Goal: Task Accomplishment & Management: Complete application form

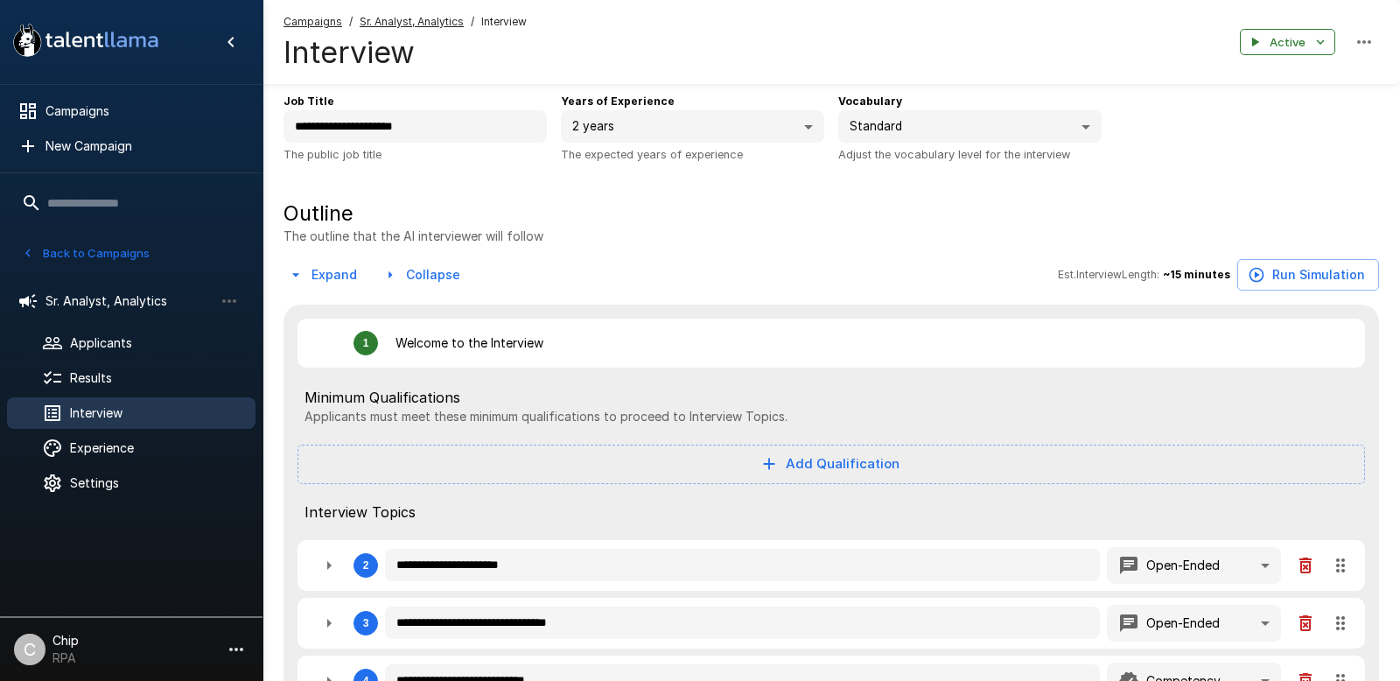
scroll to position [66, 0]
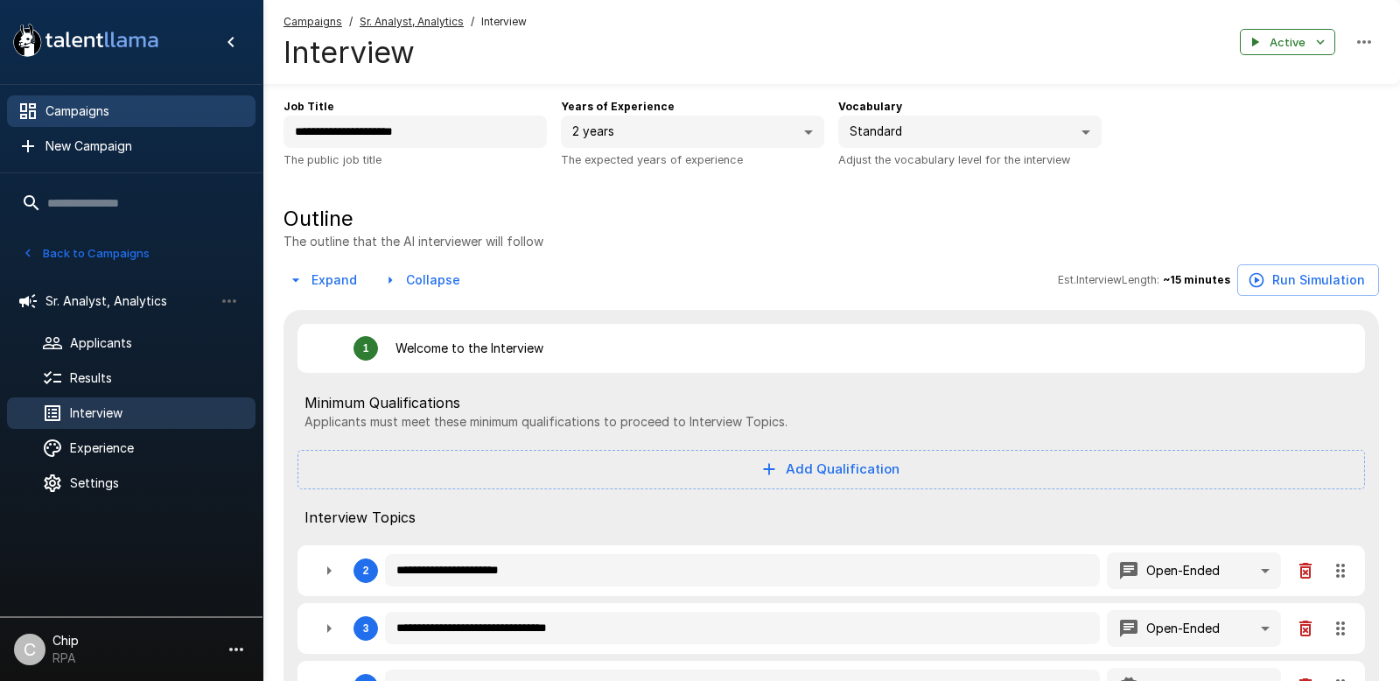
click at [70, 112] on span "Campaigns" at bounding box center [143, 110] width 196 height 17
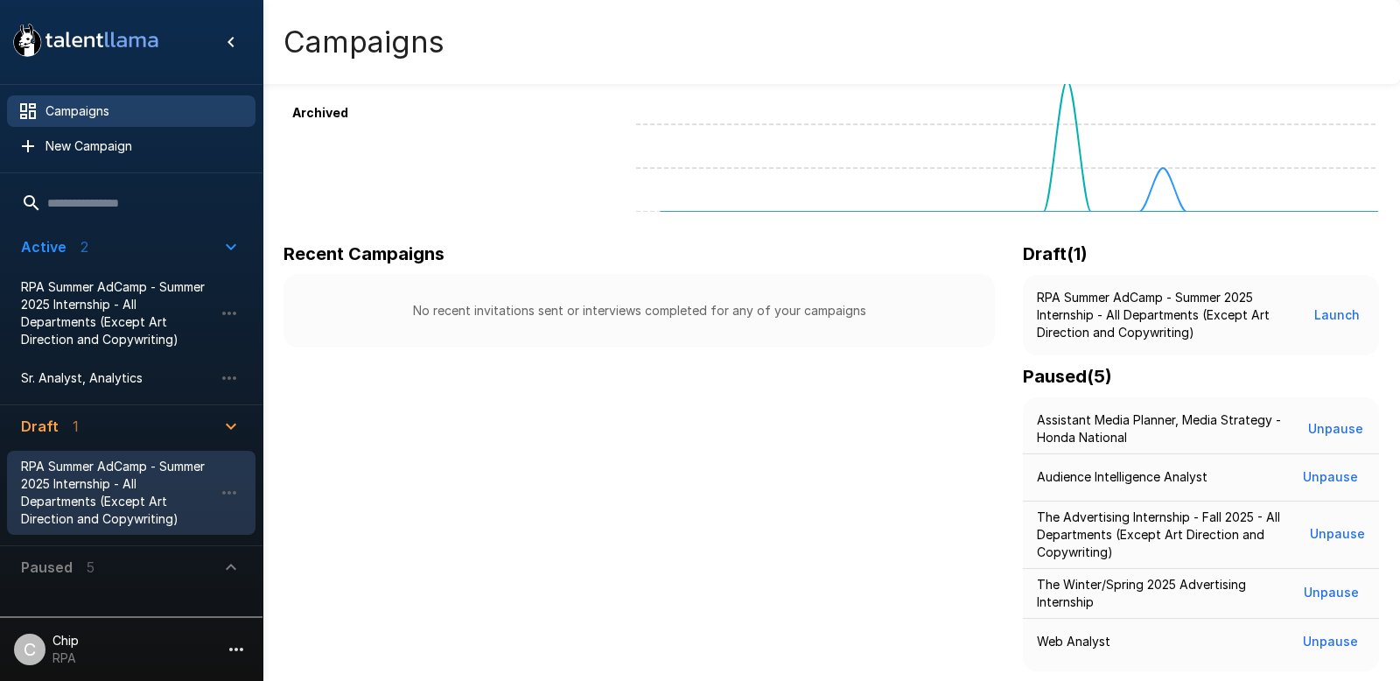
scroll to position [129, 0]
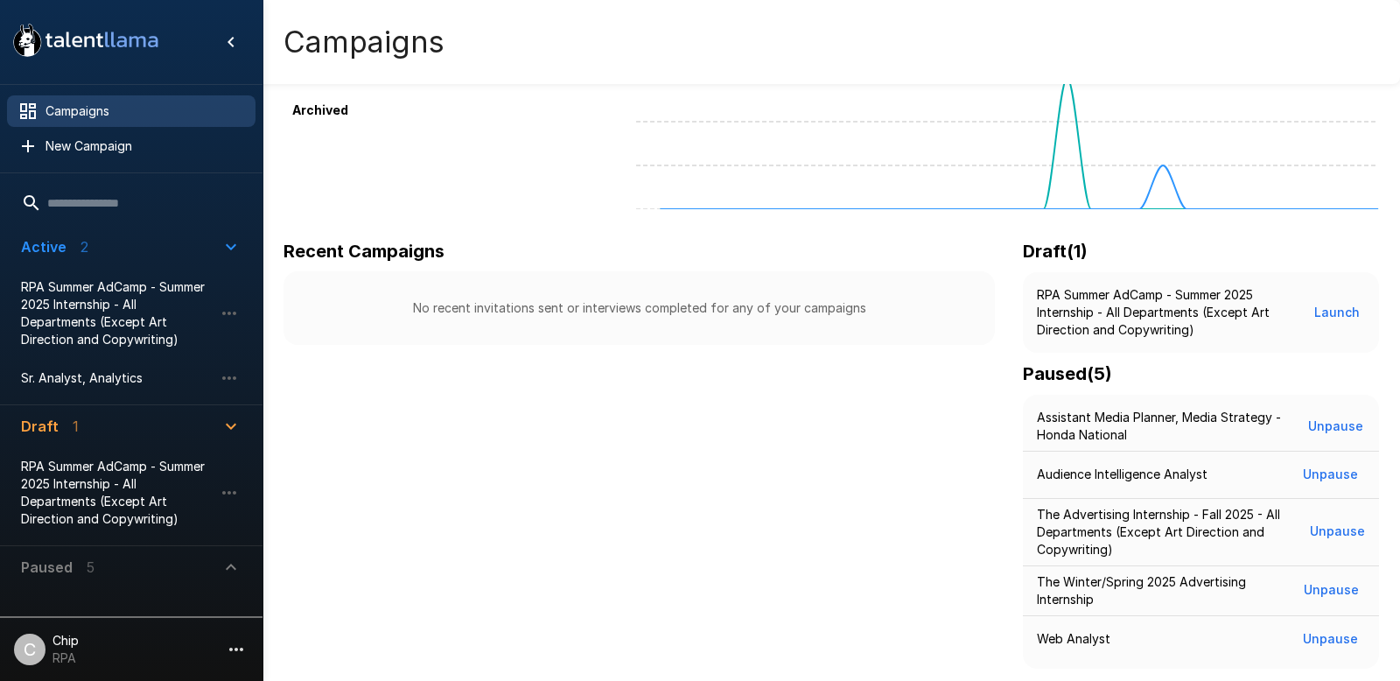
click at [235, 568] on icon "button" at bounding box center [230, 566] width 21 height 21
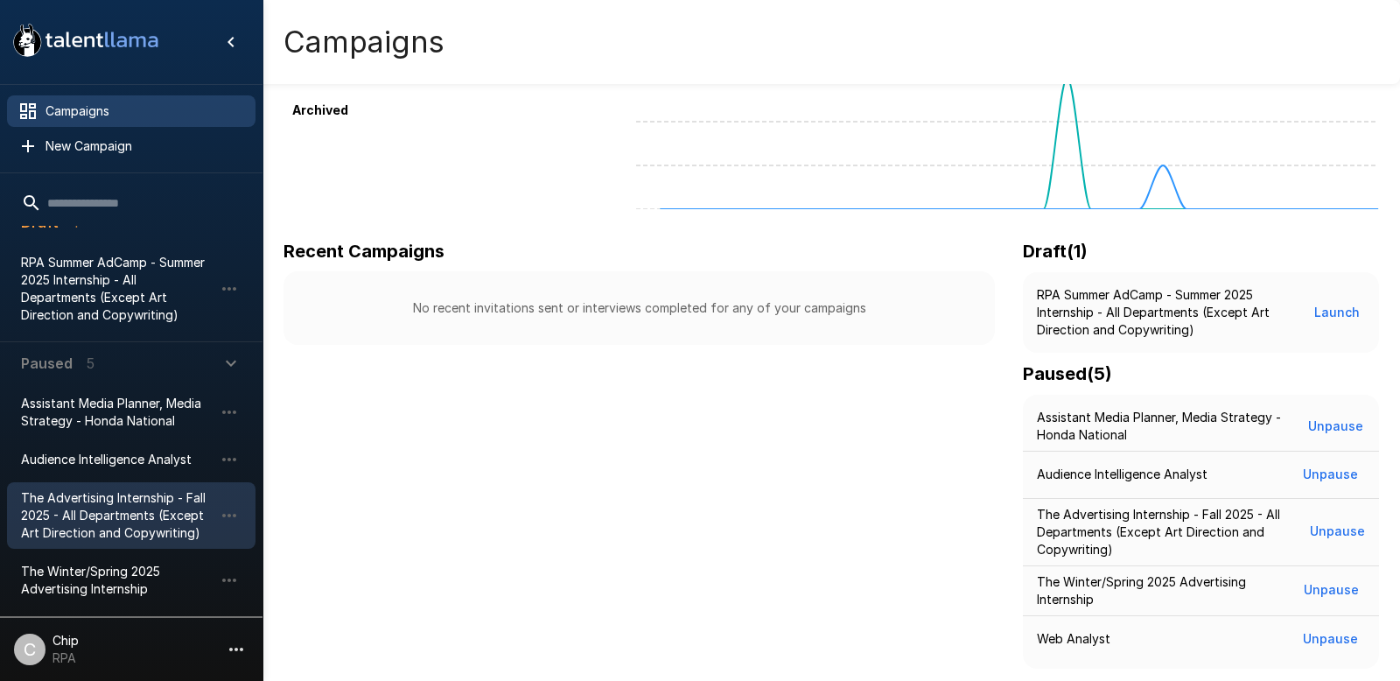
scroll to position [248, 0]
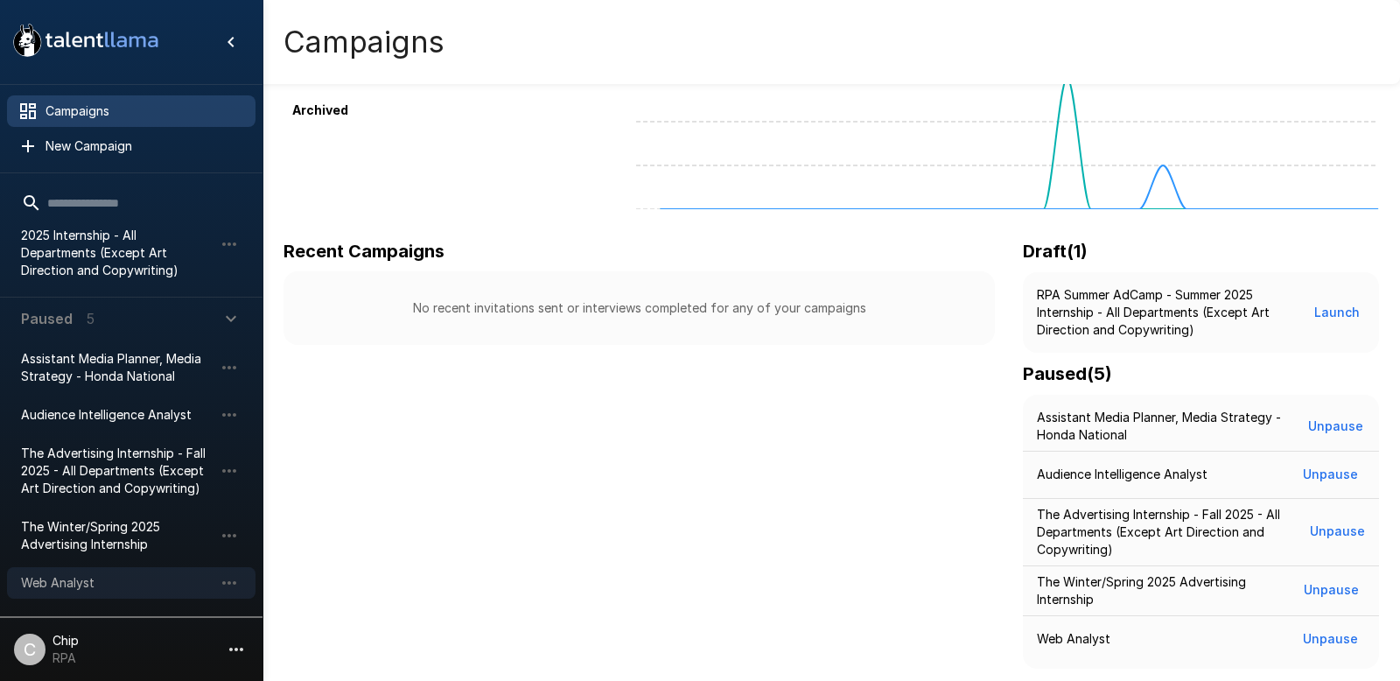
click at [78, 584] on span "Web Analyst" at bounding box center [117, 582] width 192 height 17
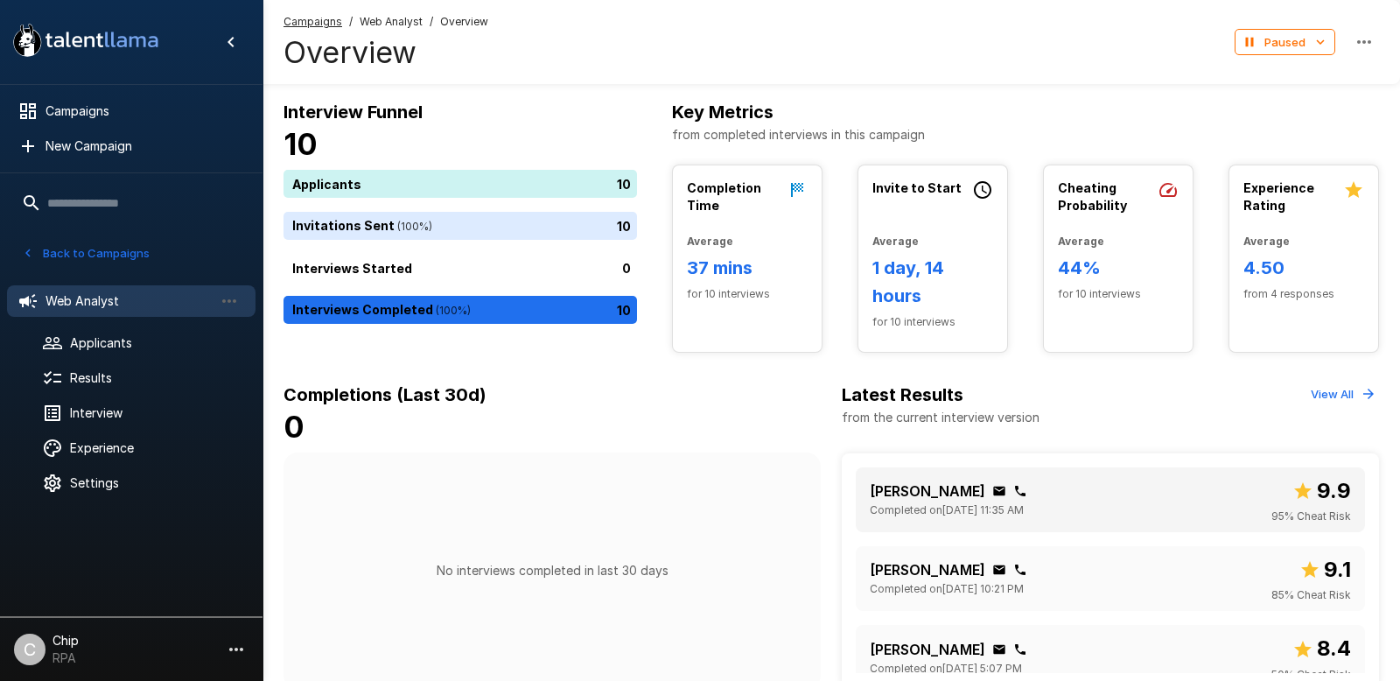
click at [894, 491] on p "[PERSON_NAME]" at bounding box center [927, 490] width 115 height 21
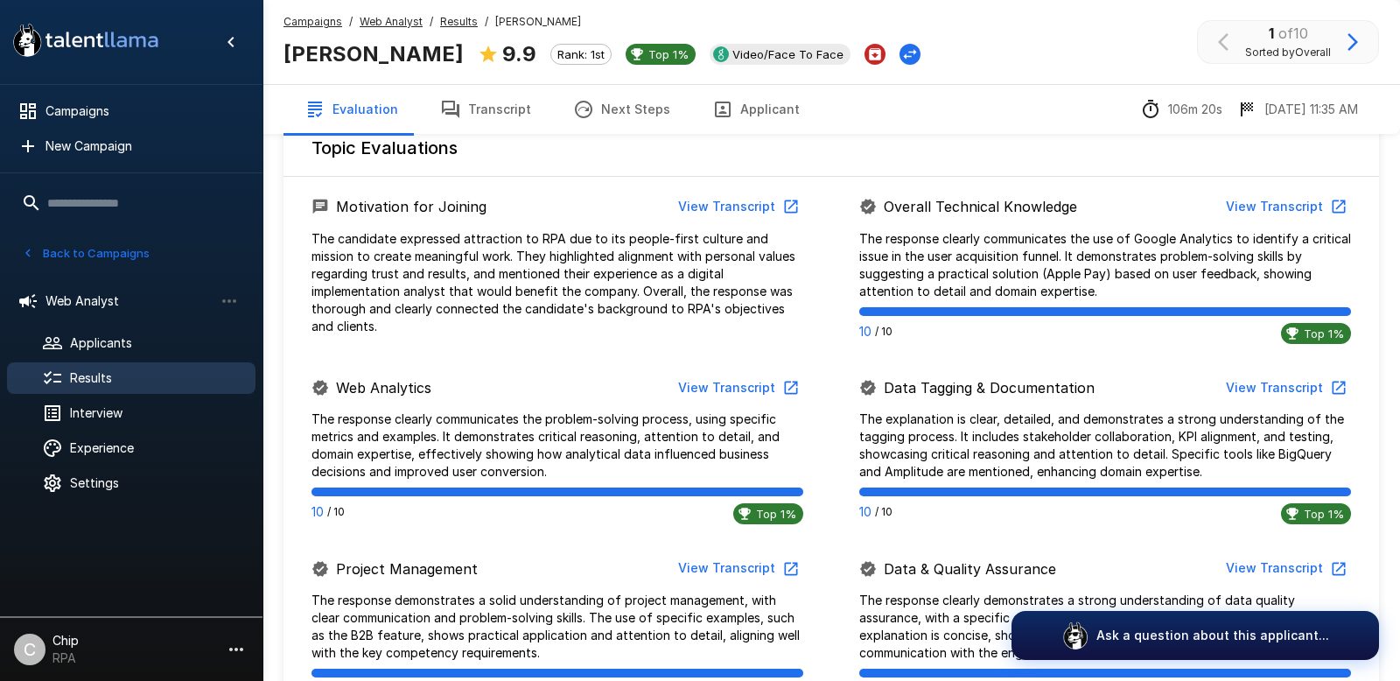
scroll to position [492, 0]
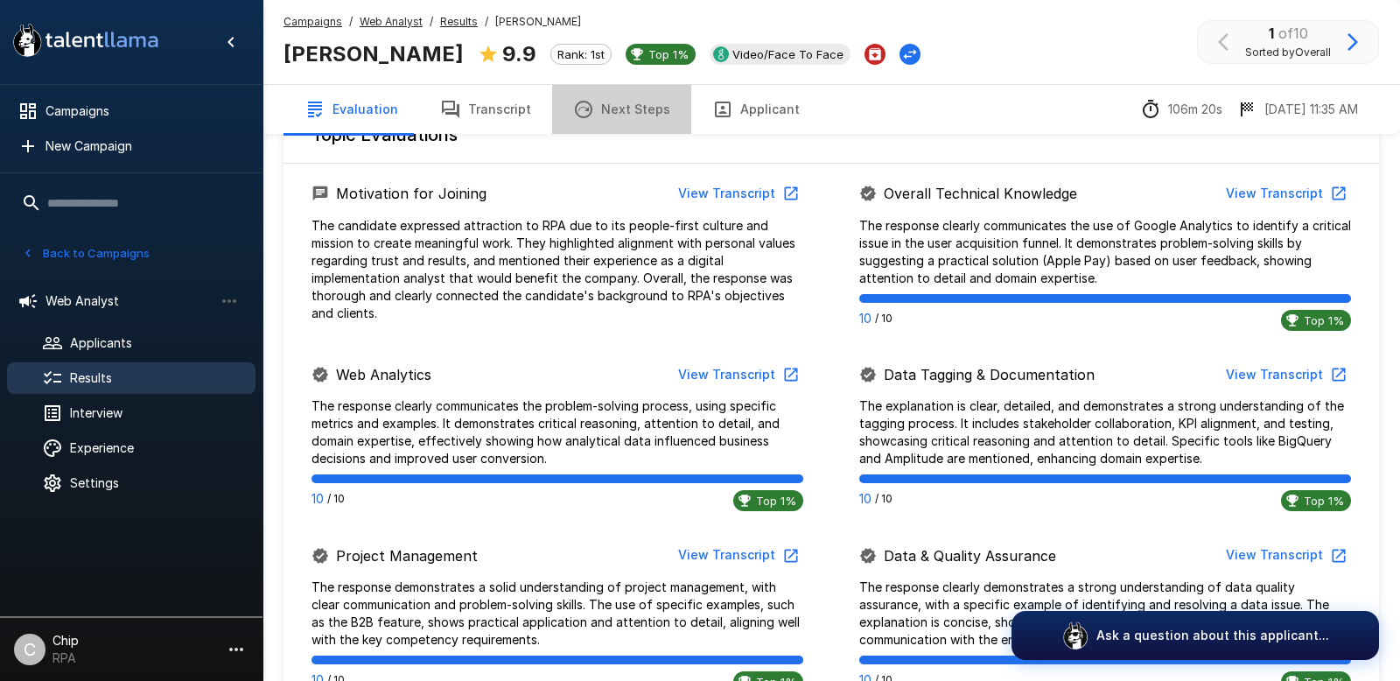
click at [613, 114] on button "Next Steps" at bounding box center [621, 109] width 139 height 49
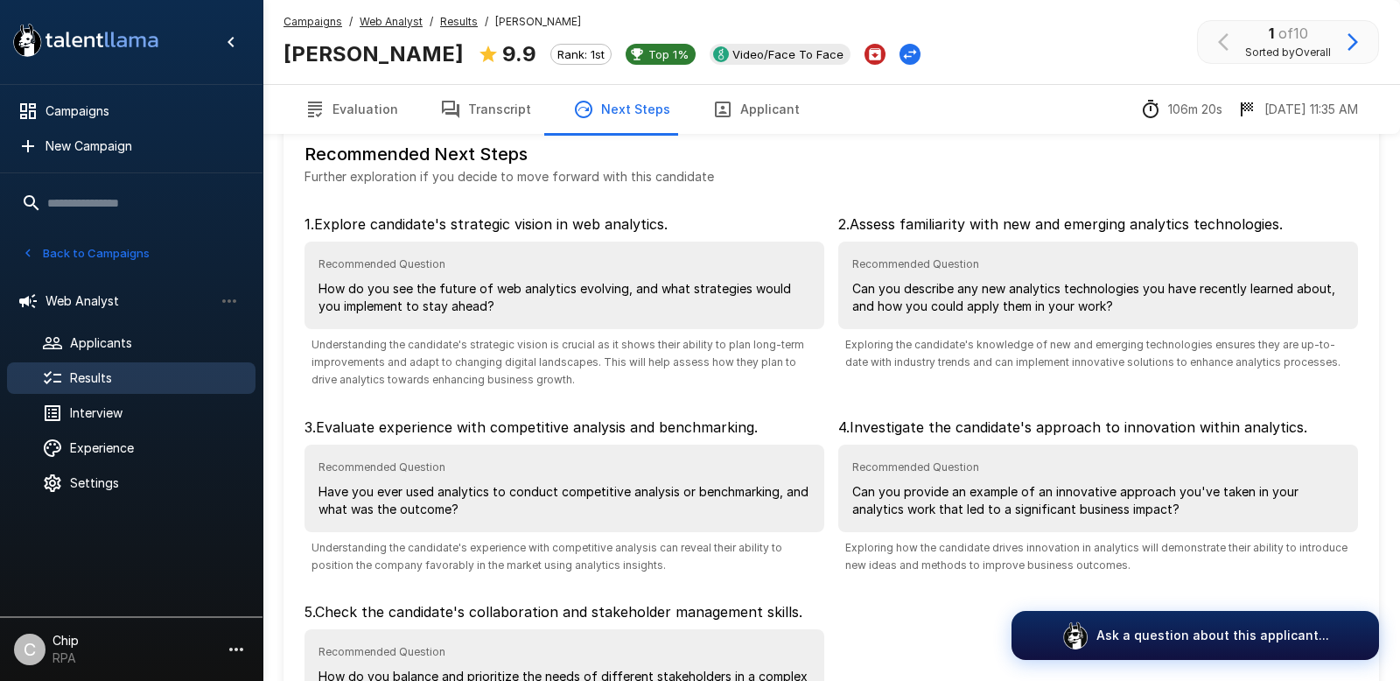
scroll to position [64, 0]
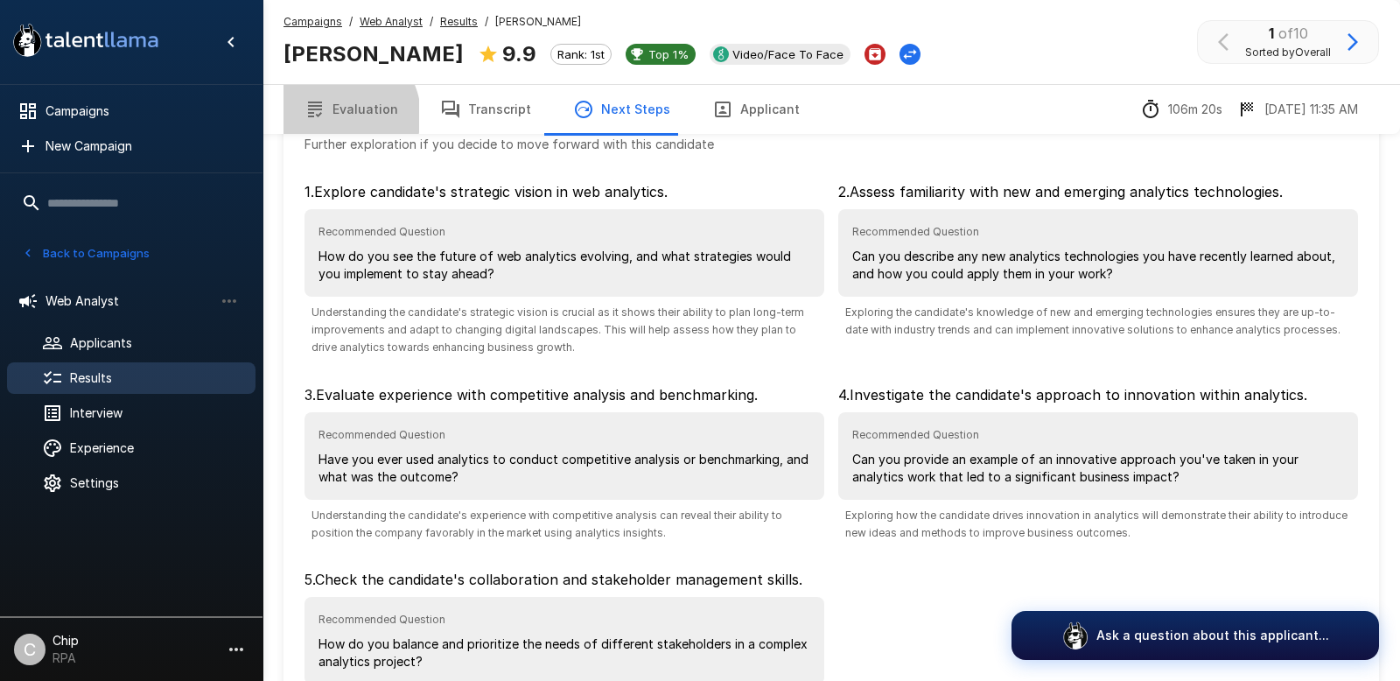
click at [340, 115] on button "Evaluation" at bounding box center [351, 109] width 136 height 49
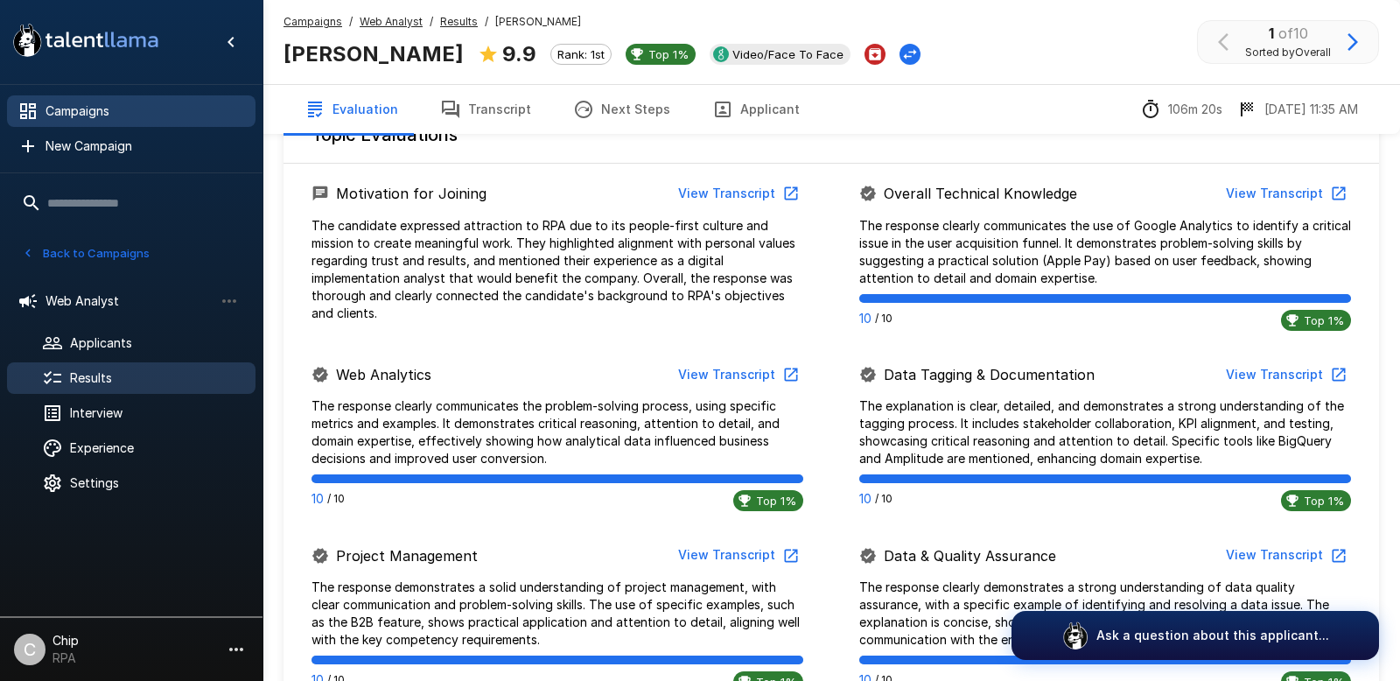
scroll to position [491, 0]
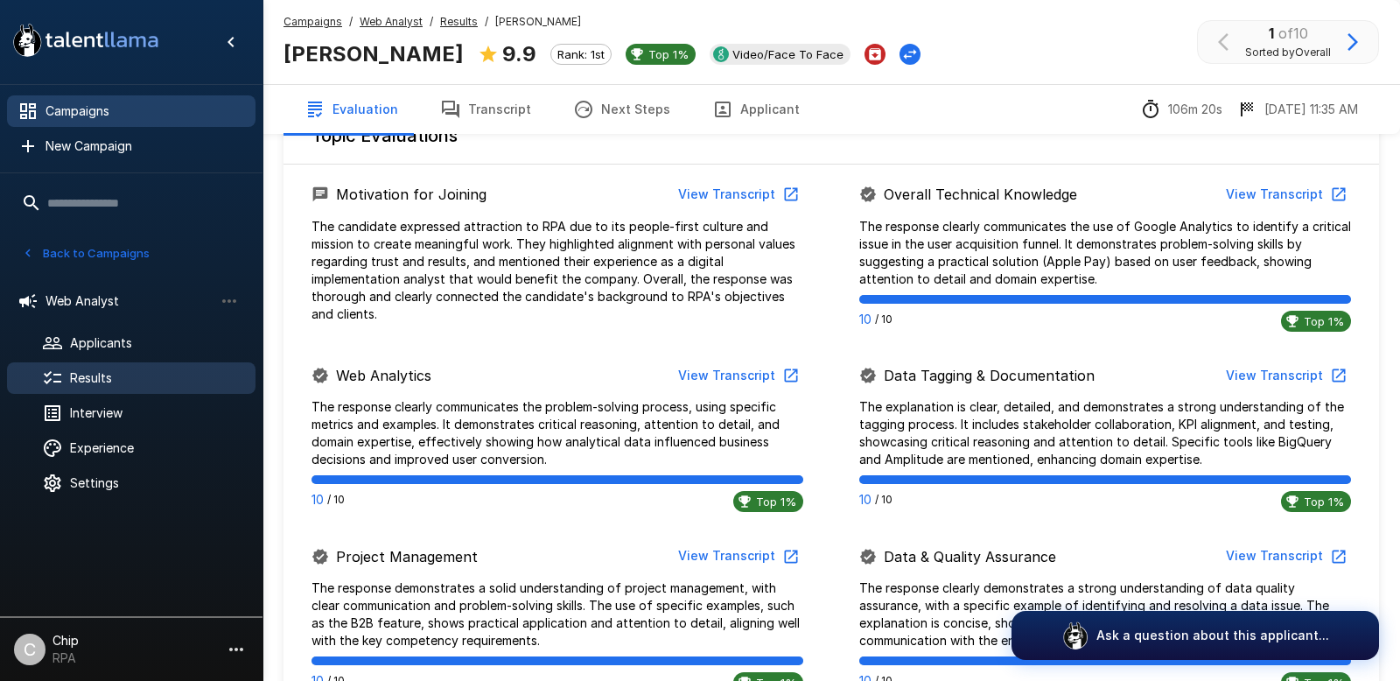
click at [71, 114] on span "Campaigns" at bounding box center [143, 110] width 196 height 17
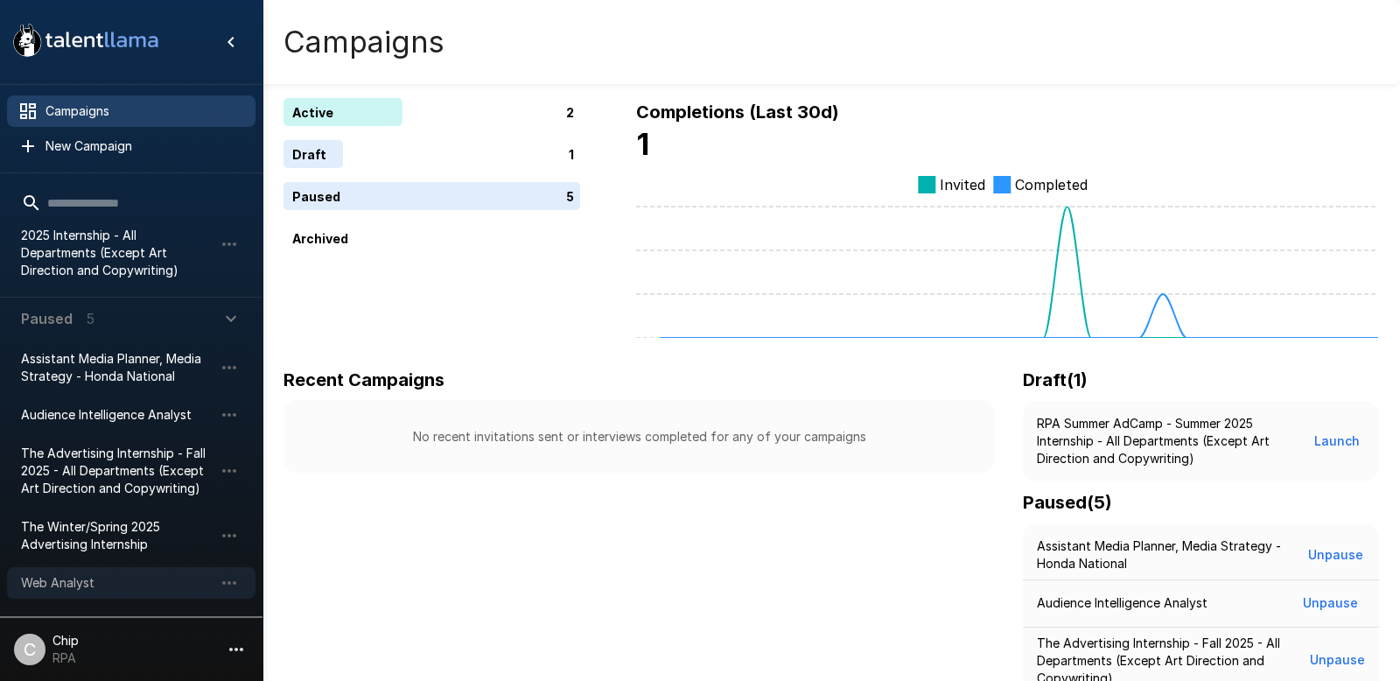
click at [53, 581] on span "Web Analyst" at bounding box center [117, 582] width 192 height 17
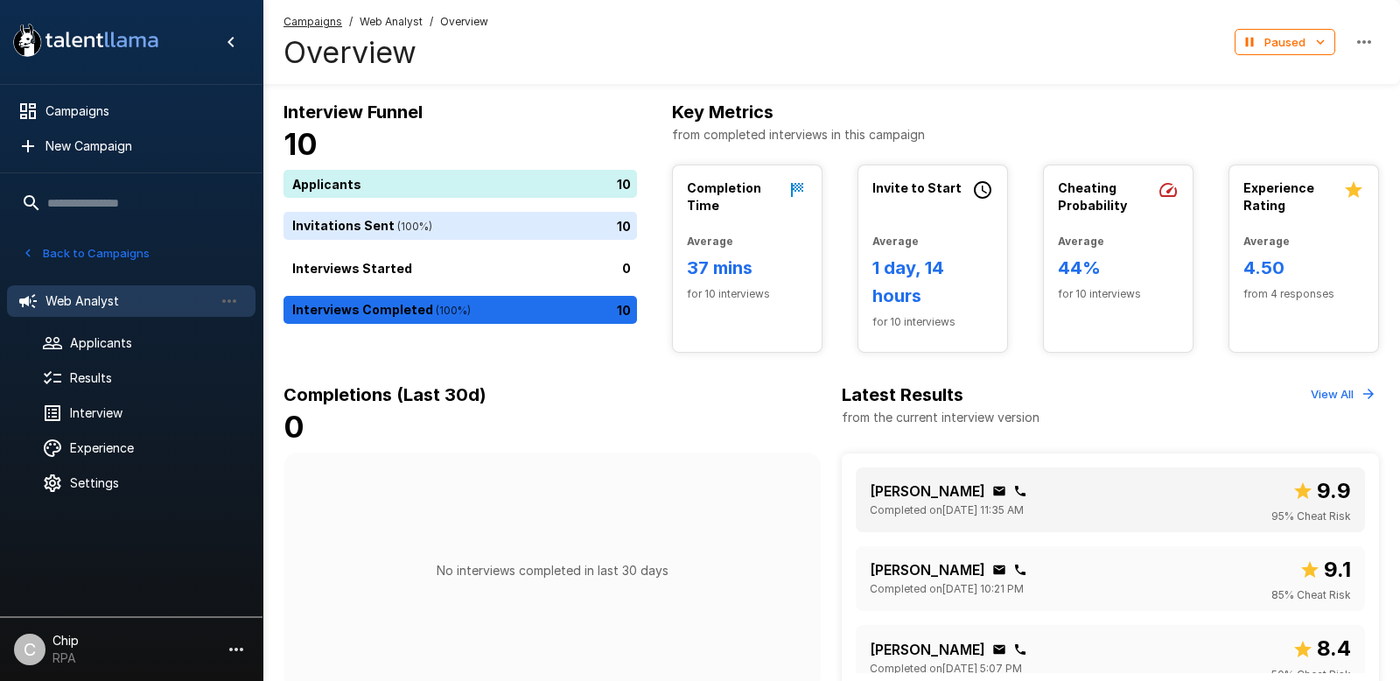
click at [915, 492] on p "[PERSON_NAME]" at bounding box center [927, 490] width 115 height 21
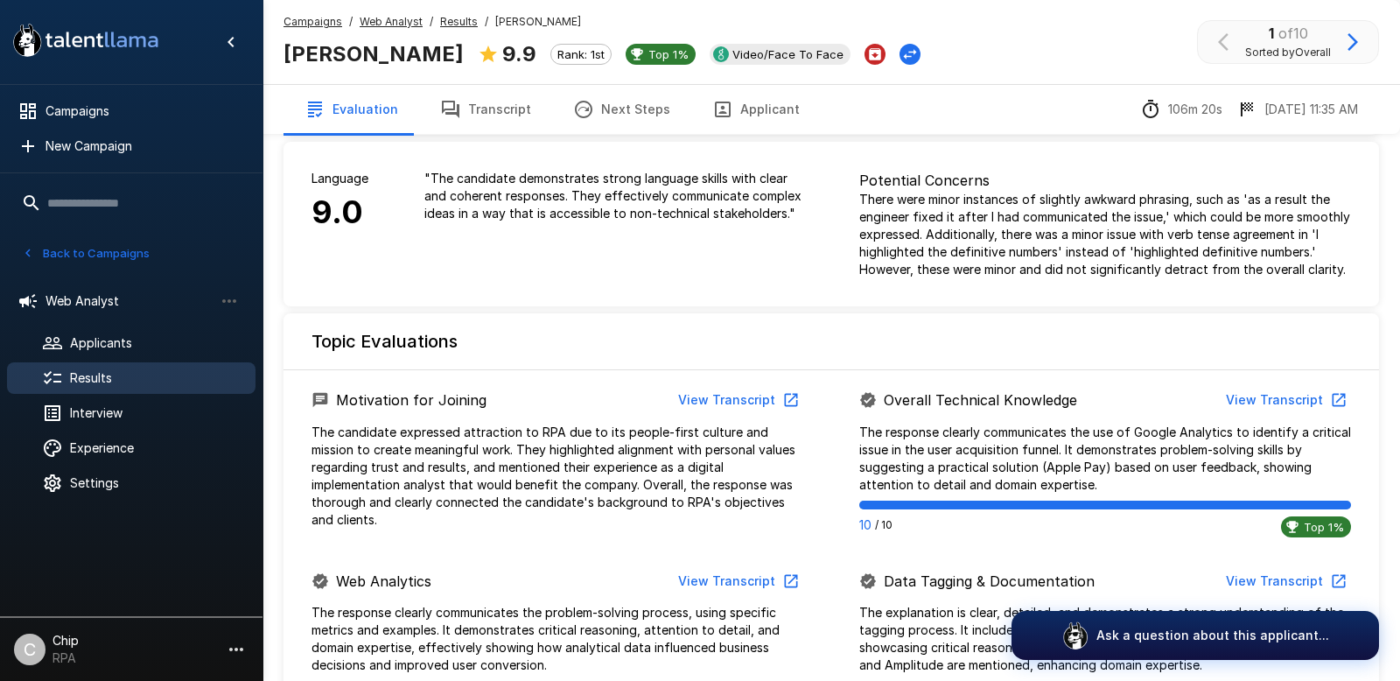
scroll to position [219, 0]
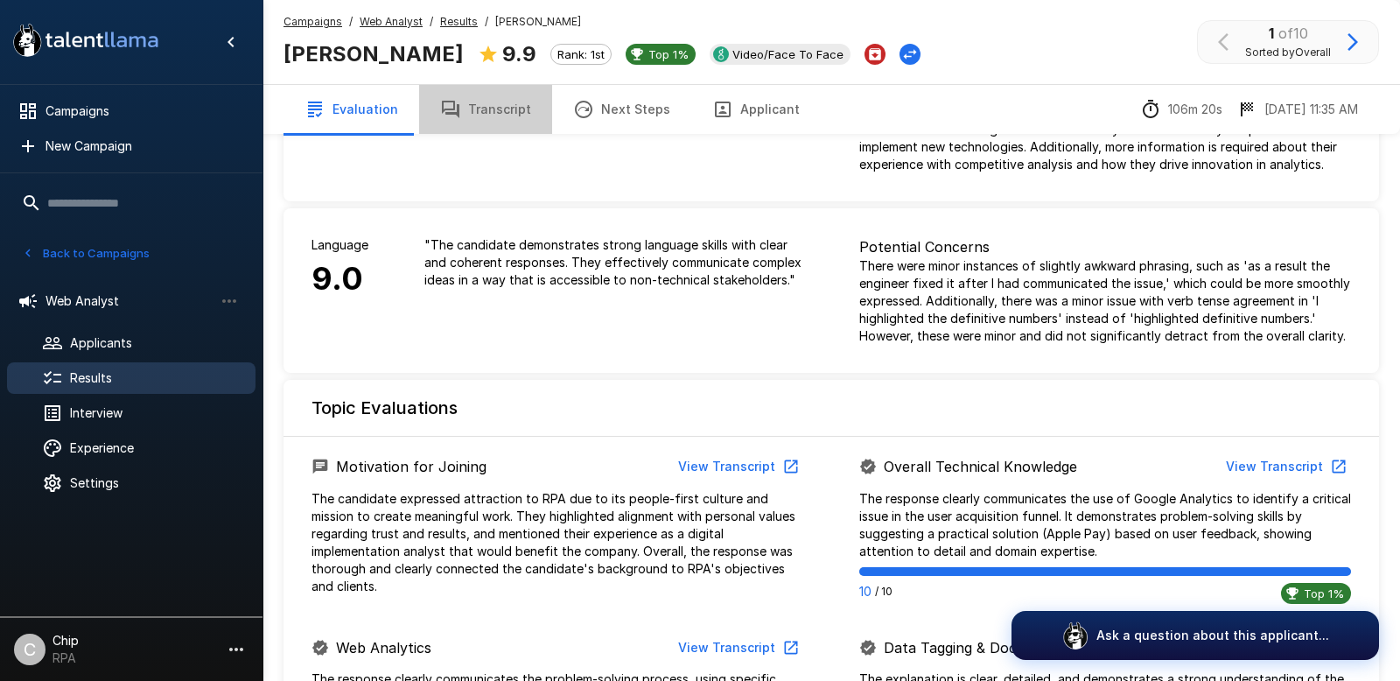
click at [496, 107] on button "Transcript" at bounding box center [485, 109] width 133 height 49
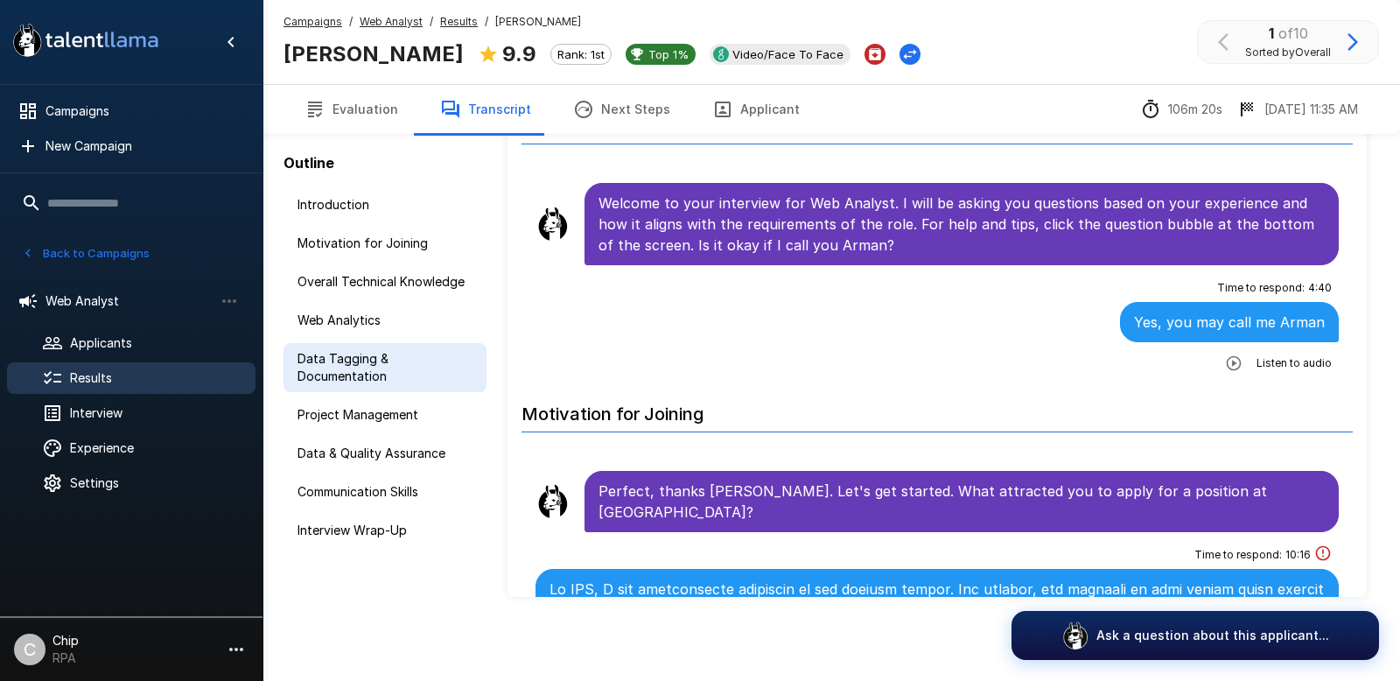
click at [345, 360] on span "Data Tagging & Documentation" at bounding box center [384, 367] width 175 height 35
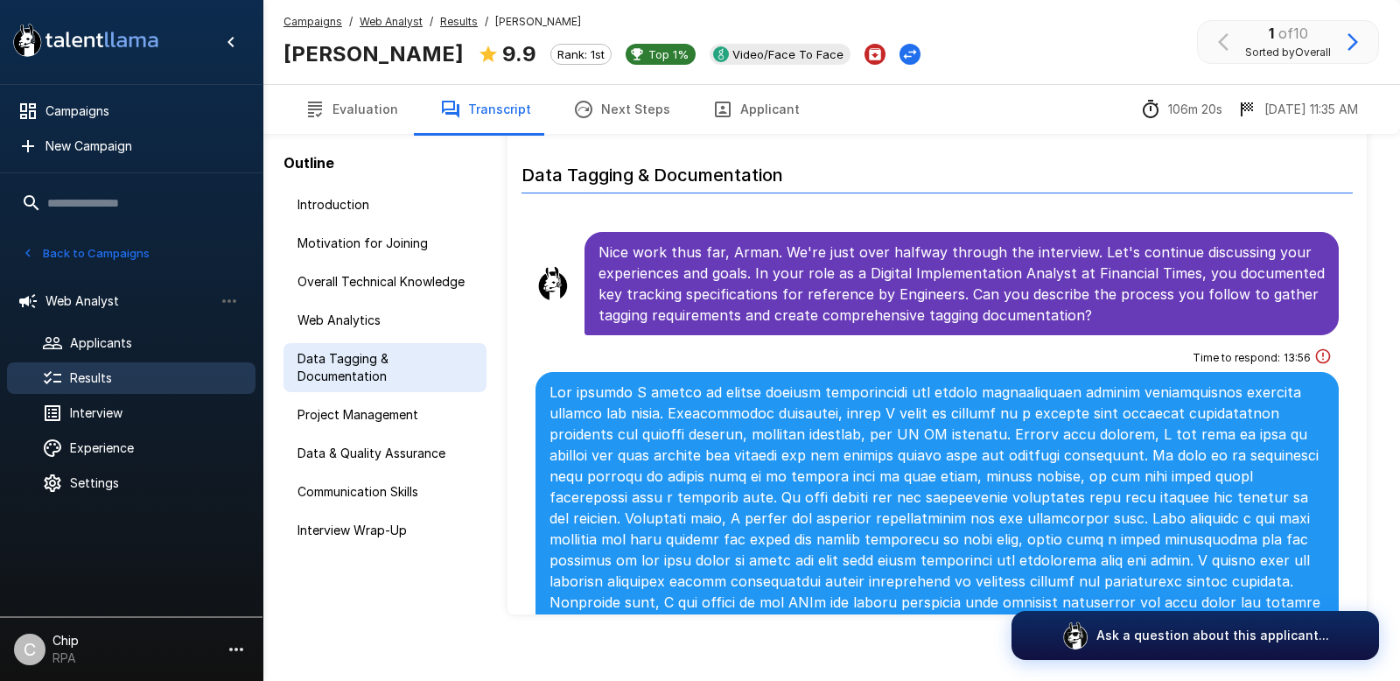
scroll to position [1780, 0]
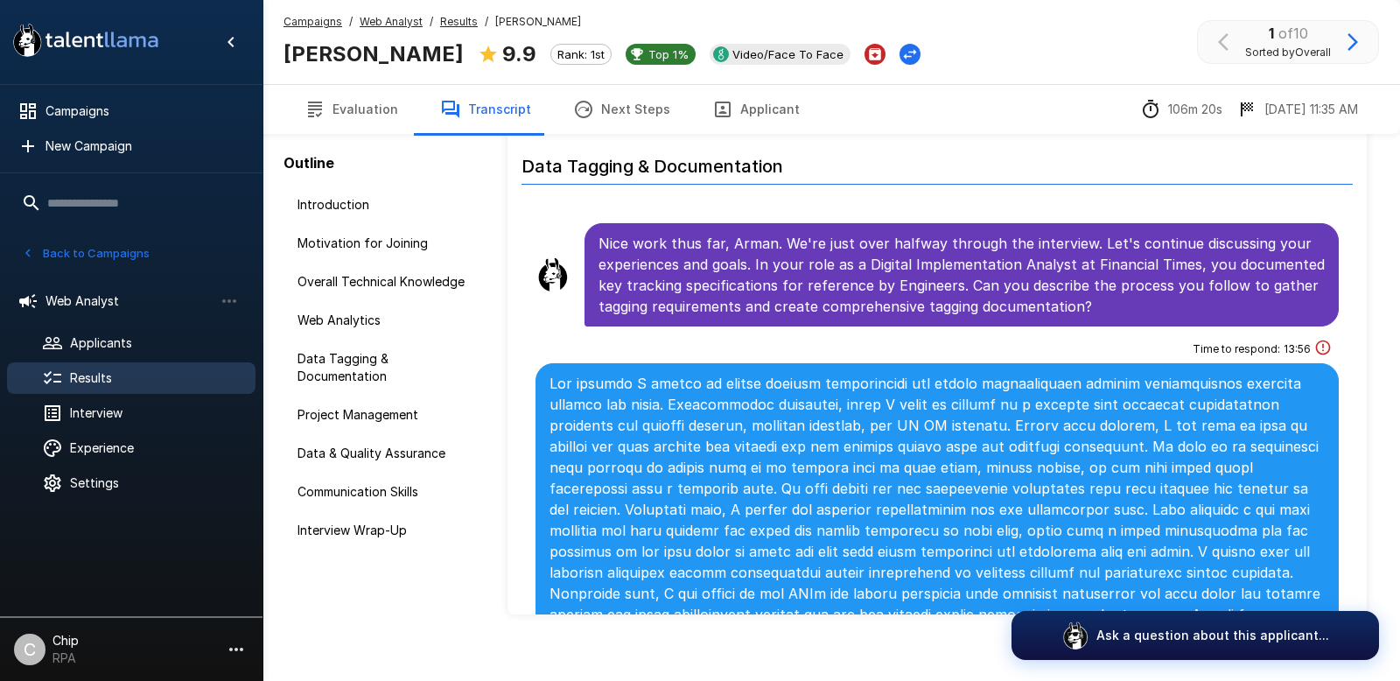
click at [367, 109] on button "Evaluation" at bounding box center [351, 109] width 136 height 49
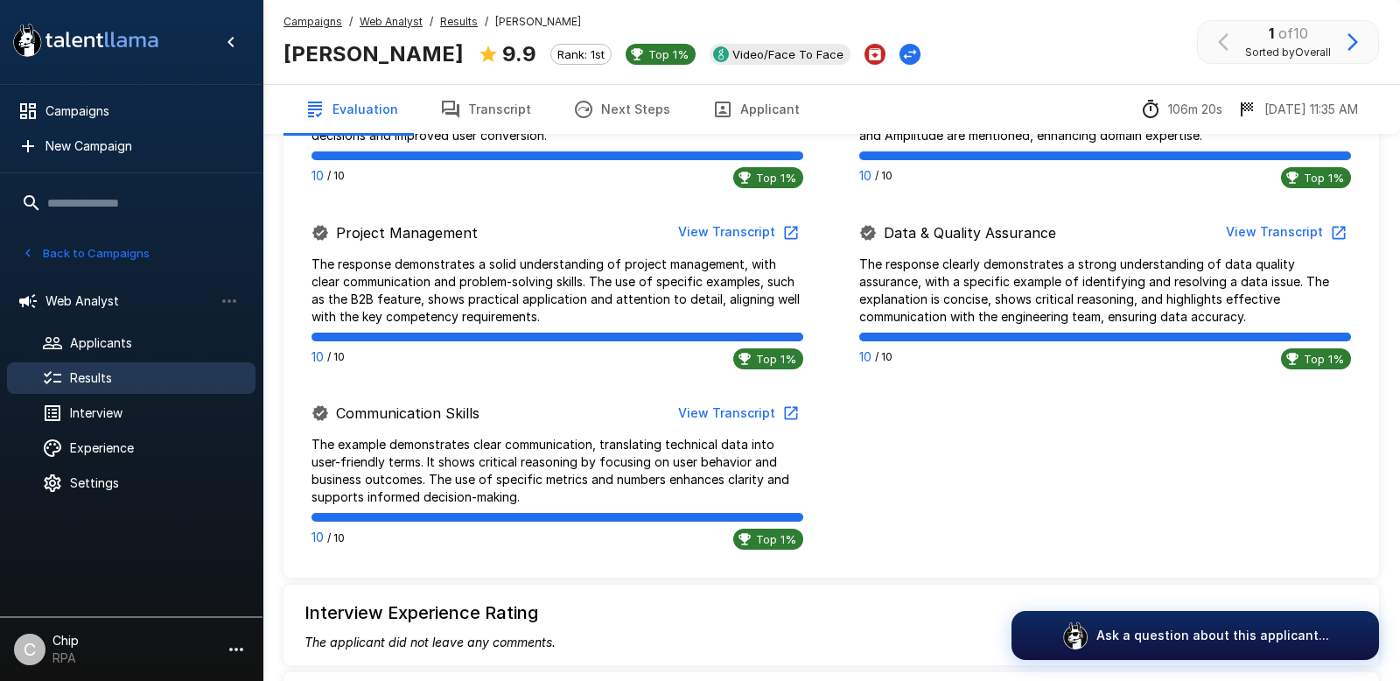
scroll to position [811, 0]
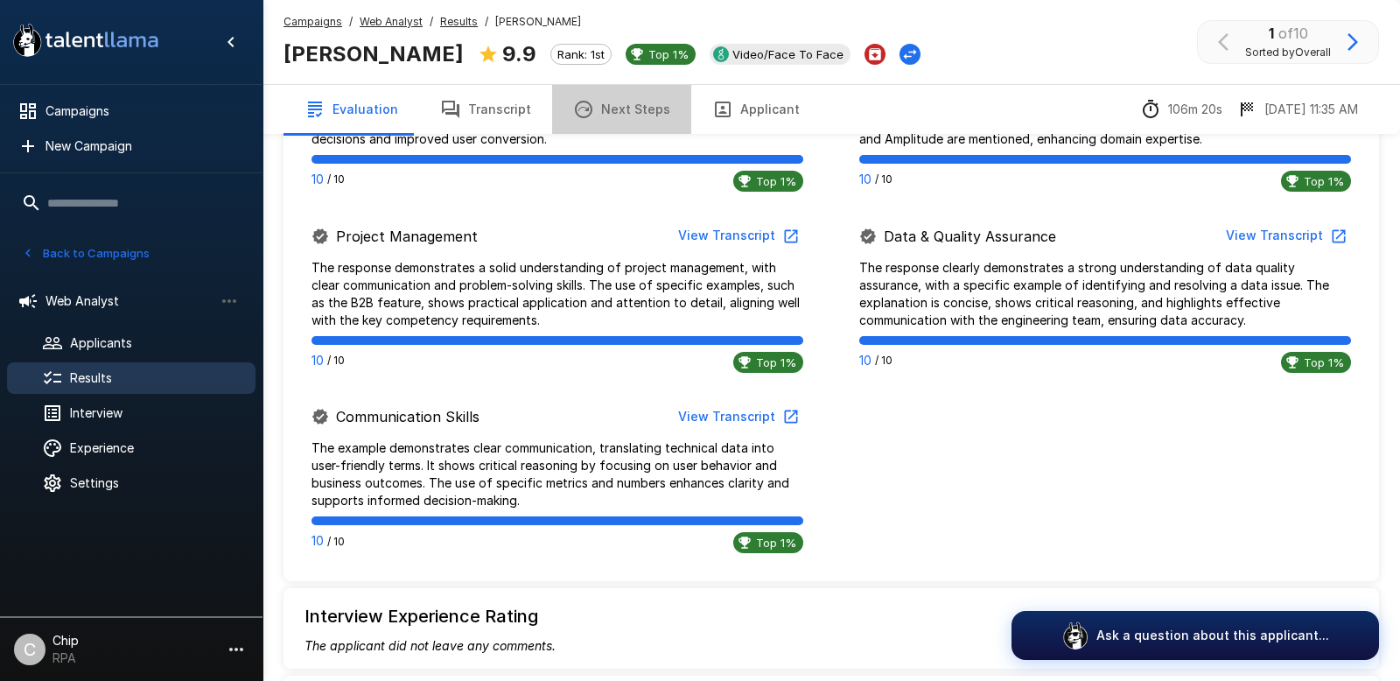
click at [629, 113] on button "Next Steps" at bounding box center [621, 109] width 139 height 49
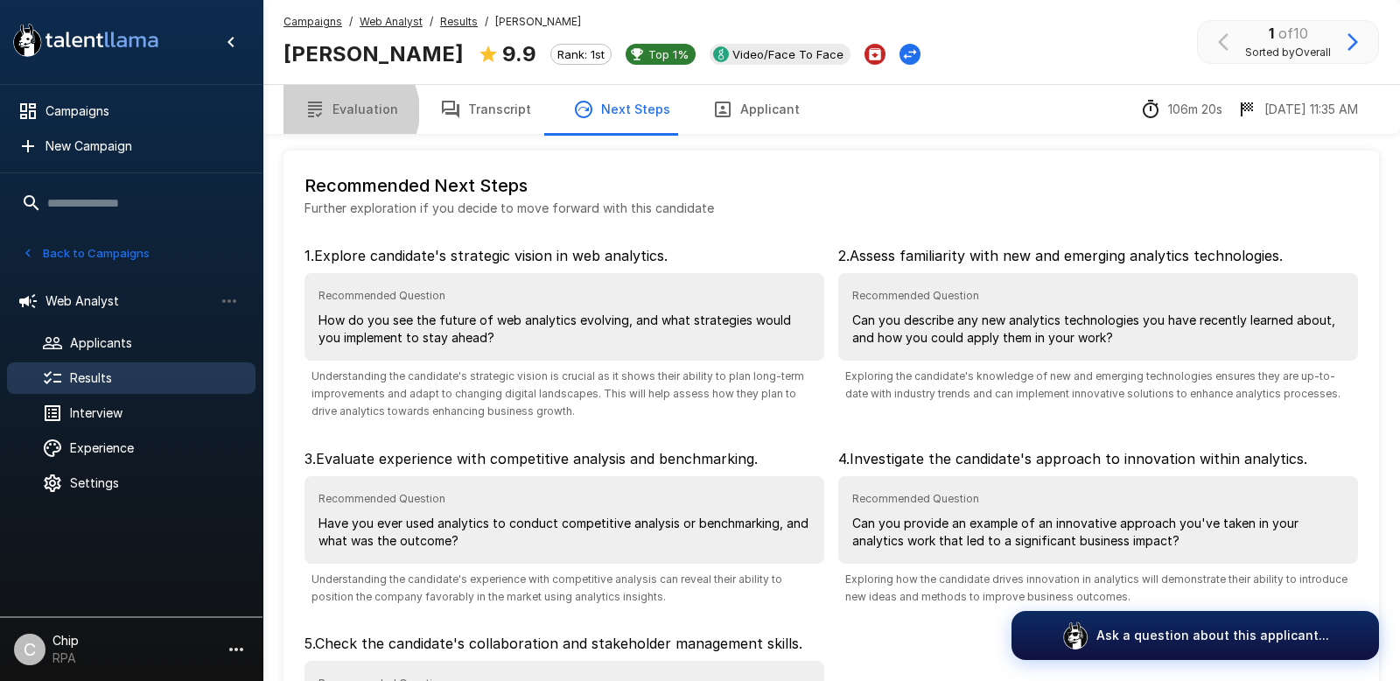
click at [348, 111] on button "Evaluation" at bounding box center [351, 109] width 136 height 49
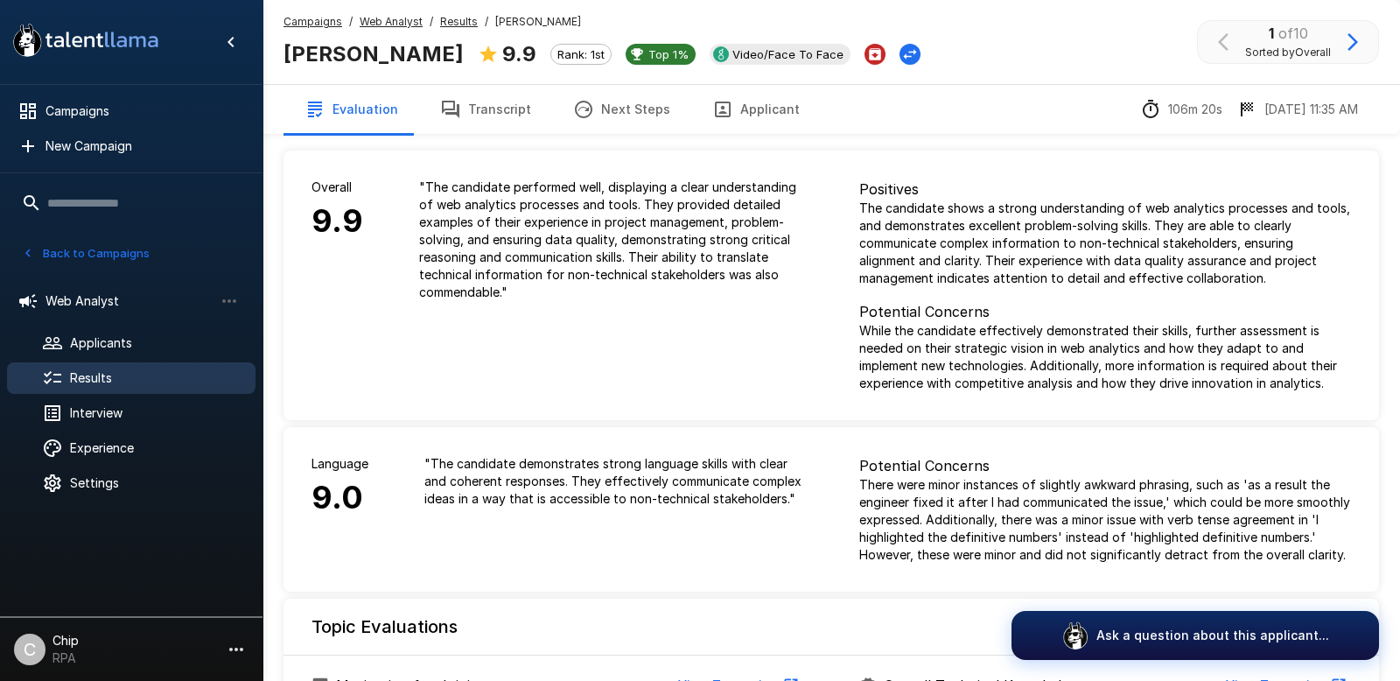
click at [453, 21] on u "Results" at bounding box center [459, 21] width 38 height 13
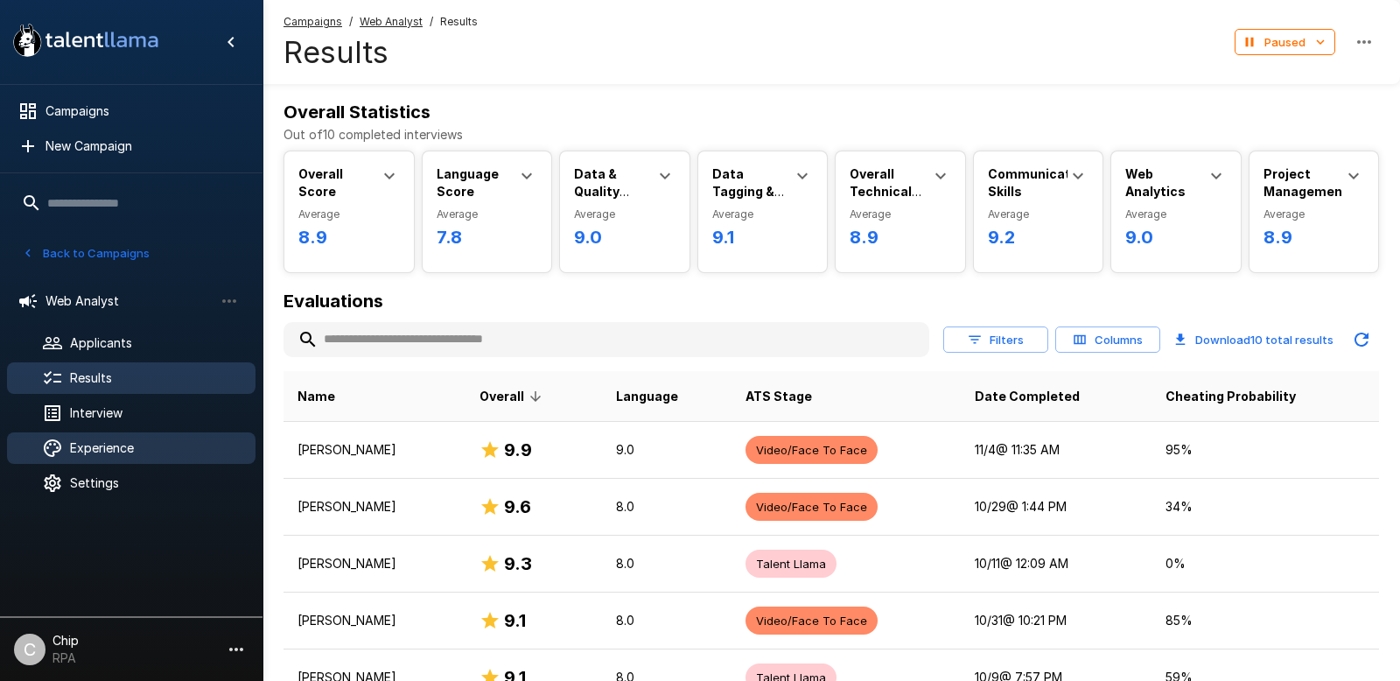
click at [112, 452] on span "Experience" at bounding box center [155, 447] width 171 height 17
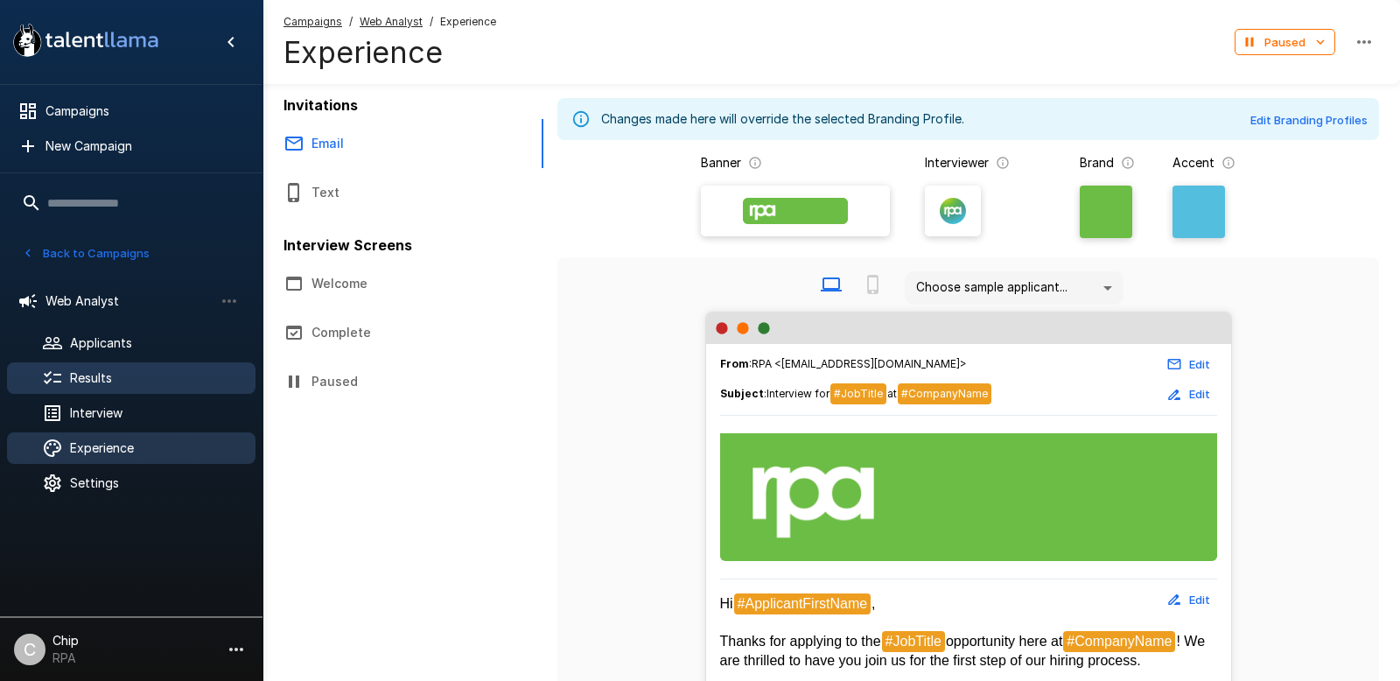
click at [100, 377] on span "Results" at bounding box center [155, 377] width 171 height 17
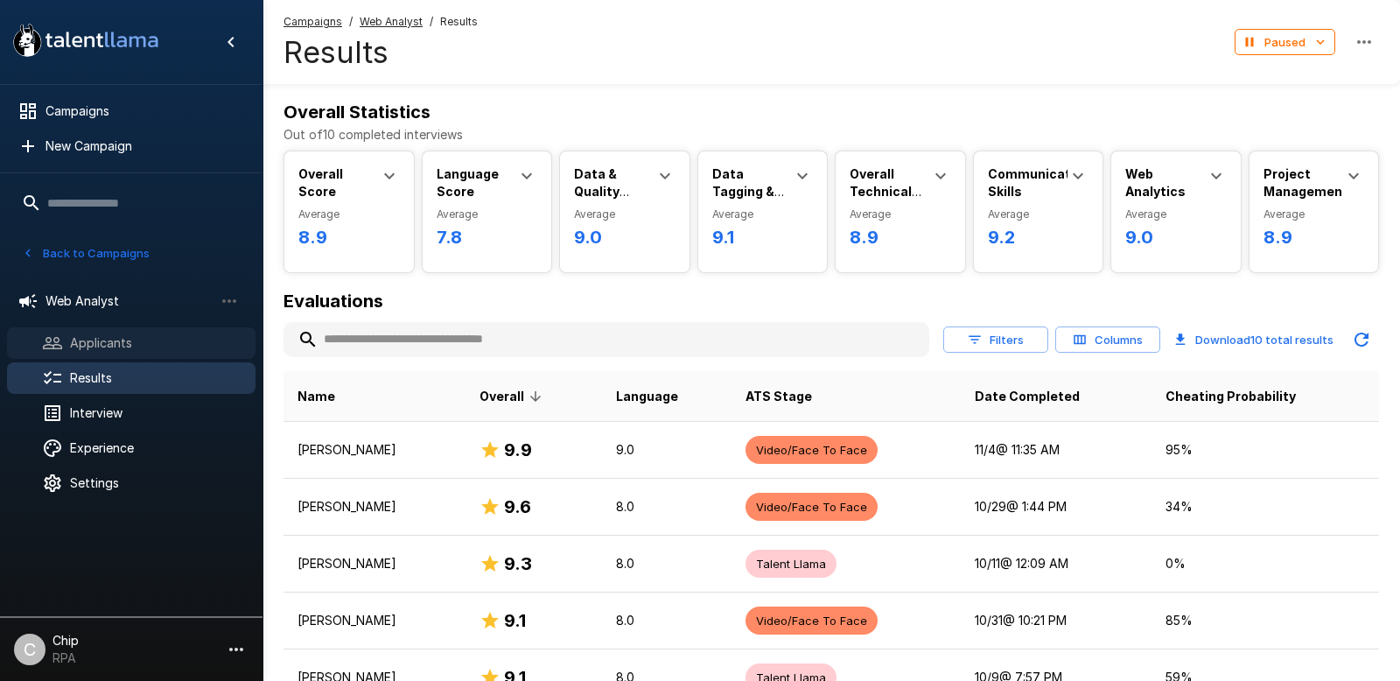
click at [98, 339] on span "Applicants" at bounding box center [155, 342] width 171 height 17
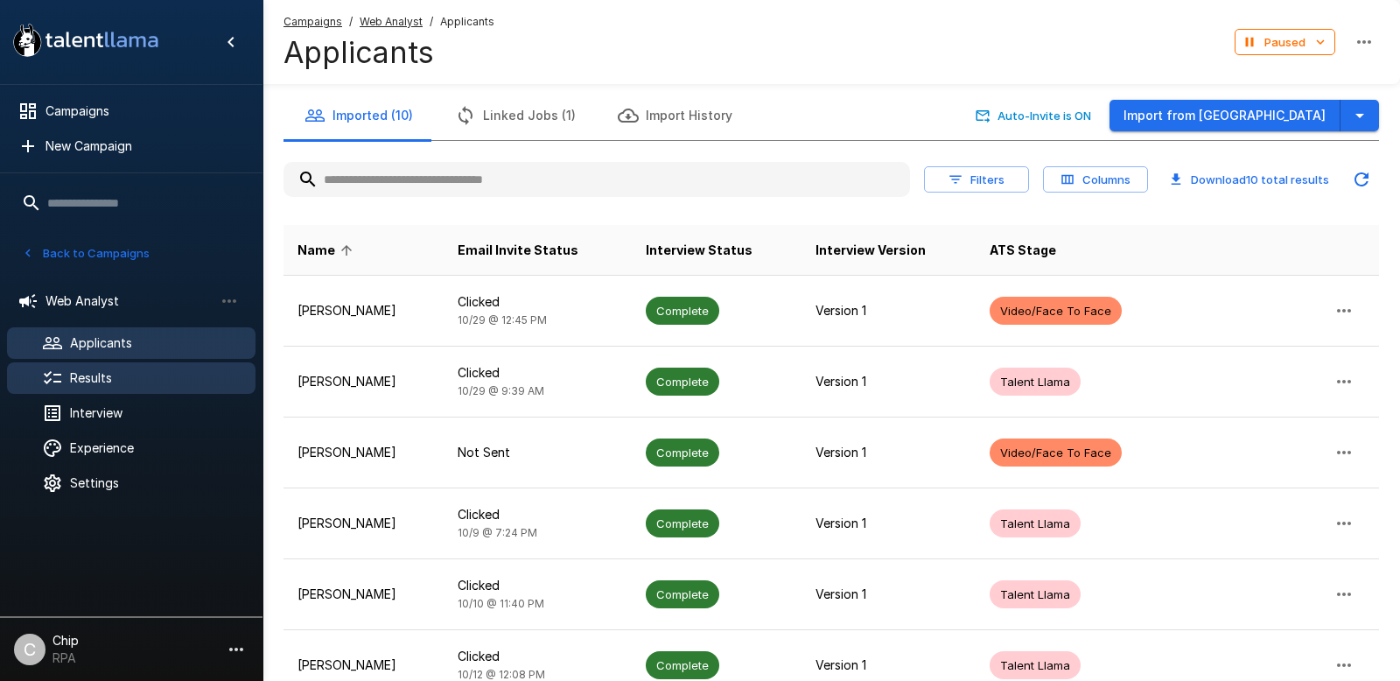
click at [88, 374] on span "Results" at bounding box center [155, 377] width 171 height 17
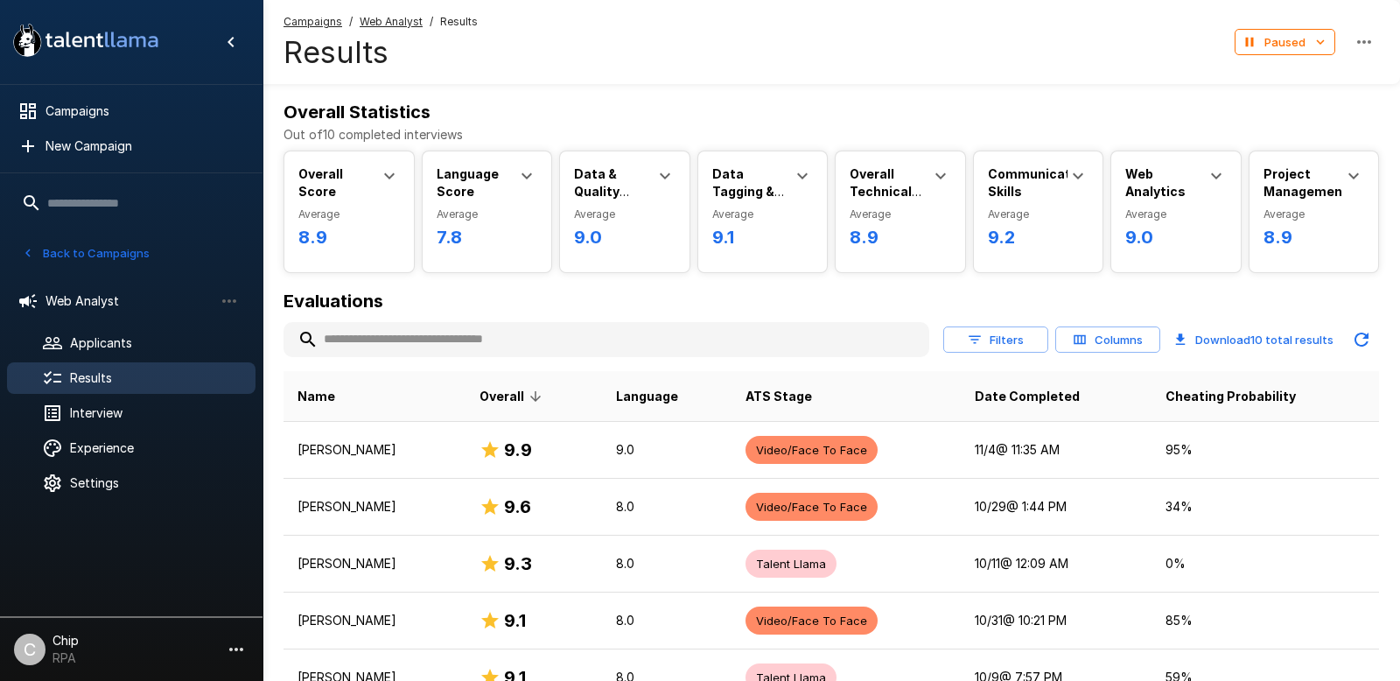
click at [326, 24] on u "Campaigns" at bounding box center [312, 21] width 59 height 13
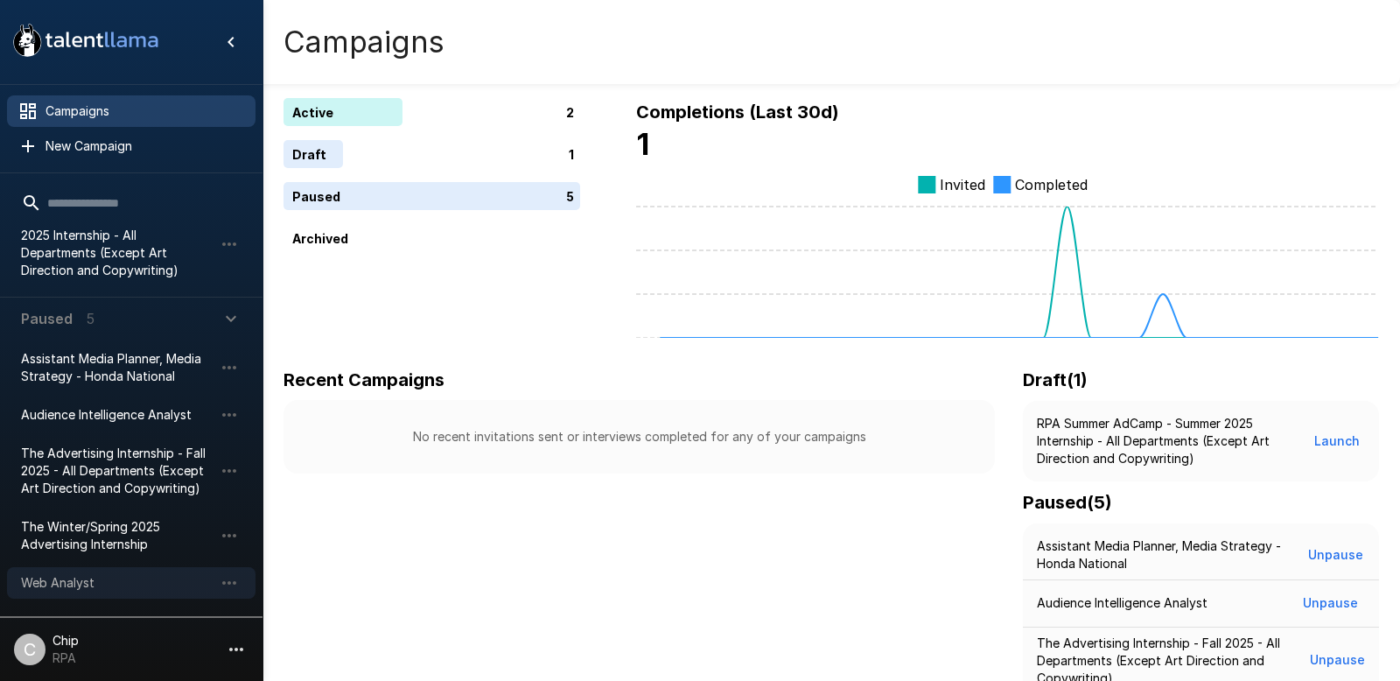
click at [50, 581] on span "Web Analyst" at bounding box center [117, 582] width 192 height 17
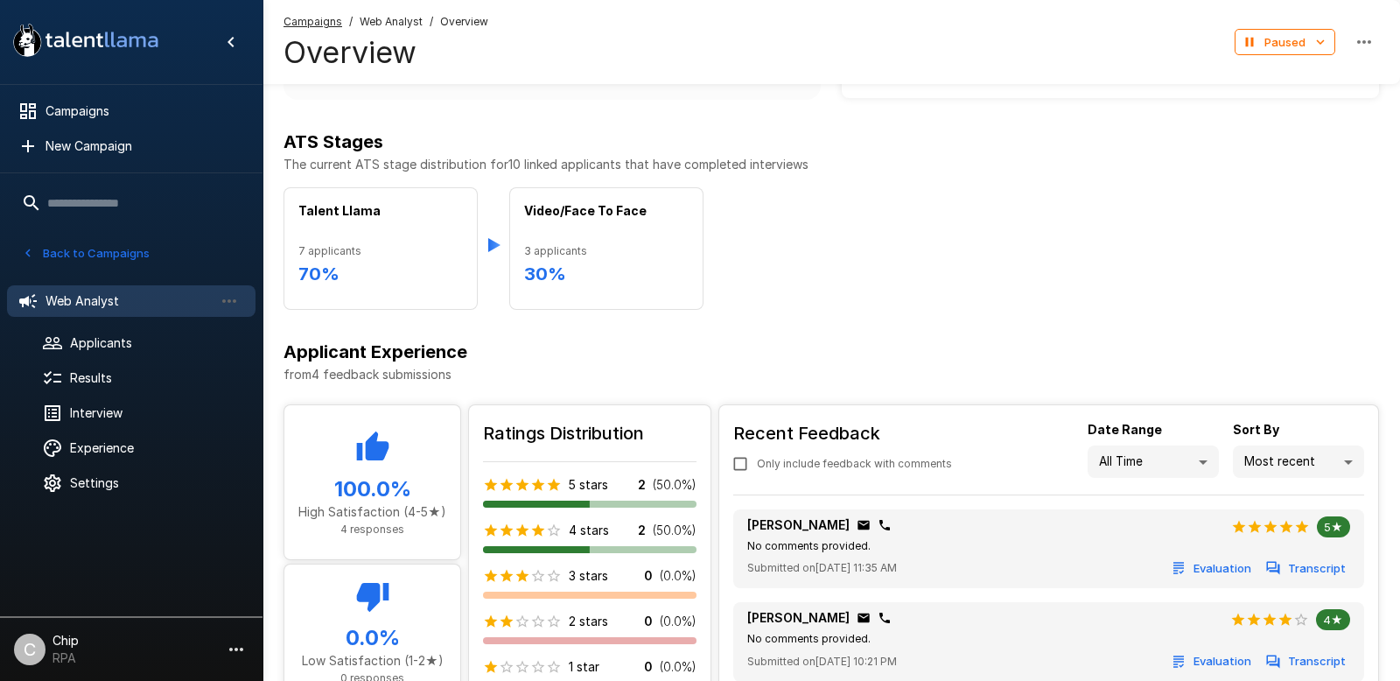
scroll to position [585, 0]
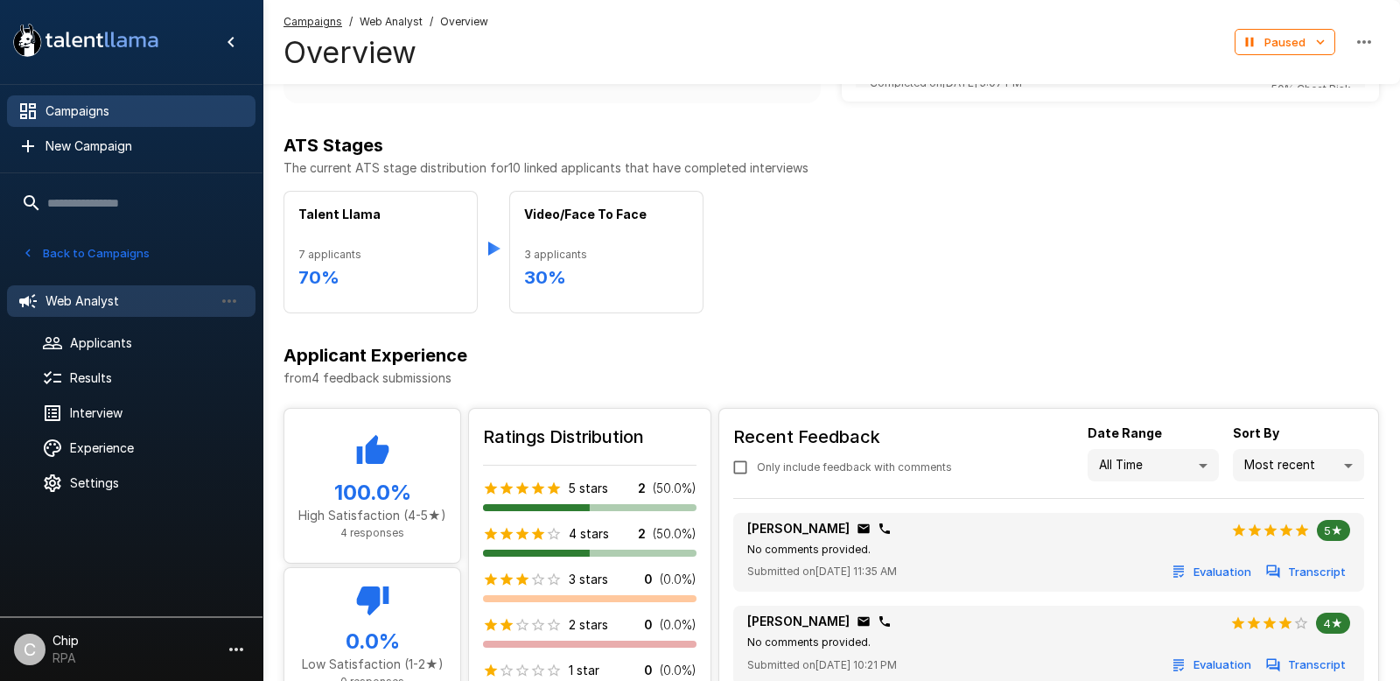
click at [82, 117] on span "Campaigns" at bounding box center [143, 110] width 196 height 17
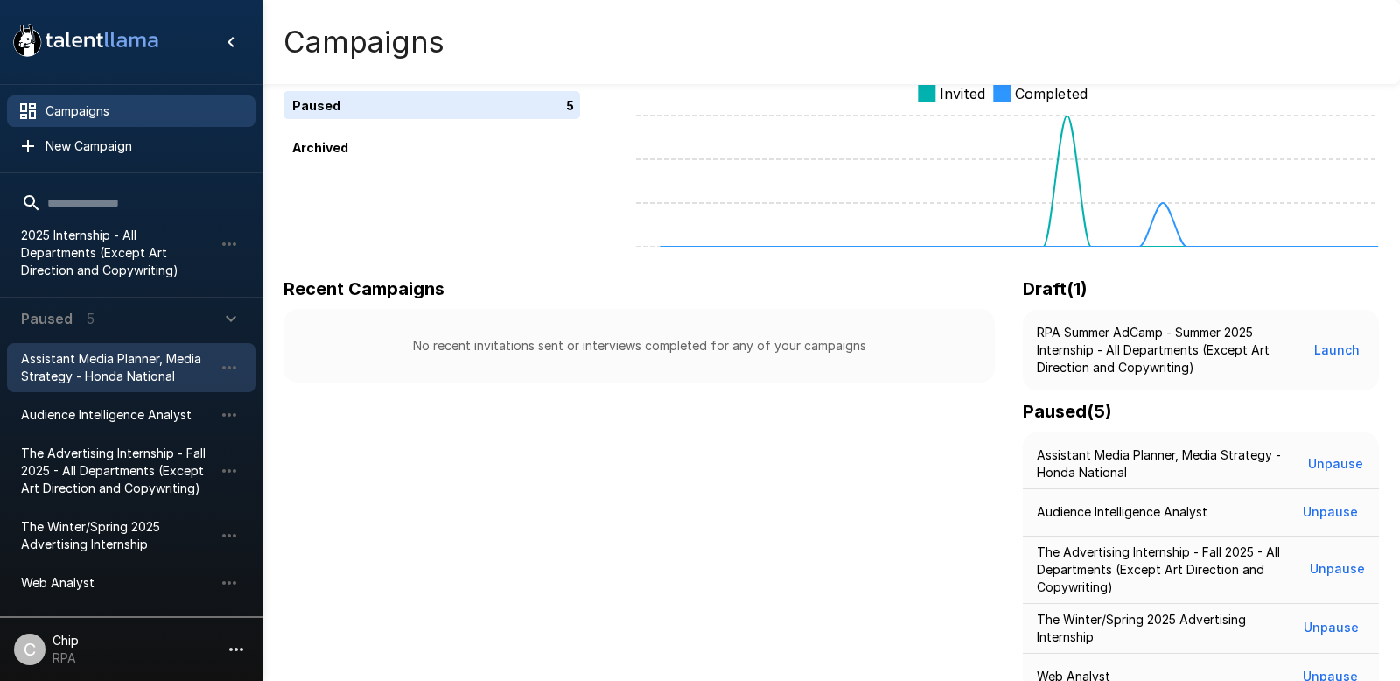
scroll to position [94, 0]
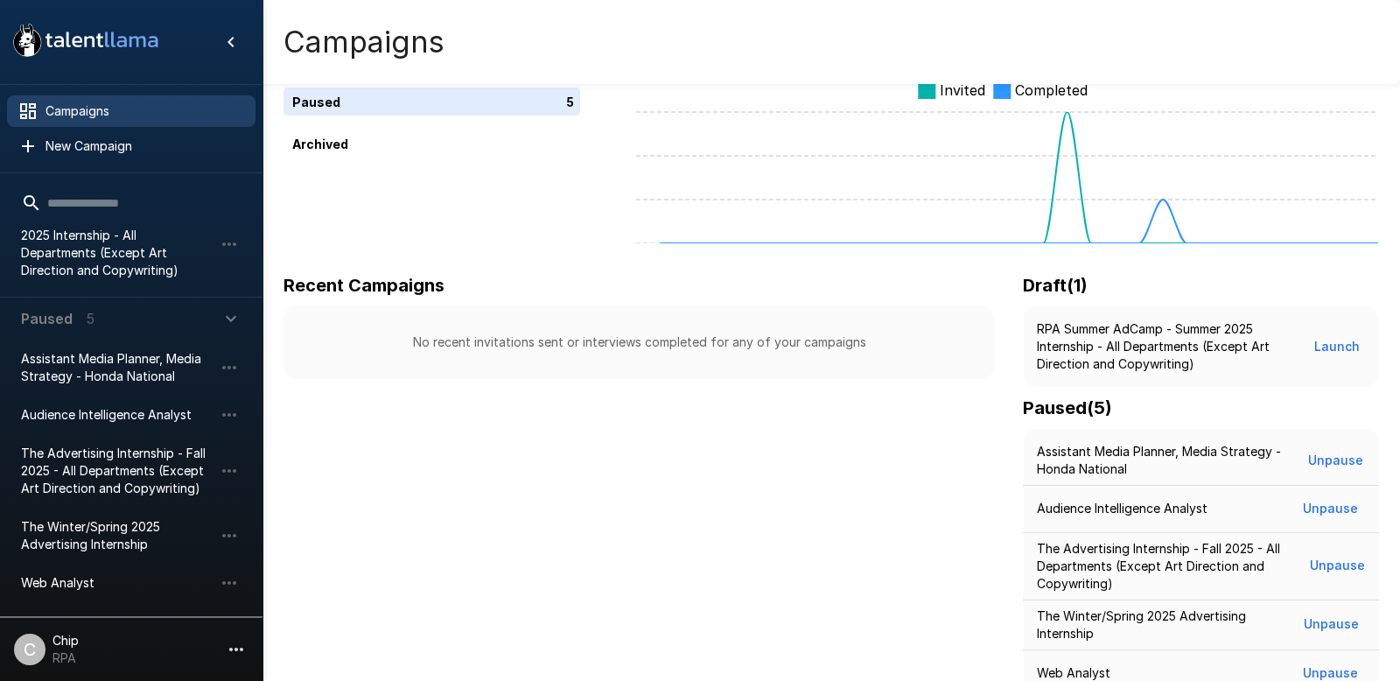
click at [114, 41] on icon ".st0{fill:#FFFFFF;} .st1{fill:#76a4ed;}" at bounding box center [85, 39] width 157 height 45
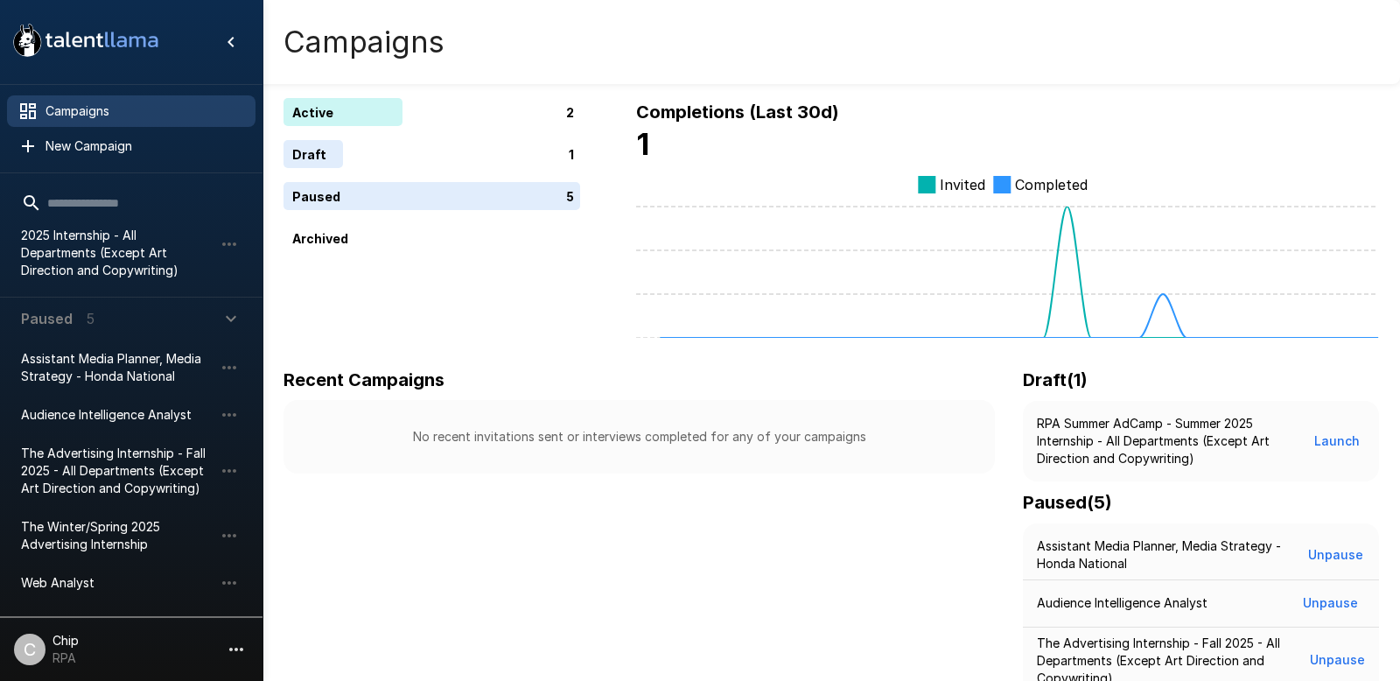
click at [230, 320] on icon "button" at bounding box center [231, 319] width 10 height 6
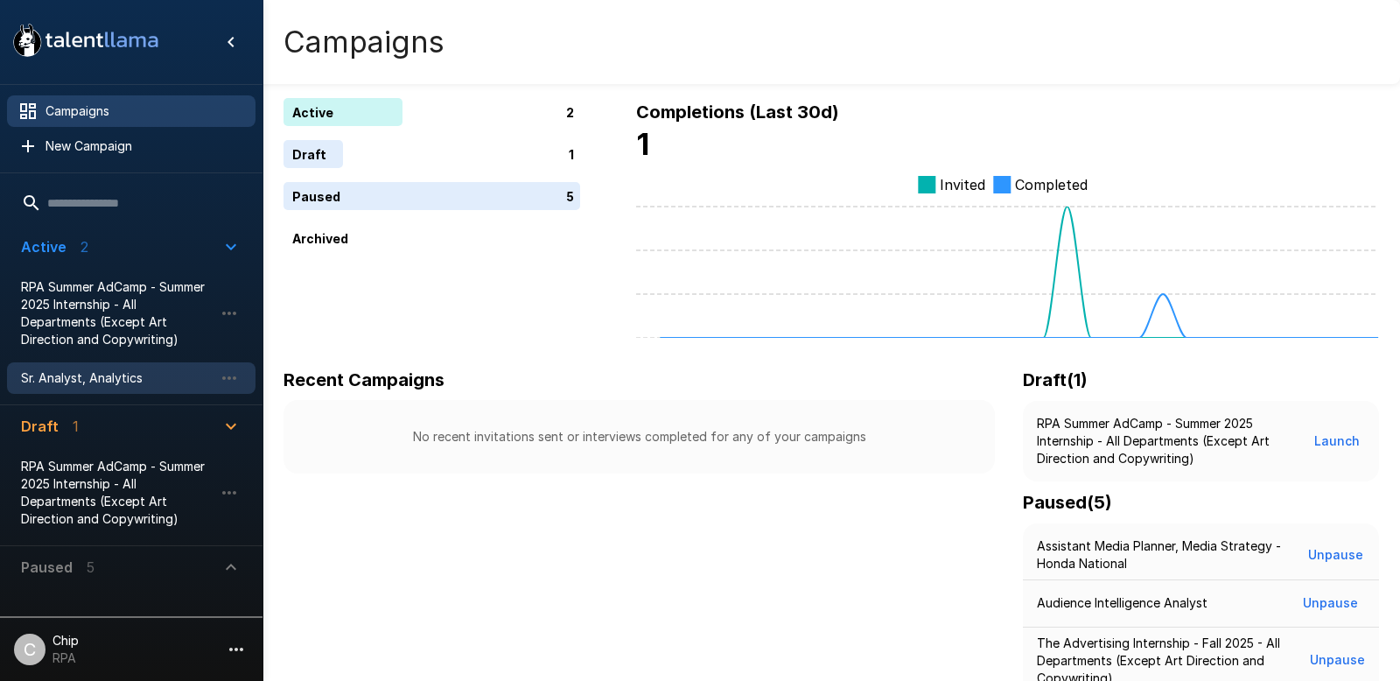
click at [60, 376] on span "Sr. Analyst, Analytics" at bounding box center [117, 377] width 192 height 17
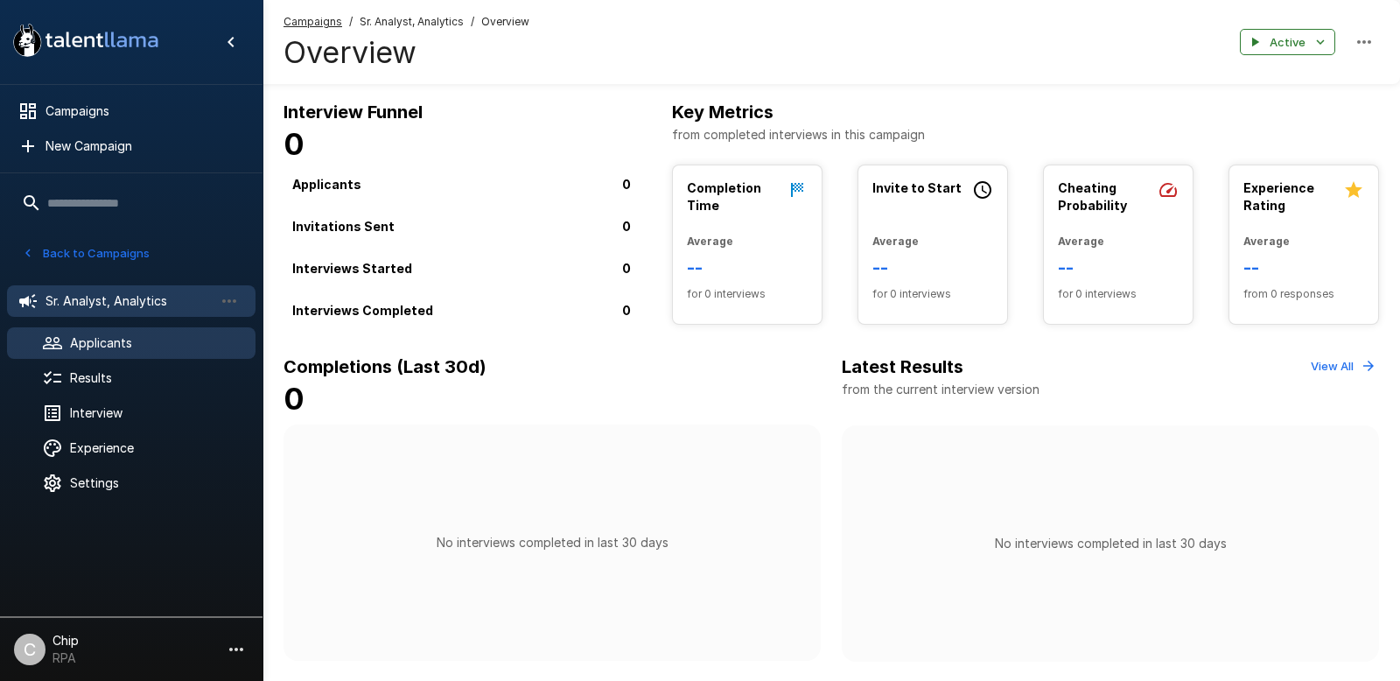
click at [97, 344] on span "Applicants" at bounding box center [155, 342] width 171 height 17
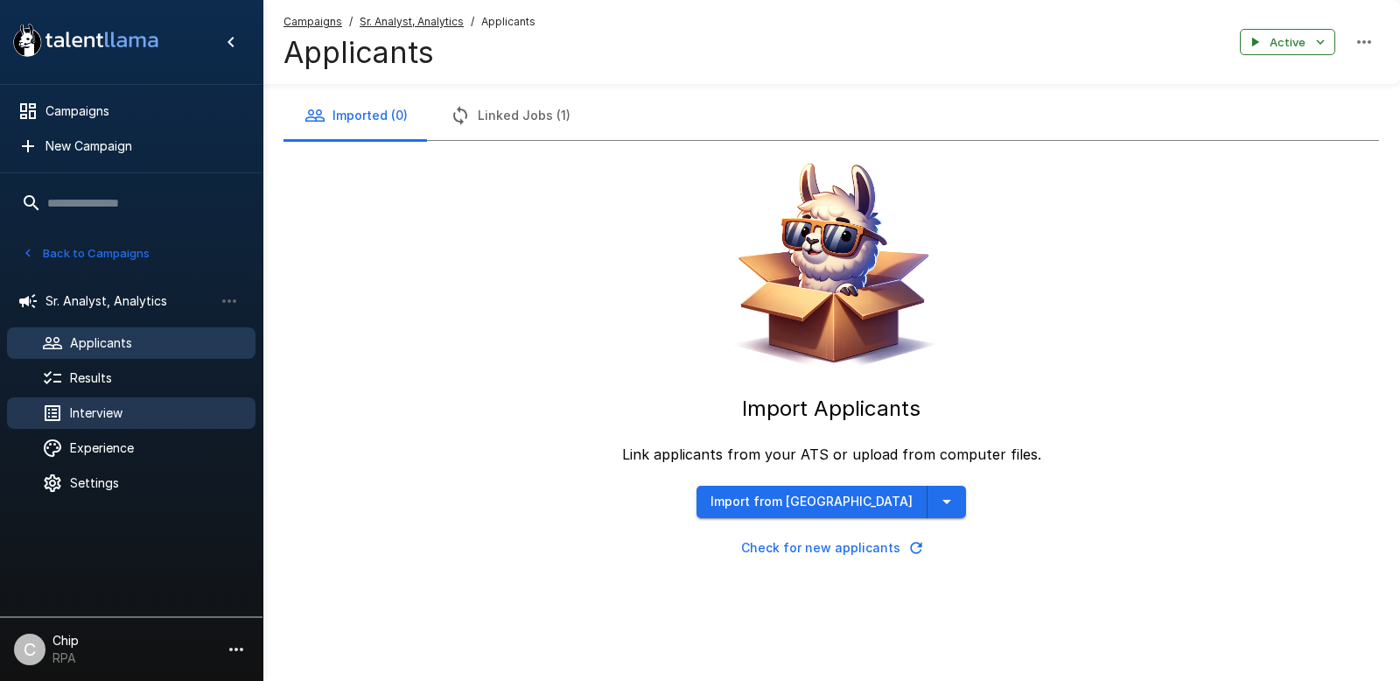
click at [97, 415] on span "Interview" at bounding box center [155, 412] width 171 height 17
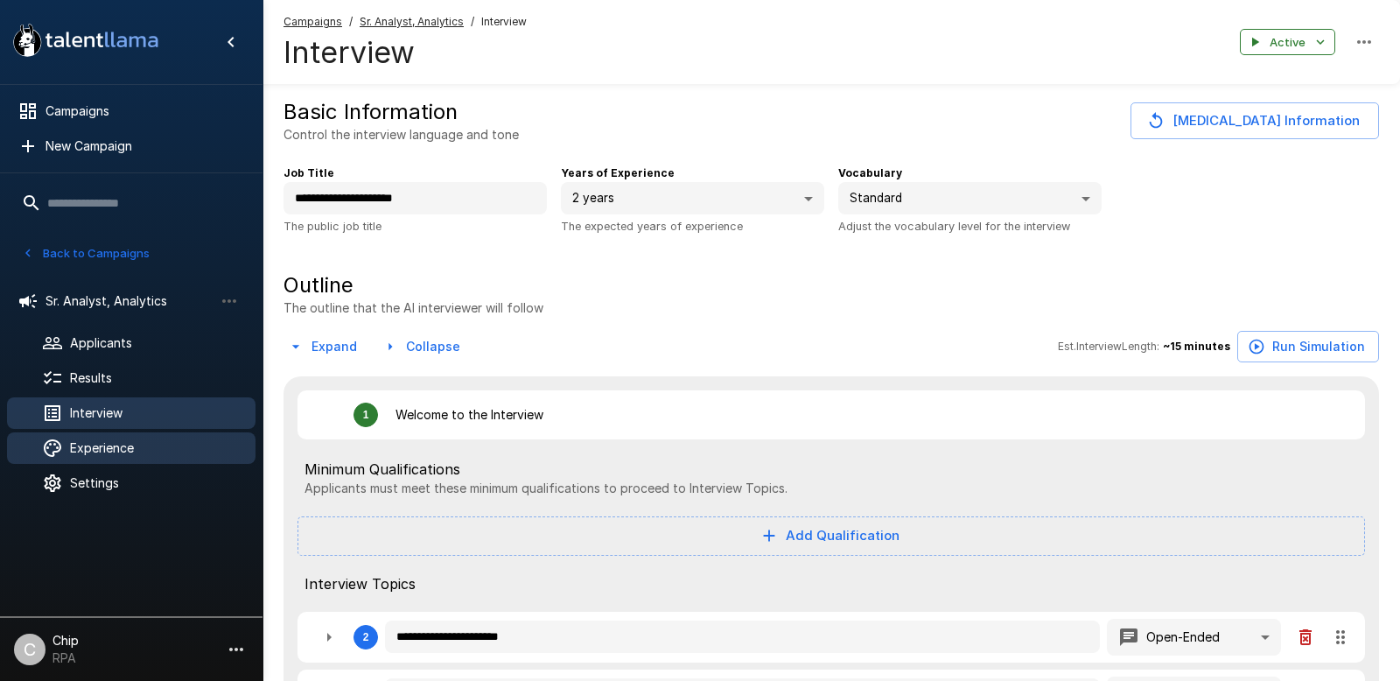
type textarea "*"
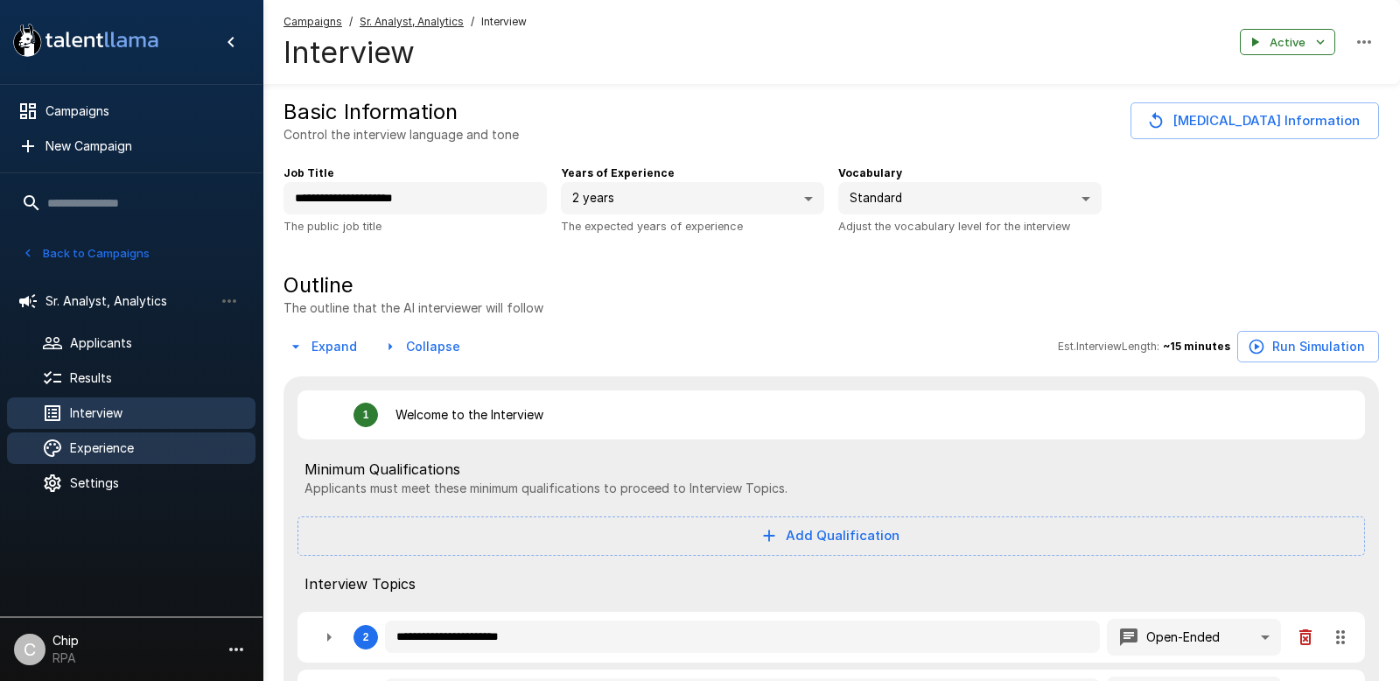
type textarea "*"
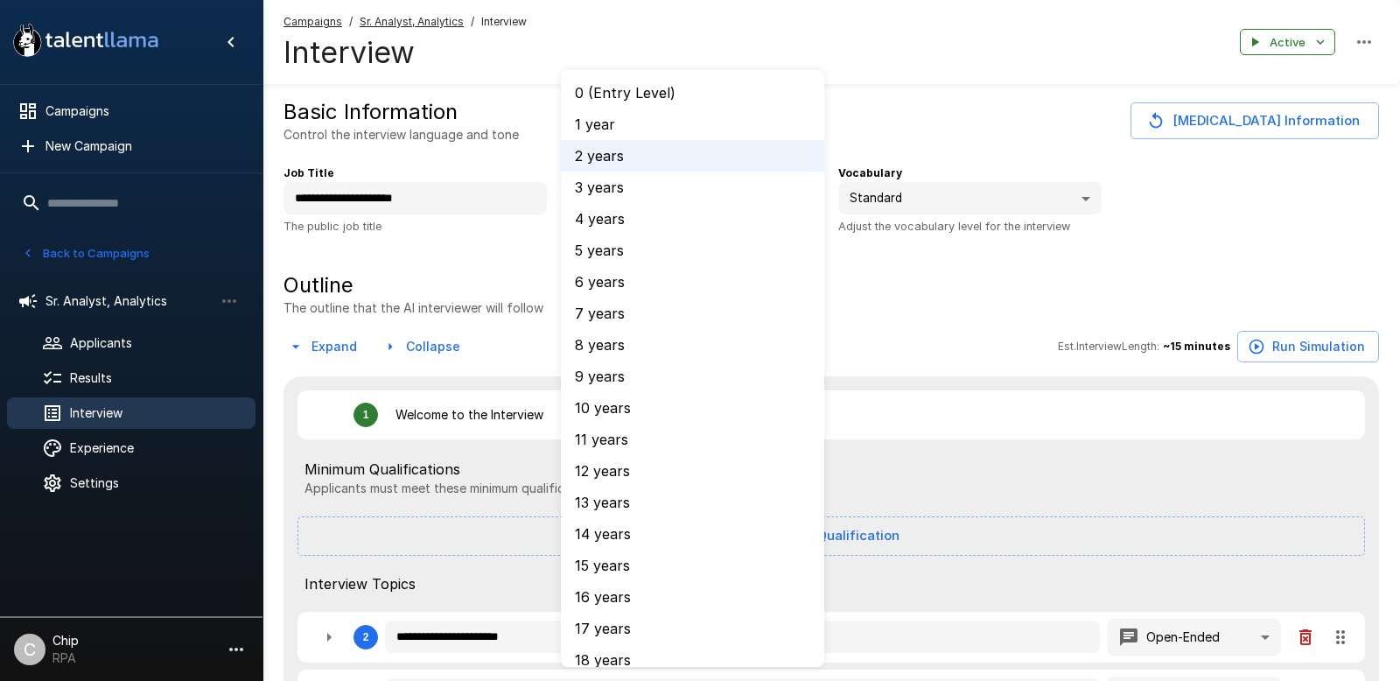
click at [650, 208] on body "**********" at bounding box center [700, 340] width 1400 height 681
click at [599, 151] on li "2 years" at bounding box center [692, 155] width 263 height 31
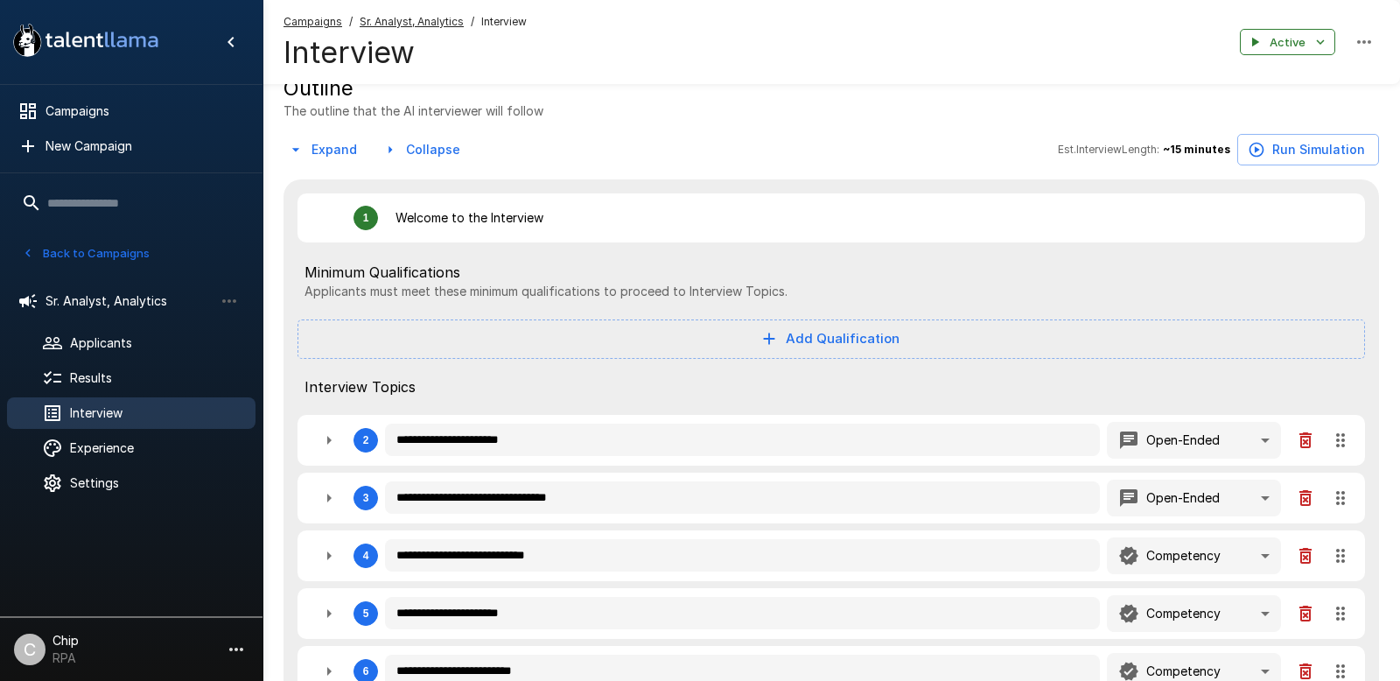
scroll to position [199, 0]
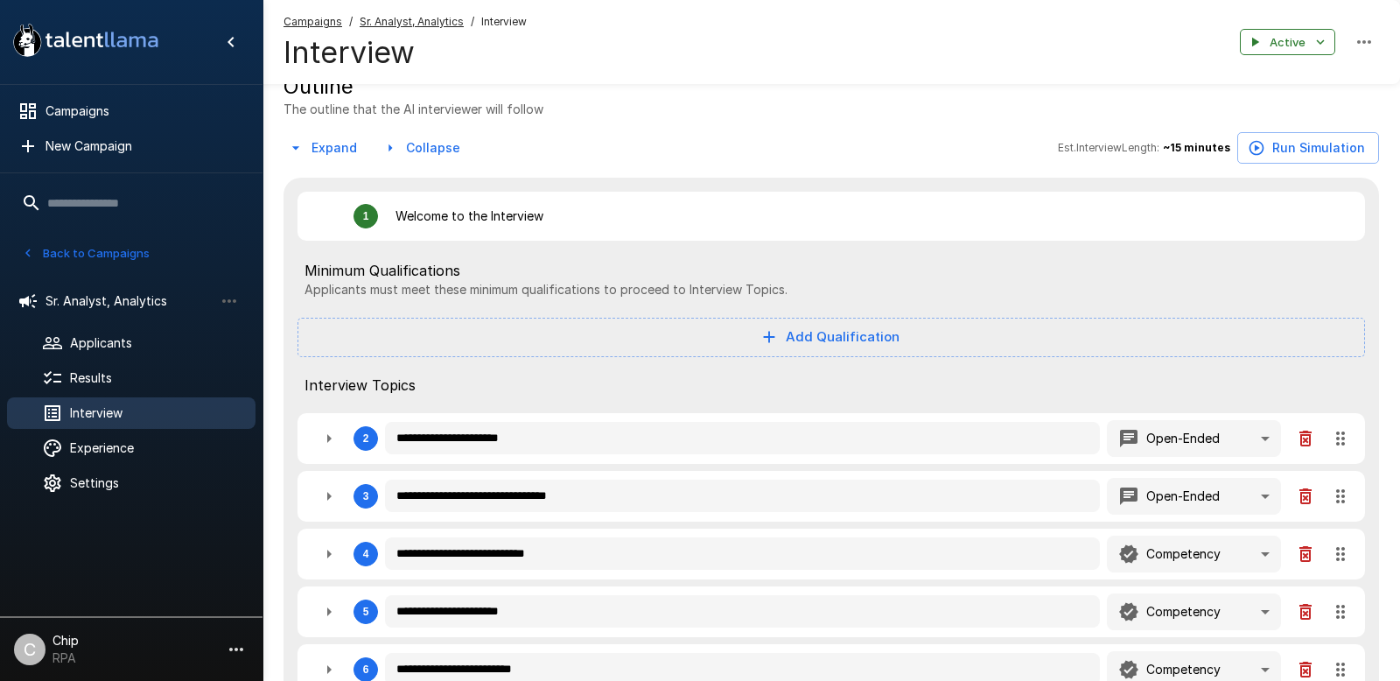
type textarea "*"
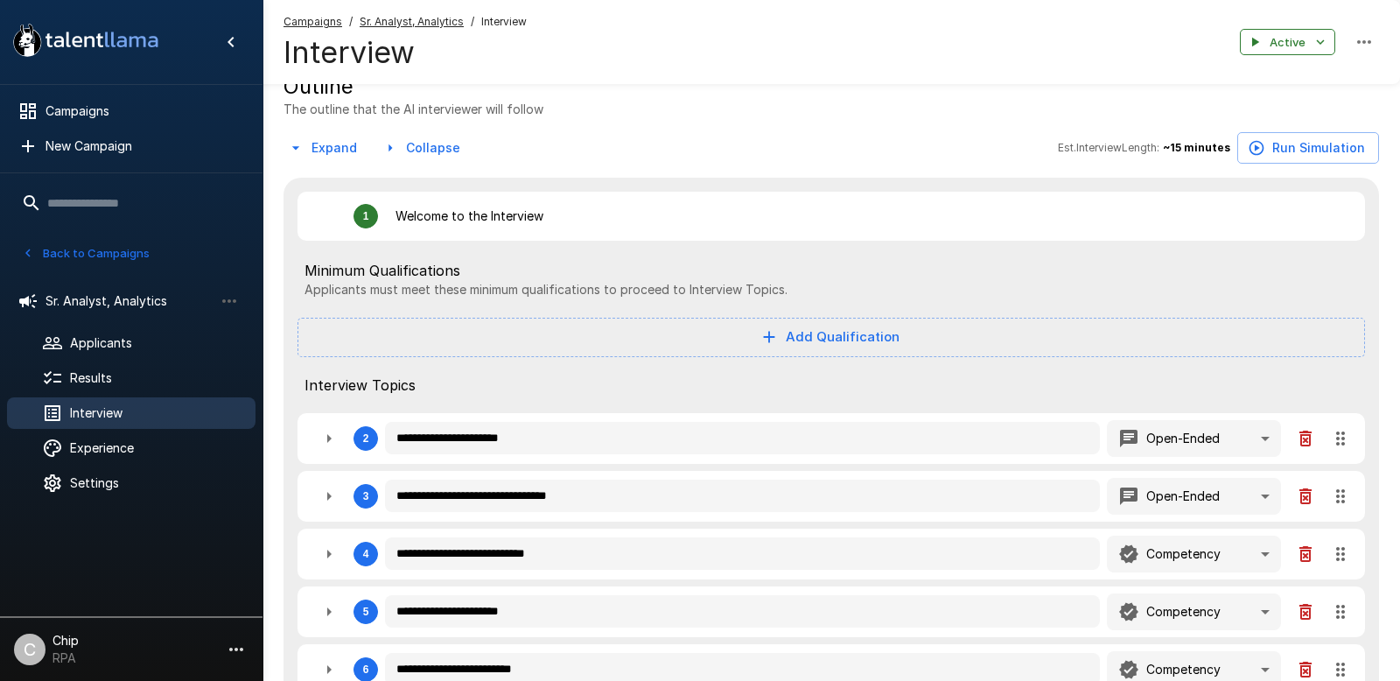
type textarea "*"
click at [331, 440] on icon "button" at bounding box center [328, 438] width 21 height 21
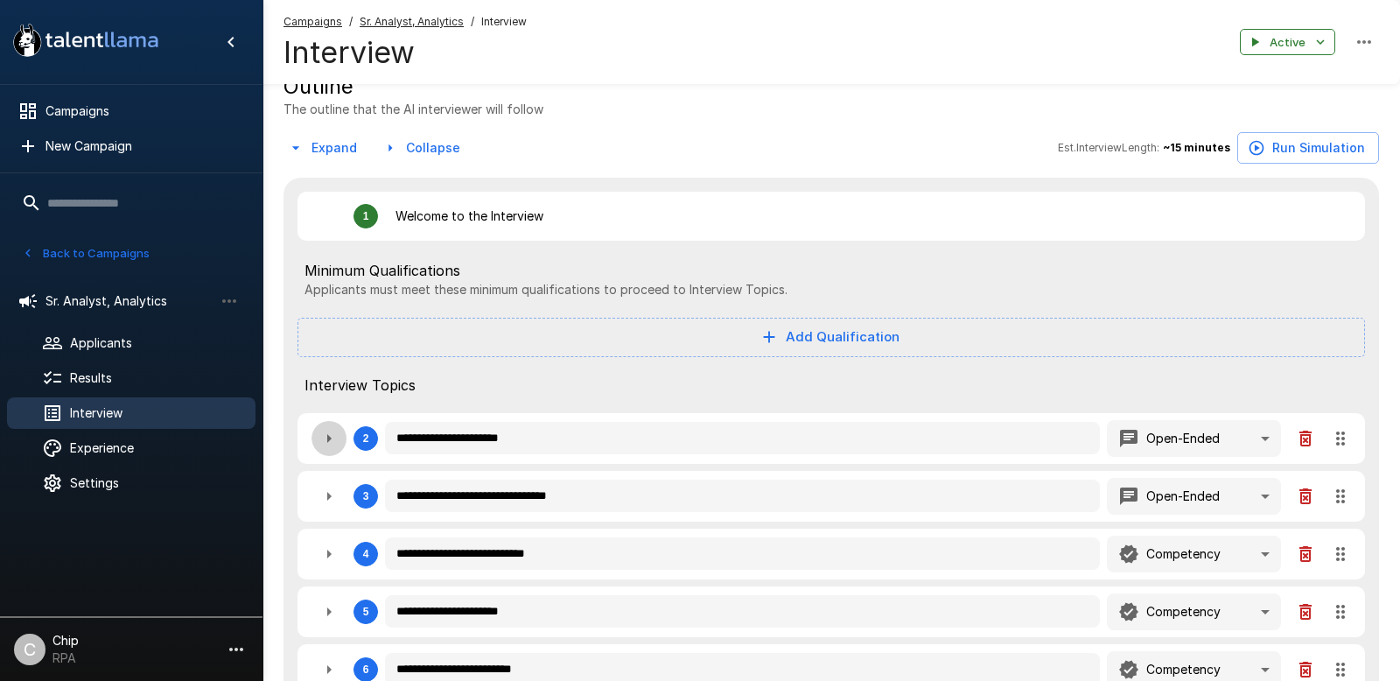
type textarea "*"
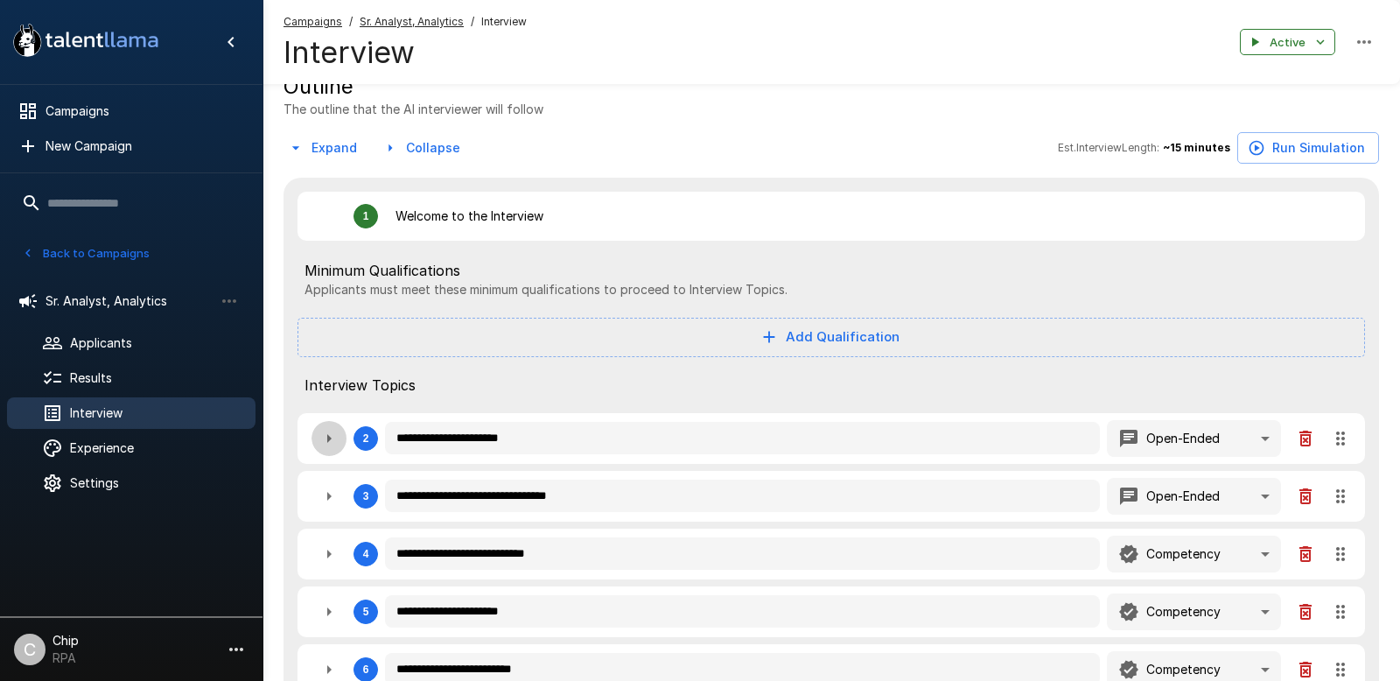
type textarea "*"
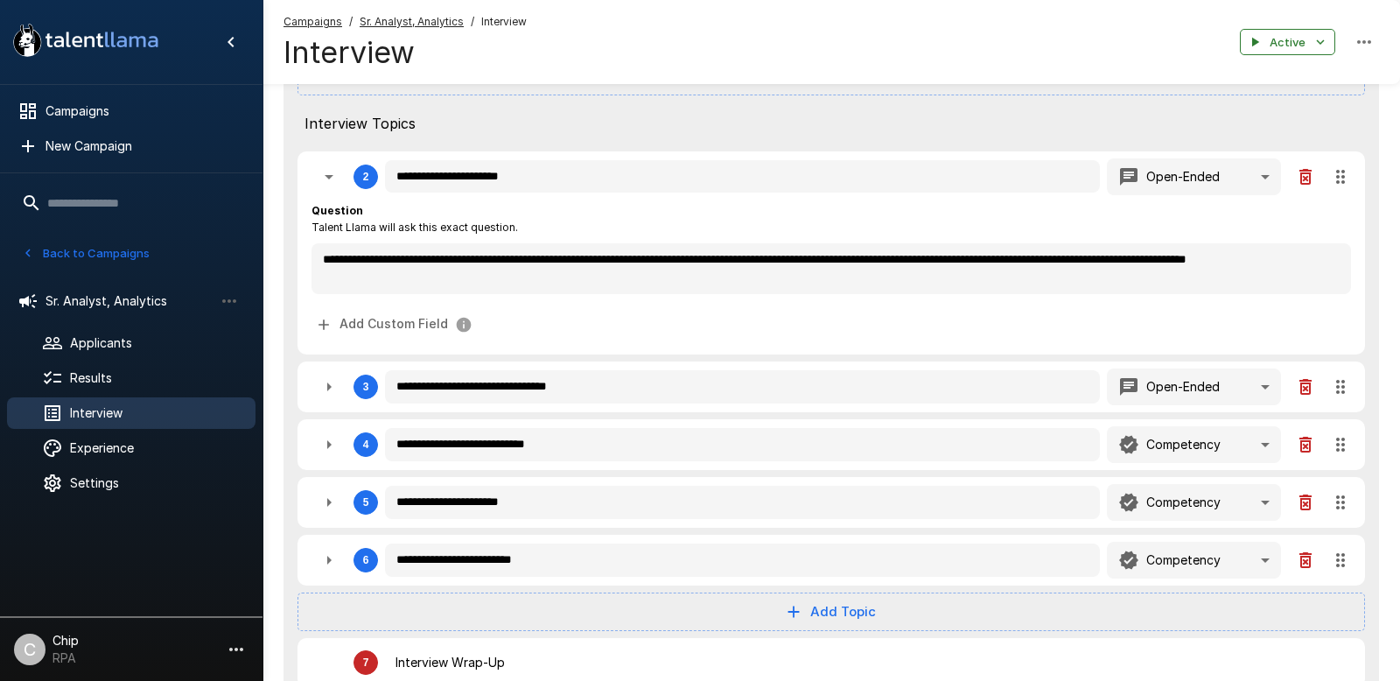
scroll to position [463, 0]
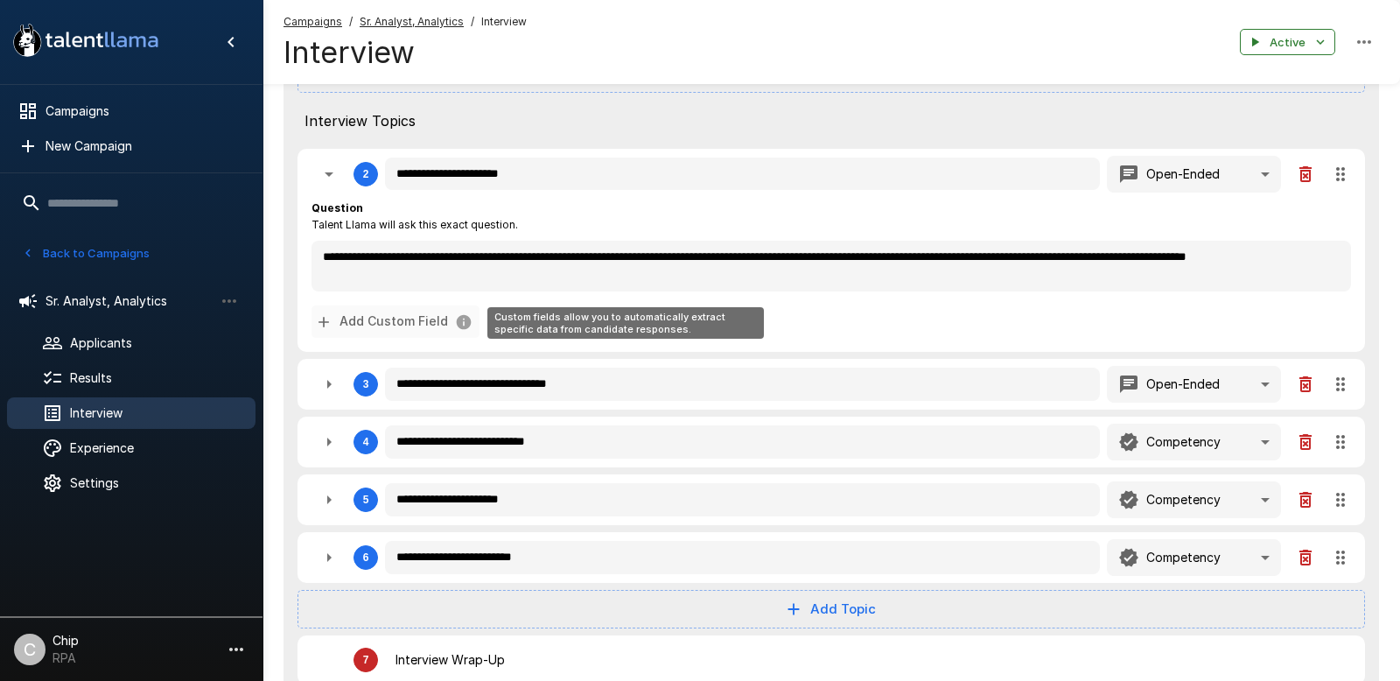
click at [326, 322] on icon "Custom fields allow you to automatically extract specific data from candidate r…" at bounding box center [323, 322] width 10 height 10
type textarea "*"
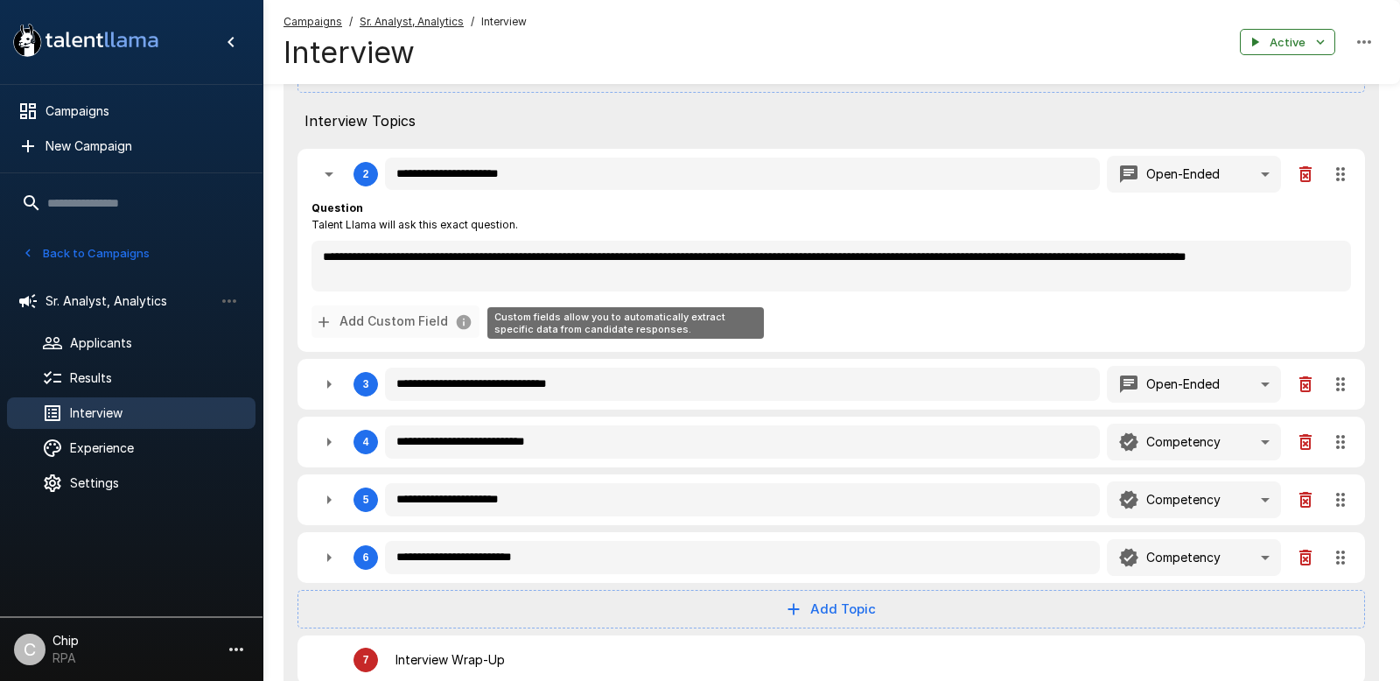
type textarea "*"
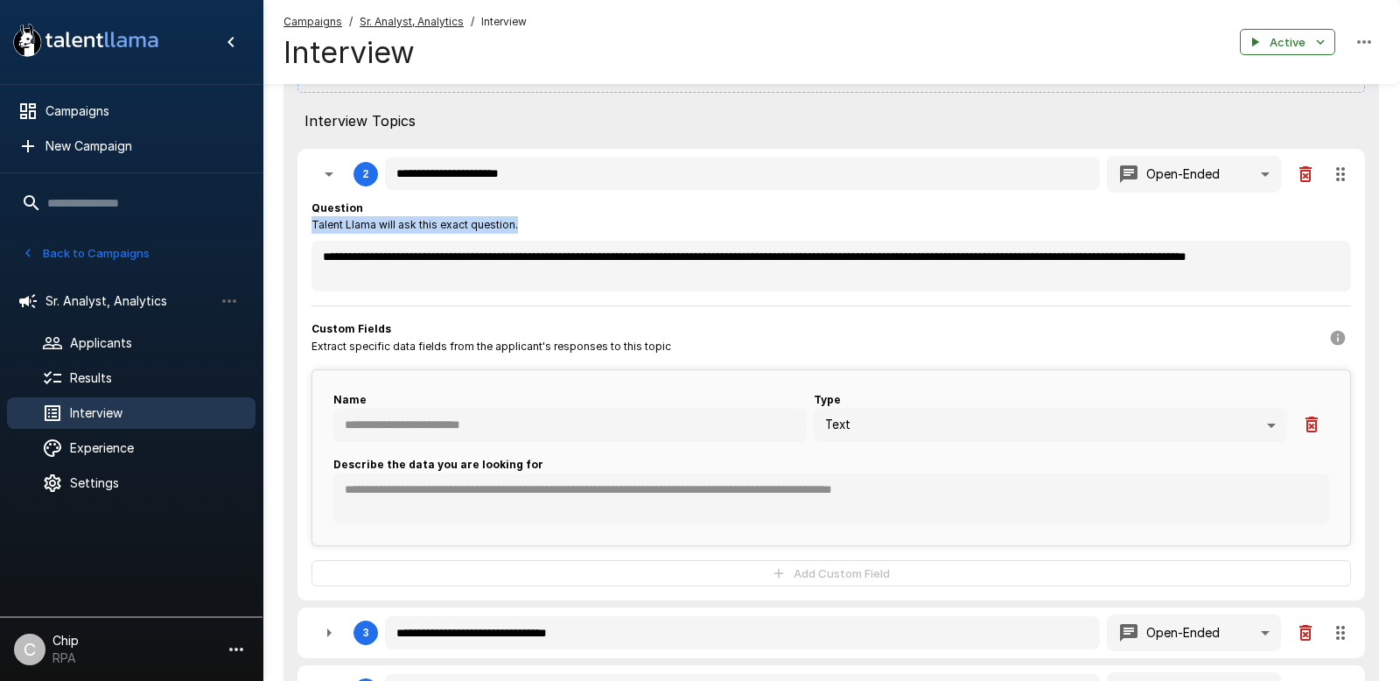
drag, startPoint x: 312, startPoint y: 226, endPoint x: 521, endPoint y: 227, distance: 208.2
click at [521, 227] on div "Question Talent Llama will ask this exact question." at bounding box center [830, 216] width 1039 height 35
click at [562, 292] on div "**********" at bounding box center [830, 393] width 1039 height 388
type textarea "*"
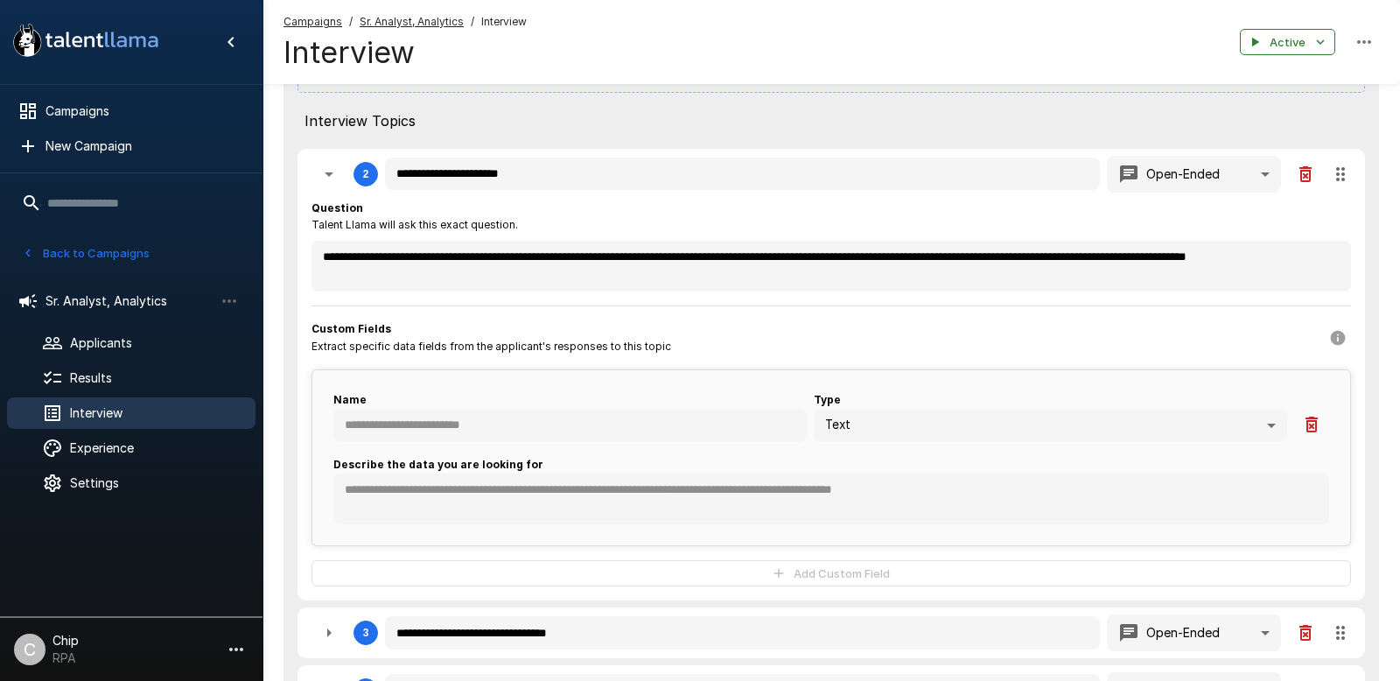
type textarea "*"
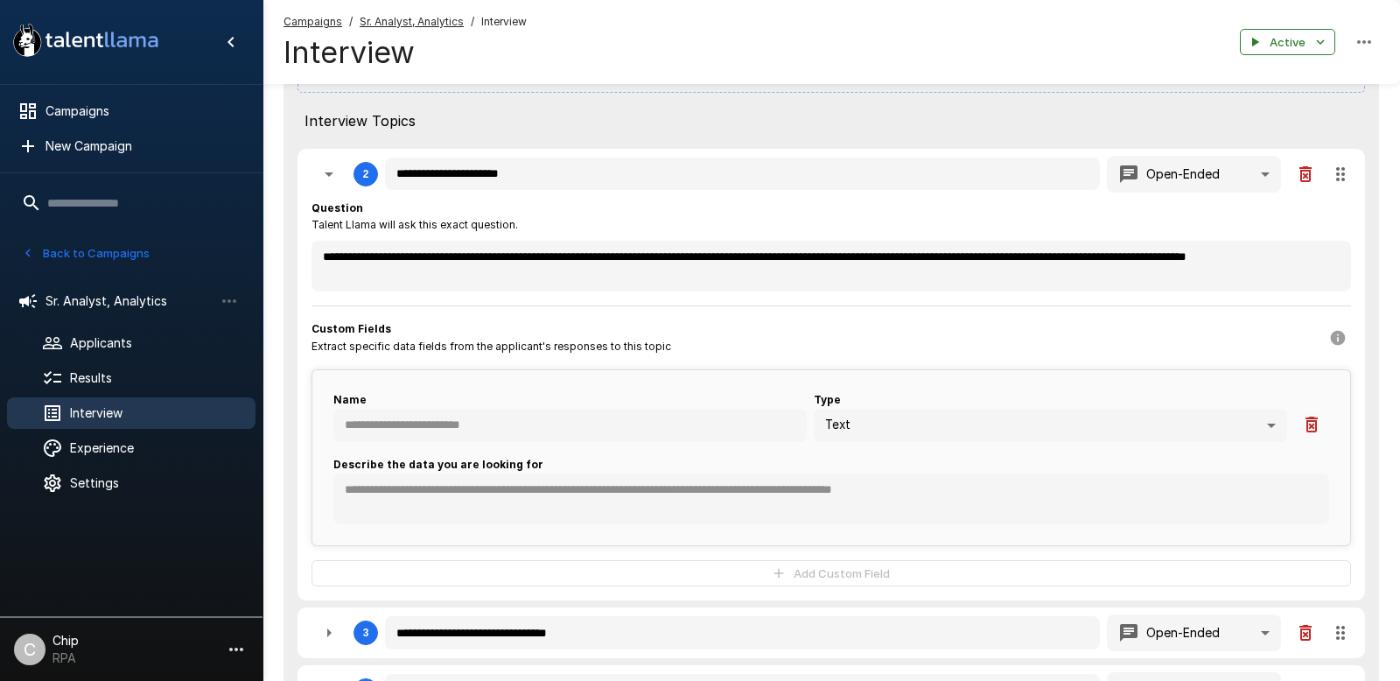
type textarea "*"
click at [329, 172] on icon "button" at bounding box center [329, 174] width 9 height 4
type textarea "*"
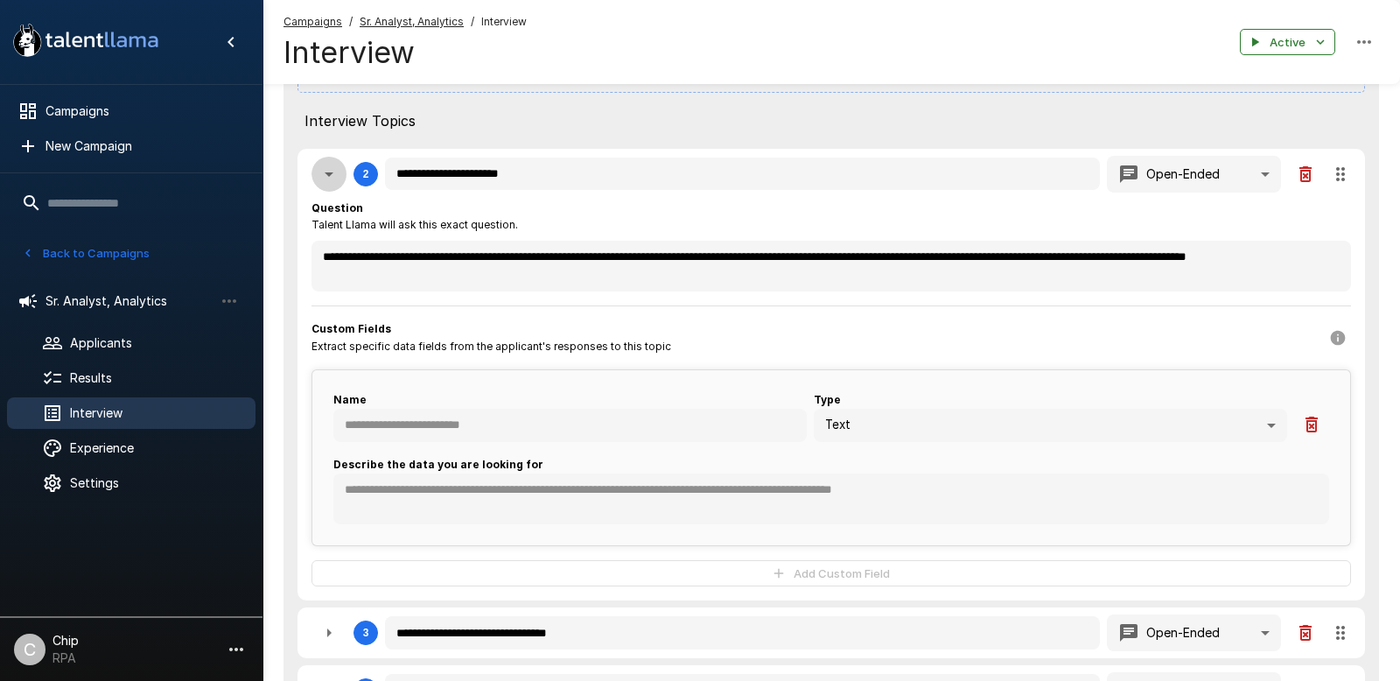
type textarea "*"
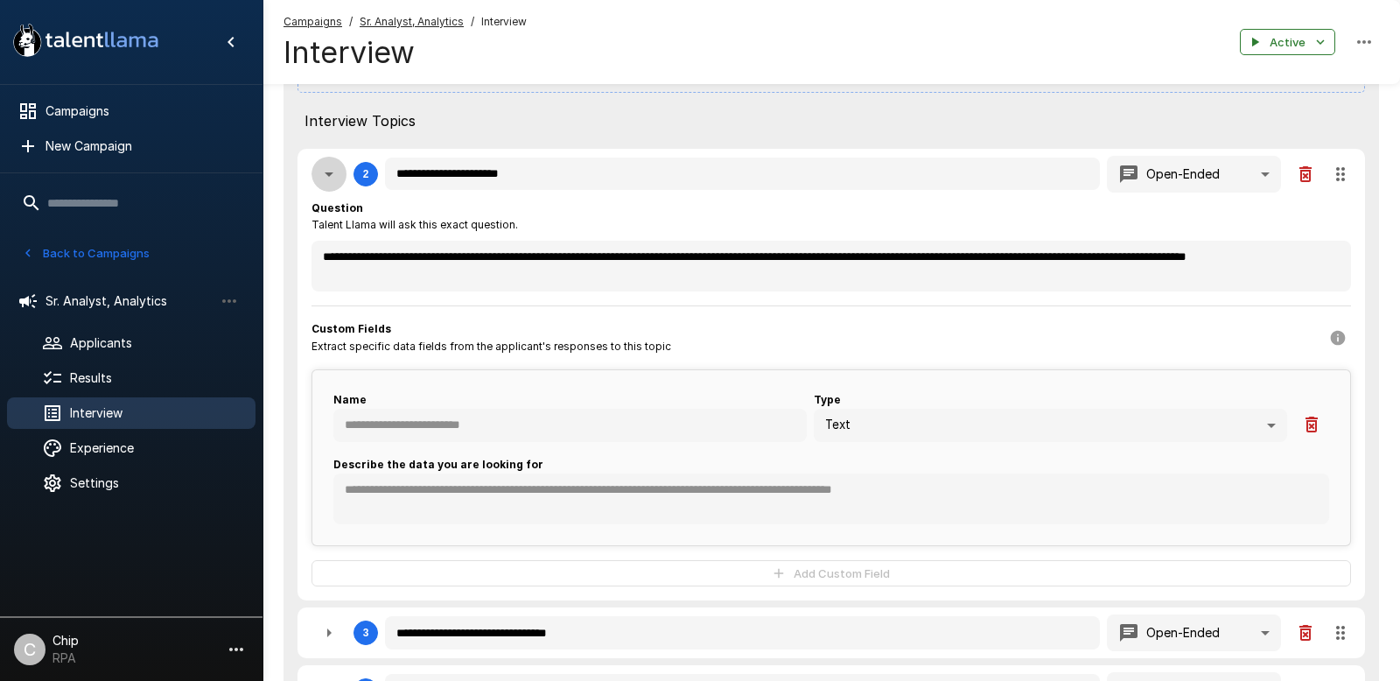
type textarea "*"
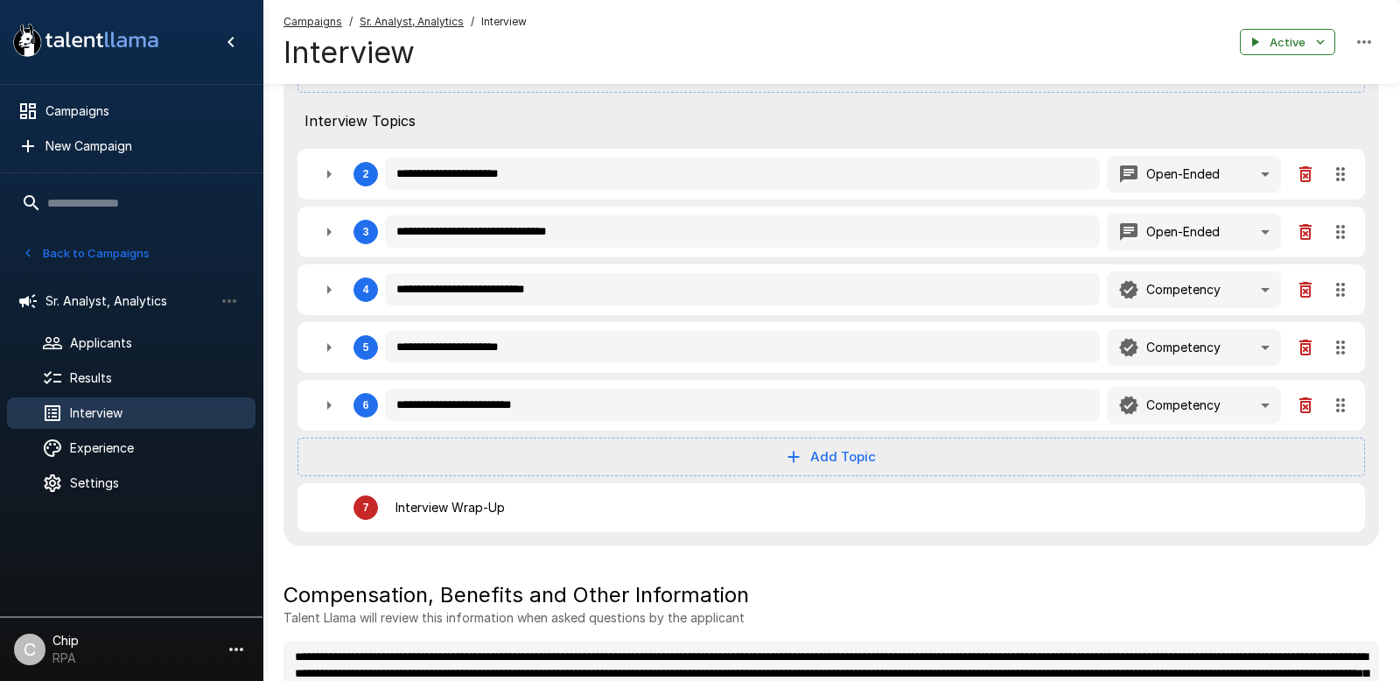
click at [329, 234] on icon "button" at bounding box center [328, 231] width 21 height 21
type textarea "*"
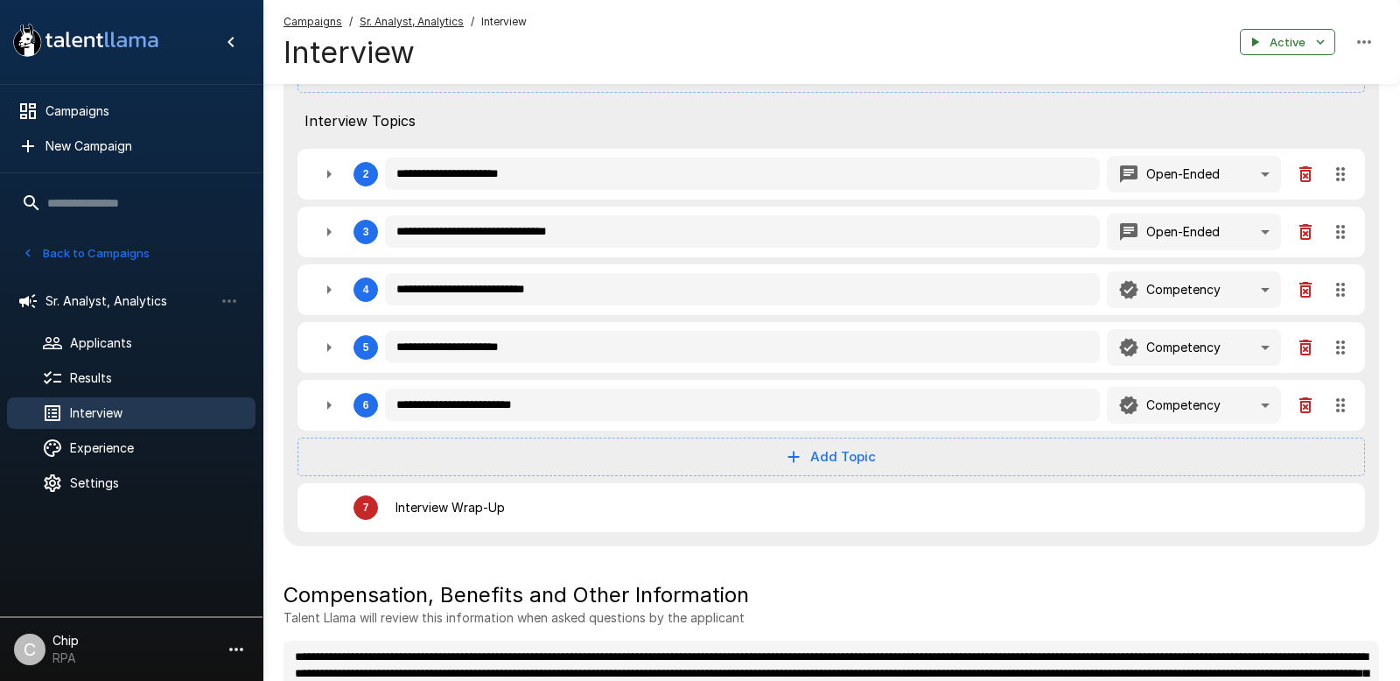
type textarea "*"
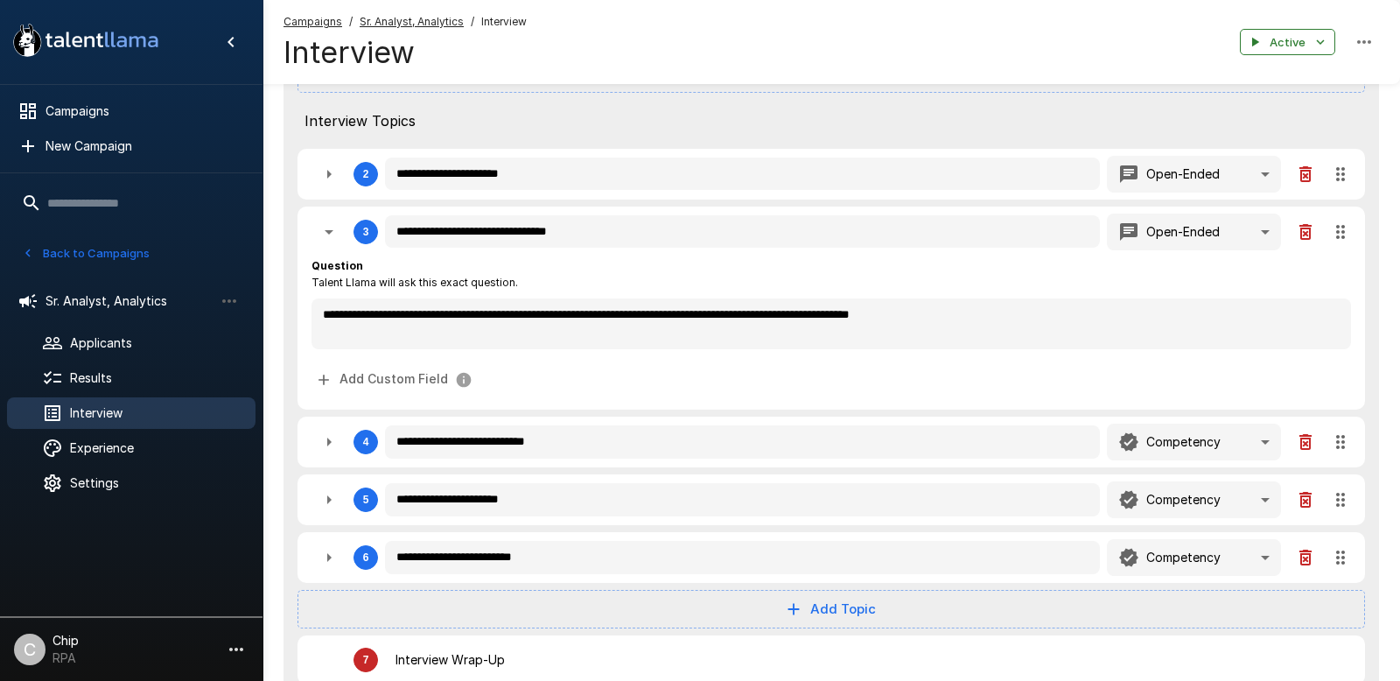
scroll to position [468, 0]
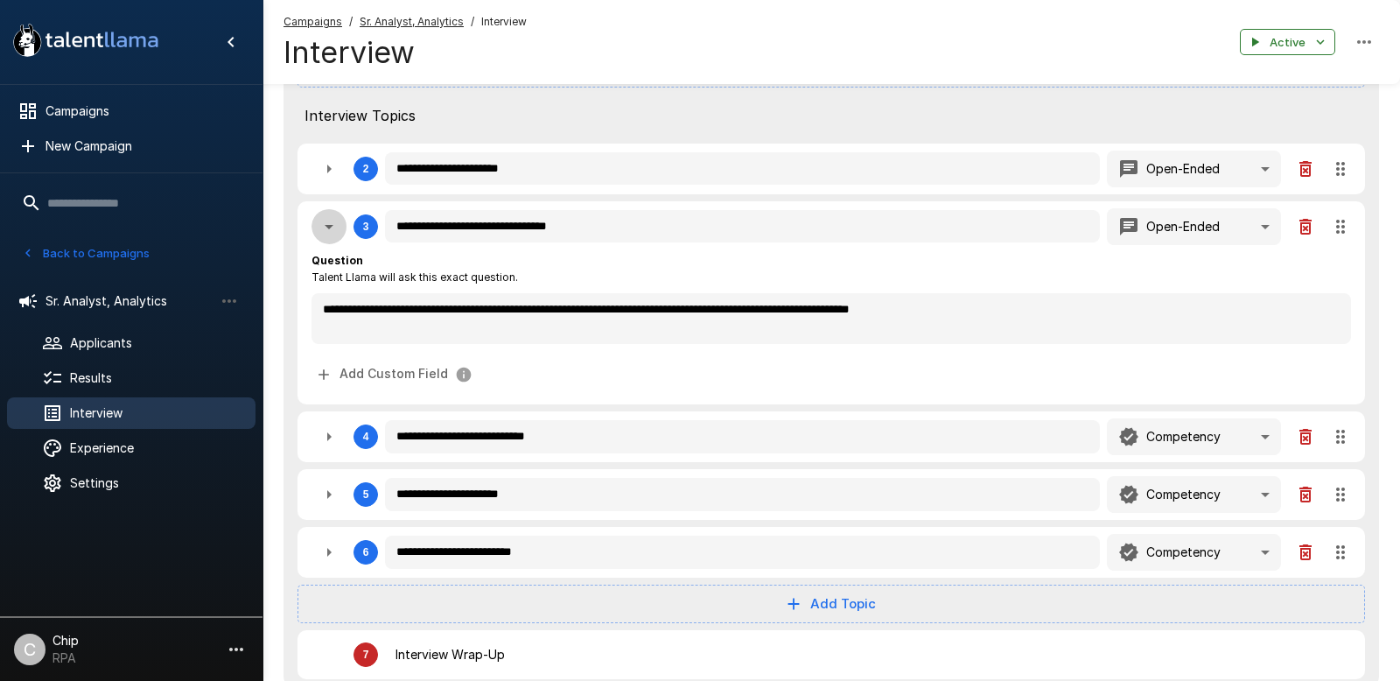
click at [330, 227] on icon "button" at bounding box center [329, 227] width 9 height 4
type textarea "*"
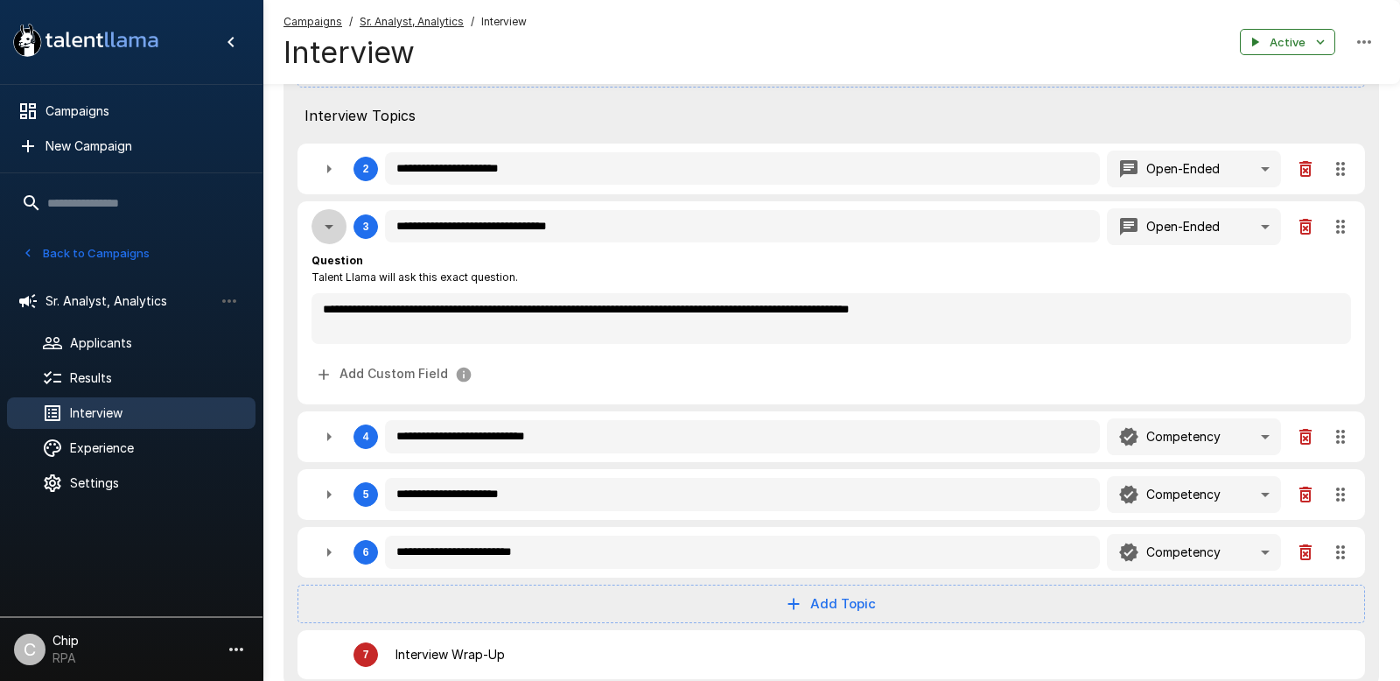
type textarea "*"
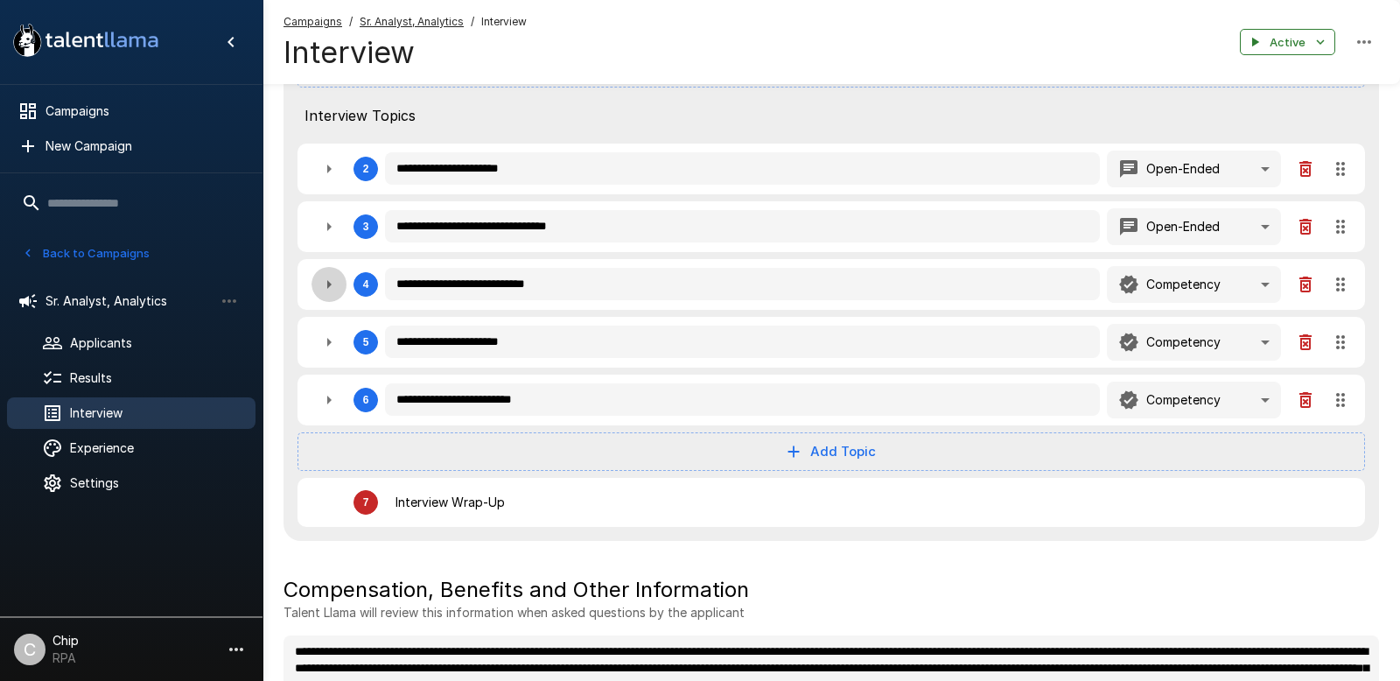
click at [330, 287] on icon "button" at bounding box center [328, 284] width 21 height 21
type textarea "*"
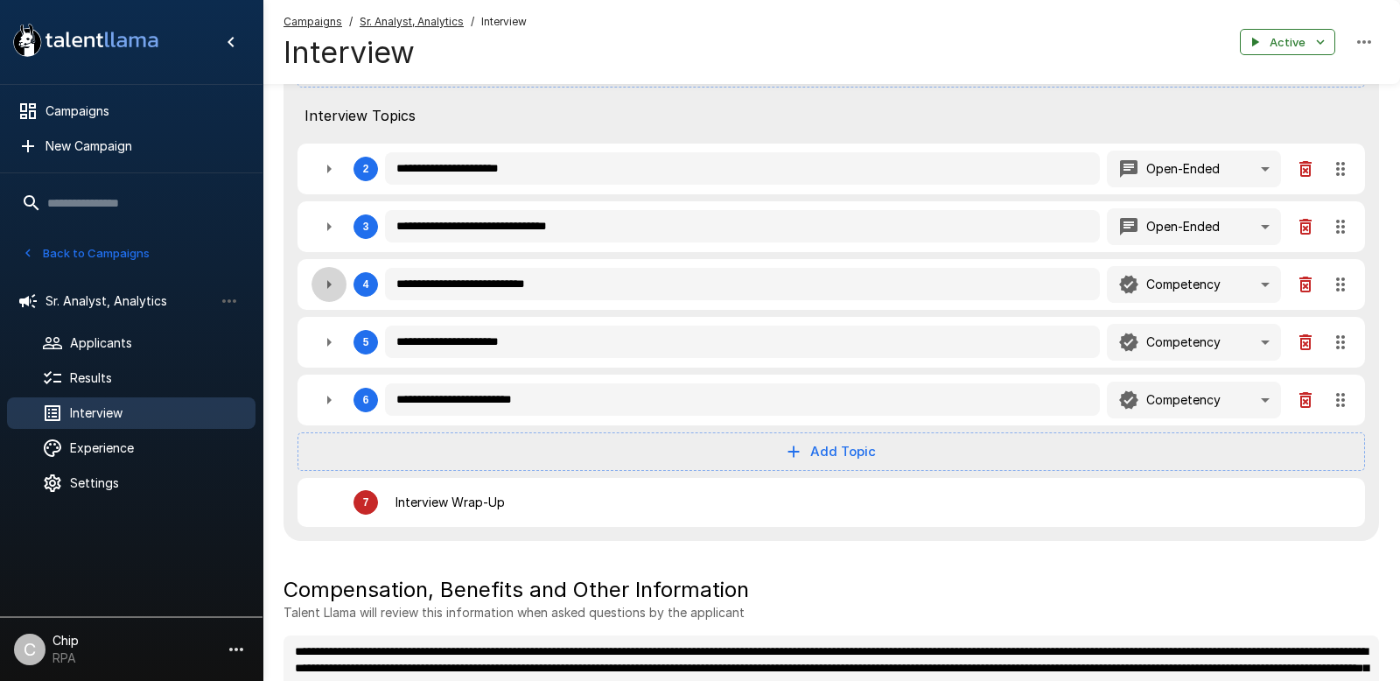
type textarea "*"
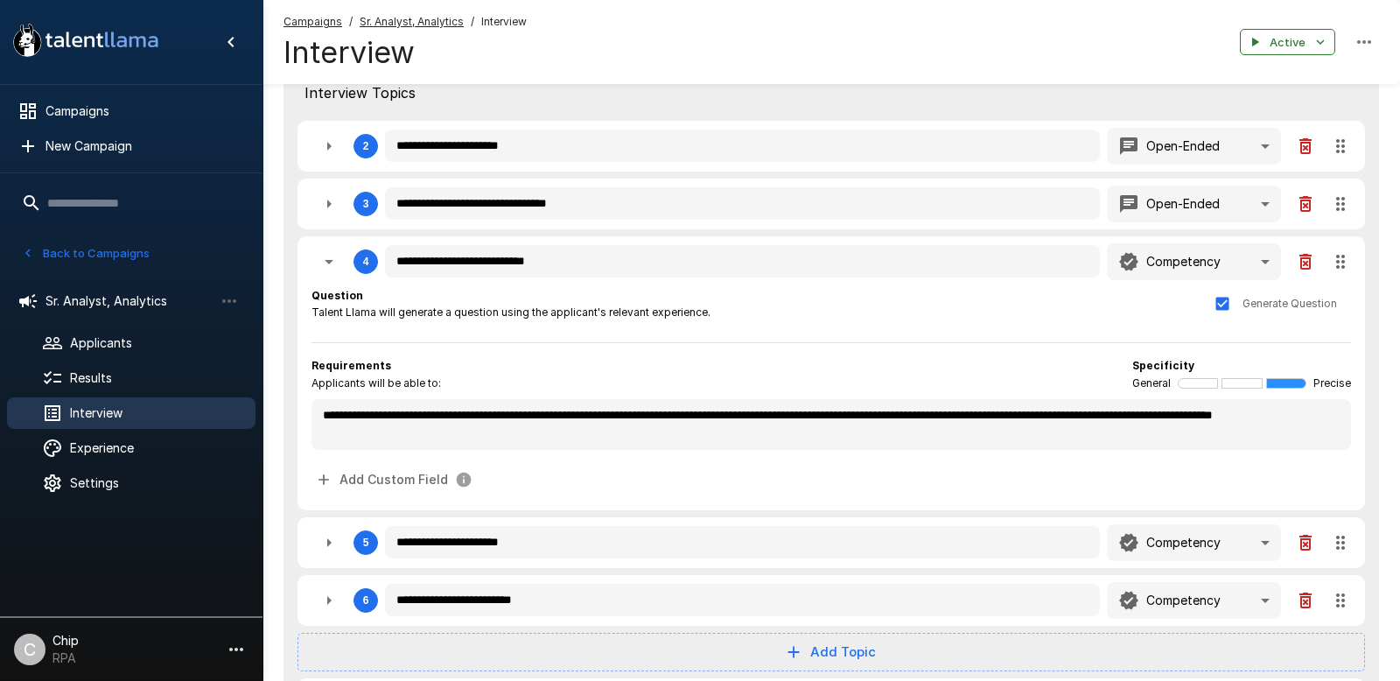
scroll to position [500, 0]
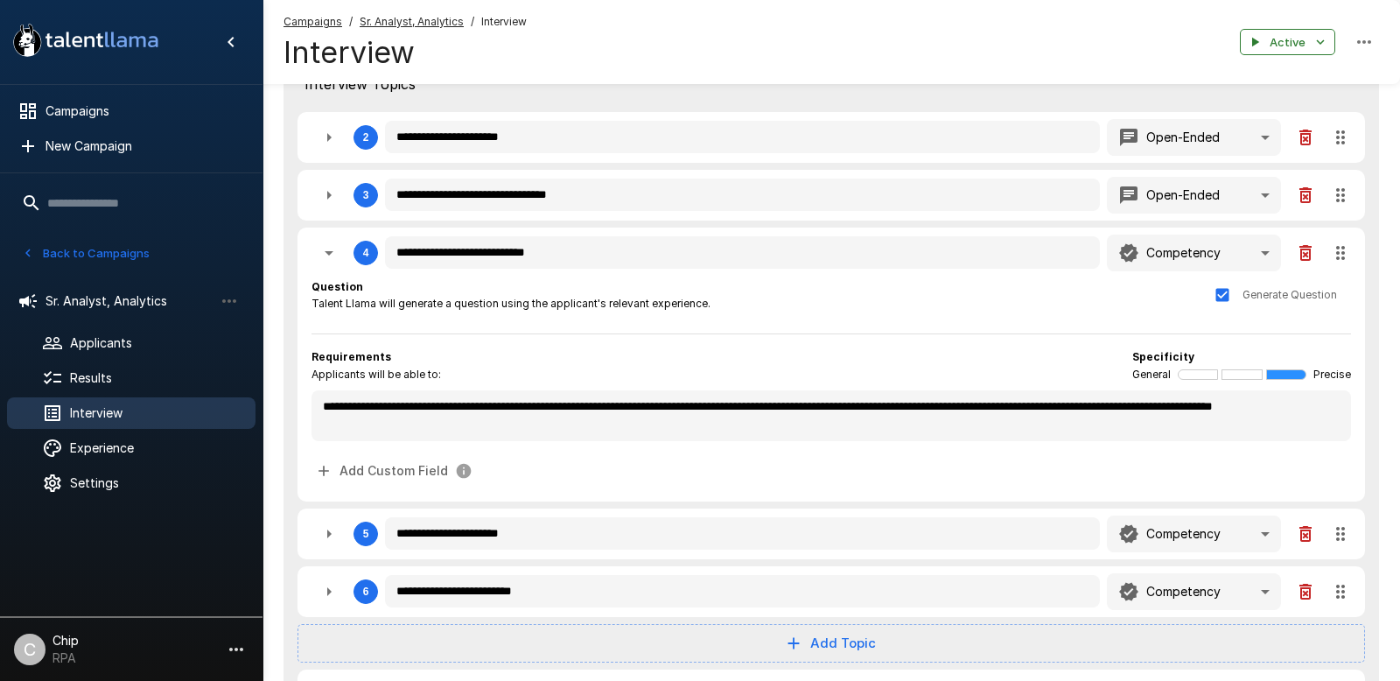
type textarea "*"
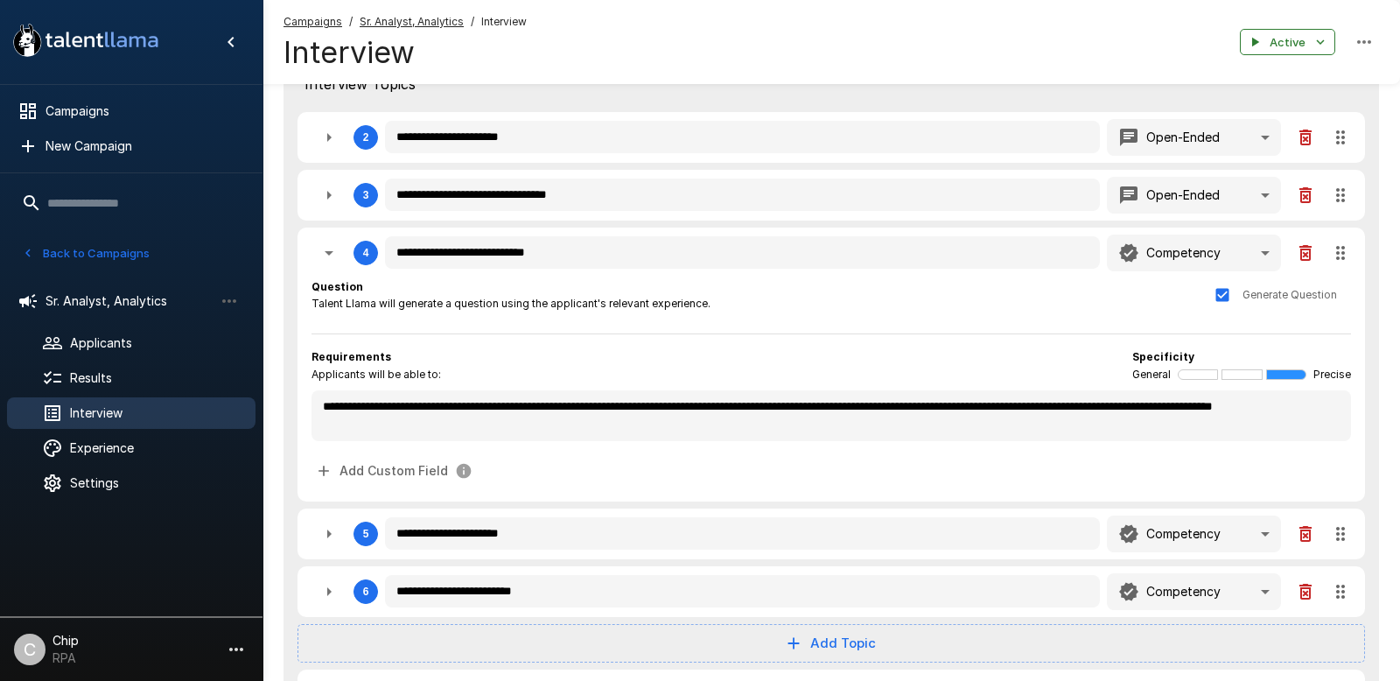
type textarea "*"
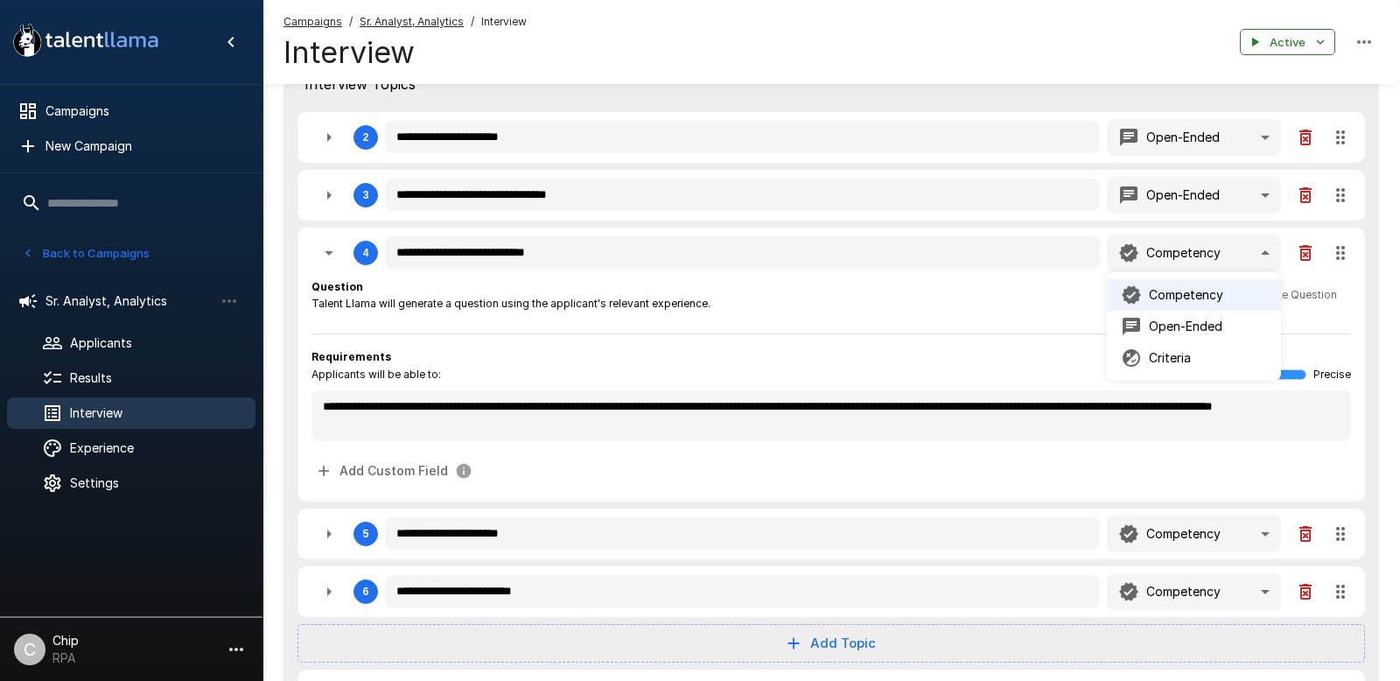
click at [1173, 290] on p "Competency" at bounding box center [1186, 294] width 74 height 17
type textarea "*"
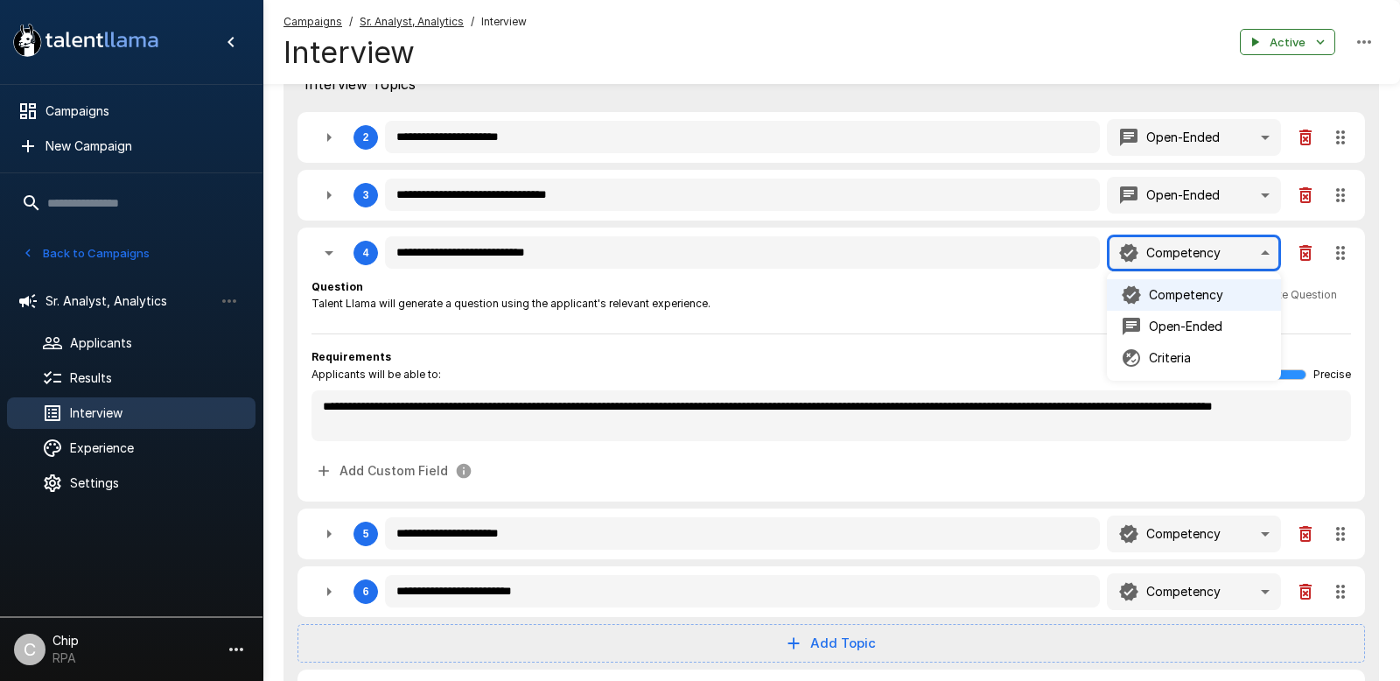
type textarea "*"
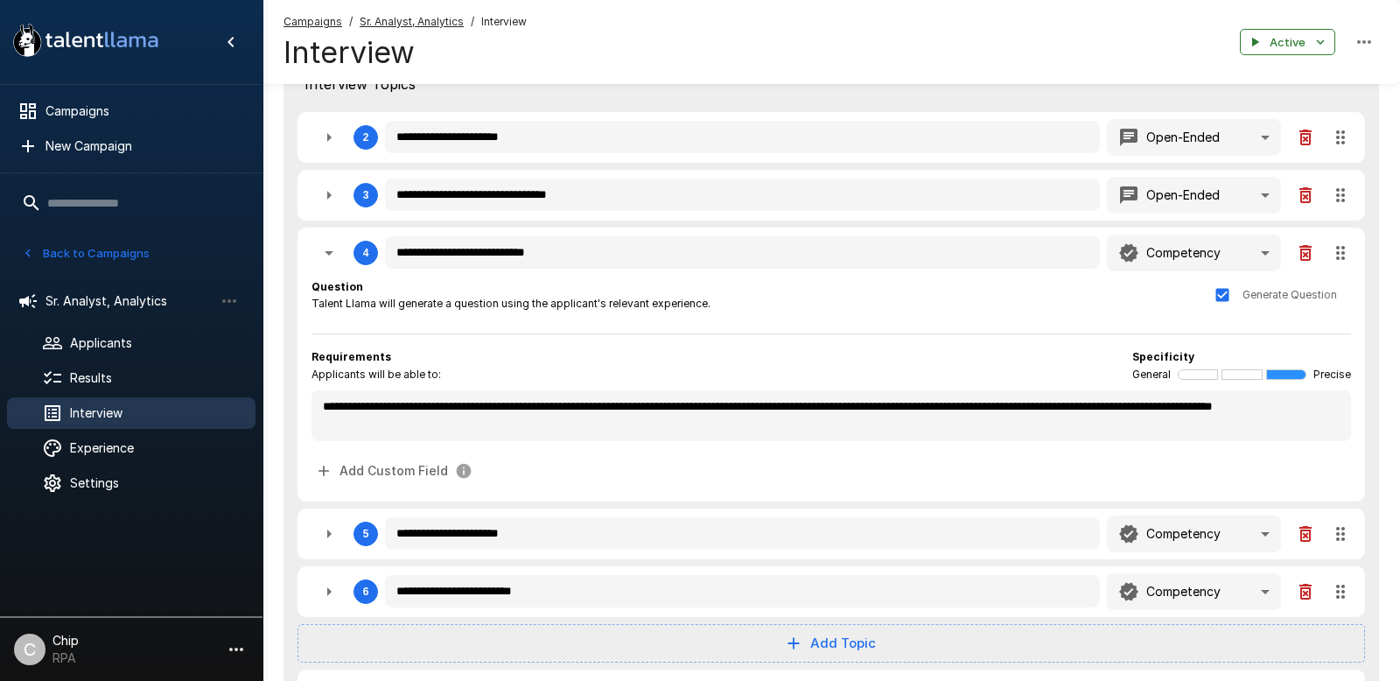
type textarea "*"
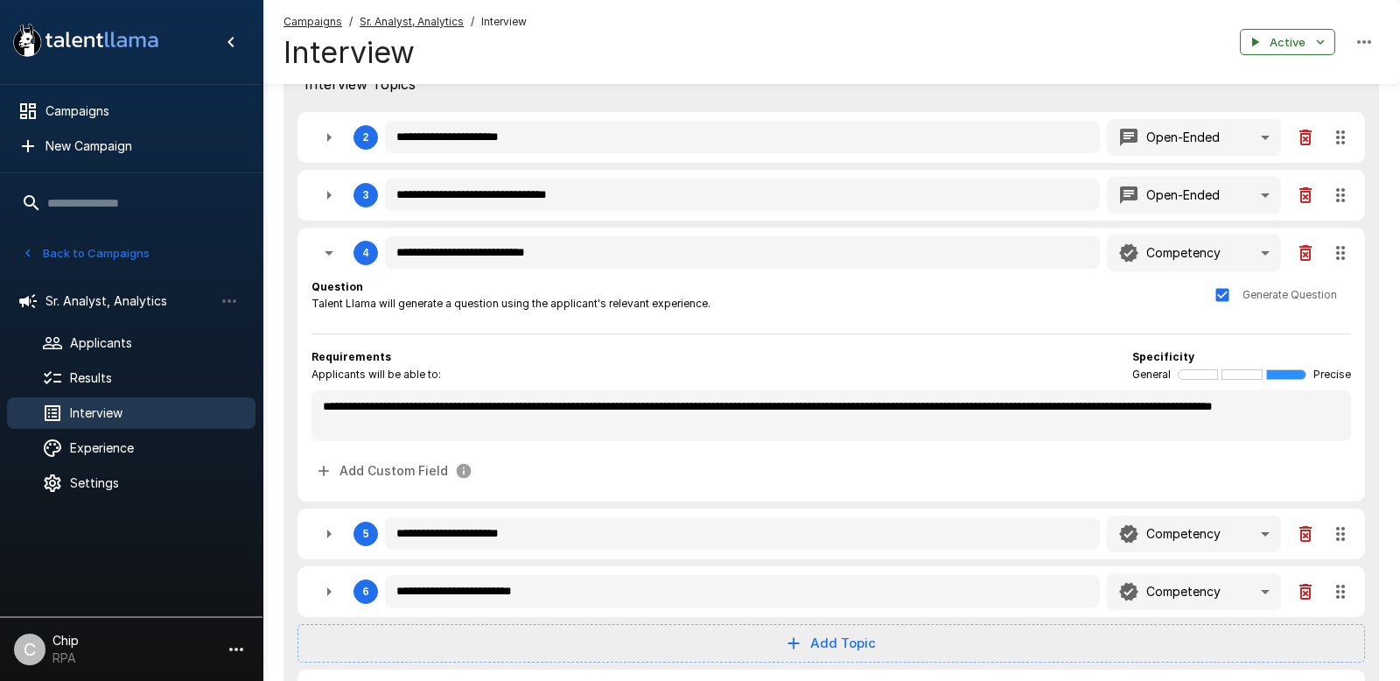
type textarea "*"
drag, startPoint x: 314, startPoint y: 305, endPoint x: 696, endPoint y: 306, distance: 381.5
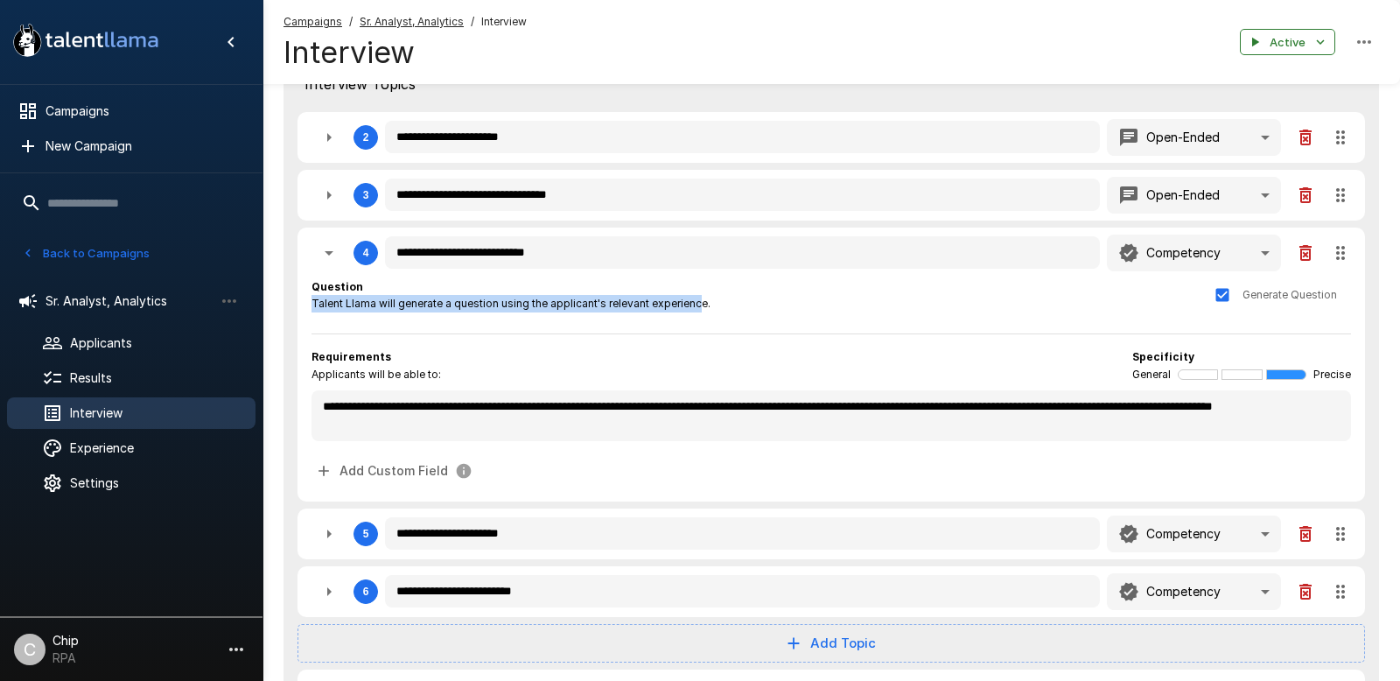
click at [696, 306] on span "Talent Llama will generate a question using the applicant's relevant experience." at bounding box center [510, 303] width 399 height 17
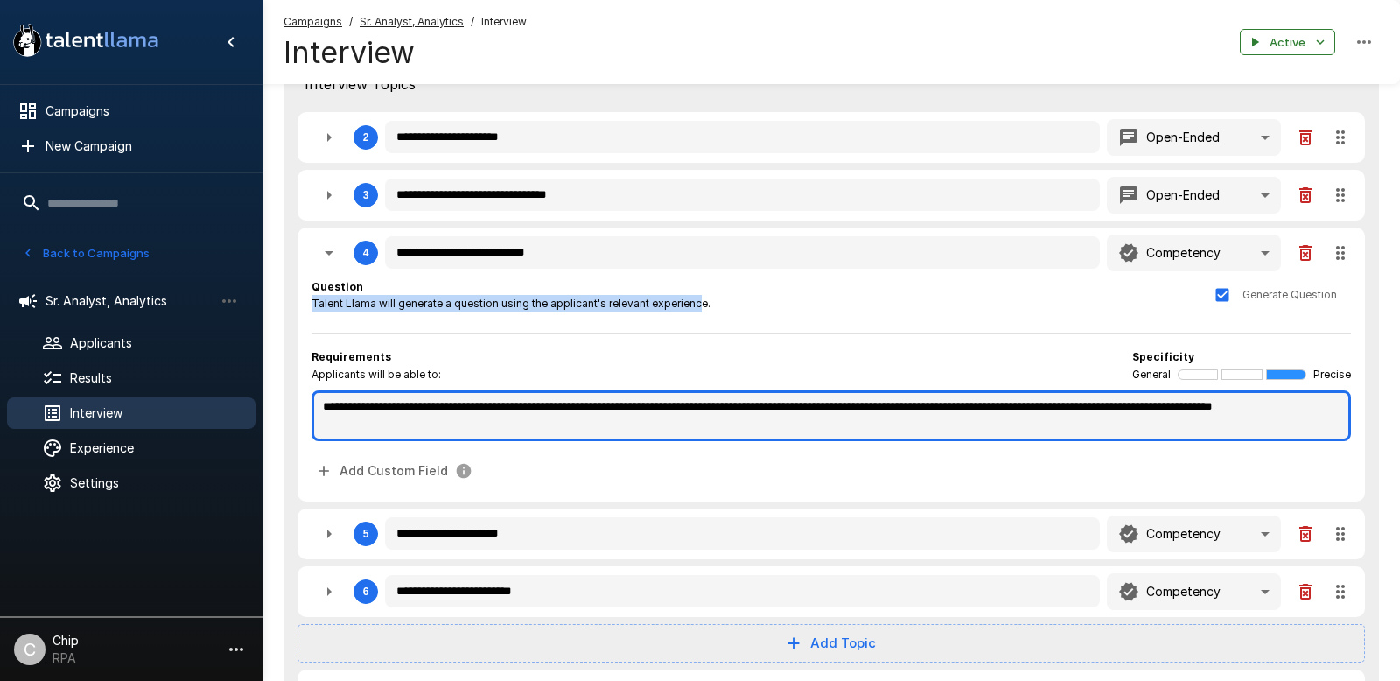
type textarea "*"
click at [515, 429] on textarea "**********" at bounding box center [830, 415] width 1039 height 51
type textarea "*"
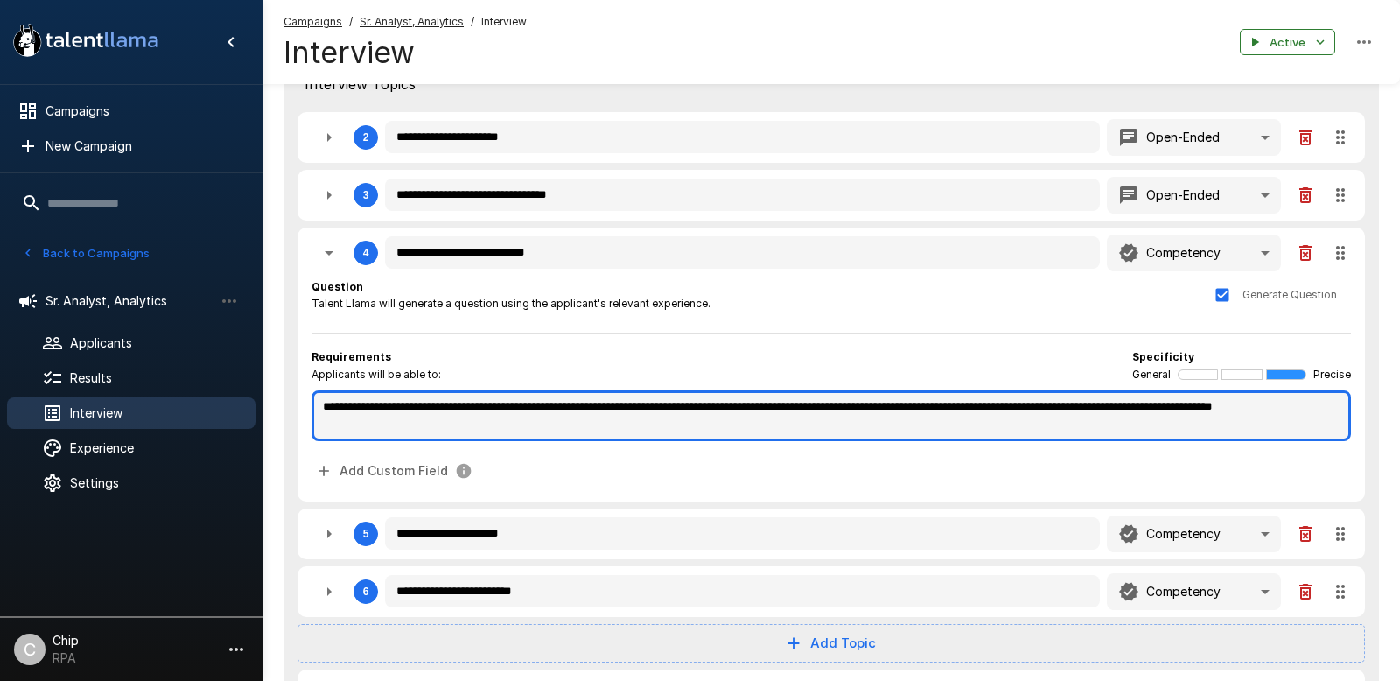
type textarea "*"
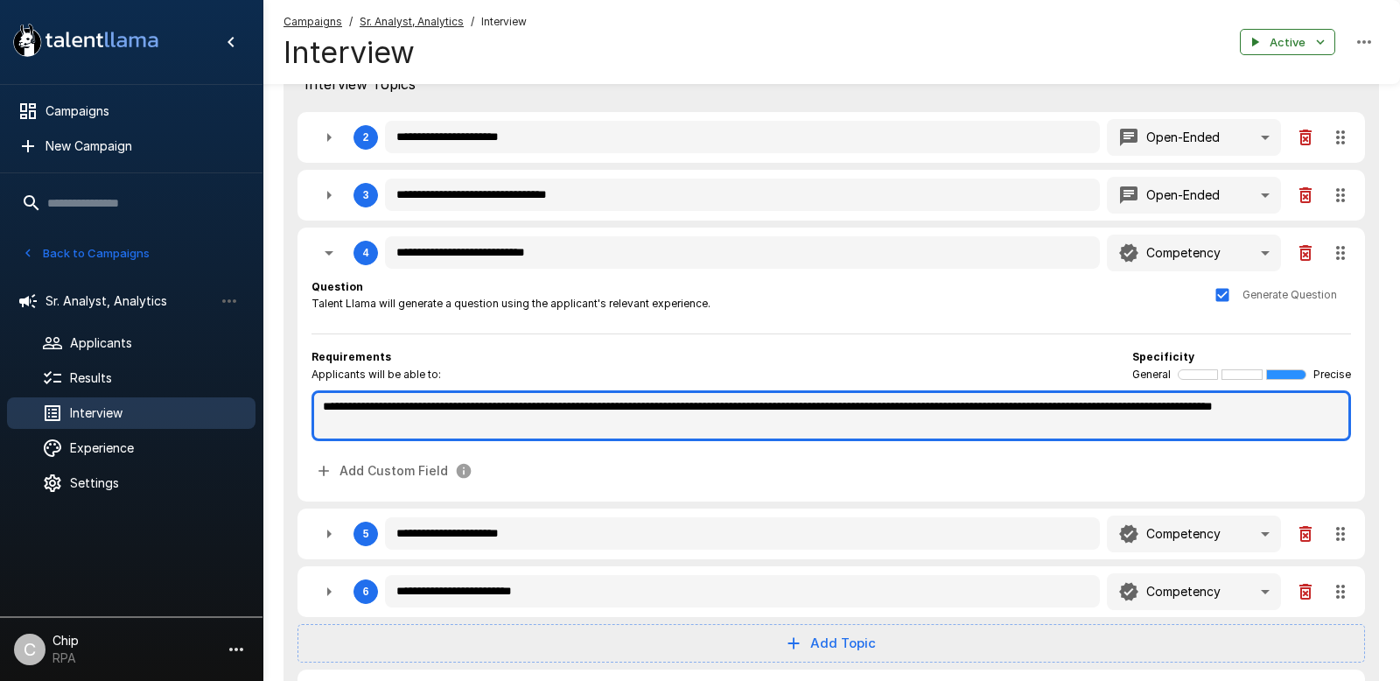
type textarea "*"
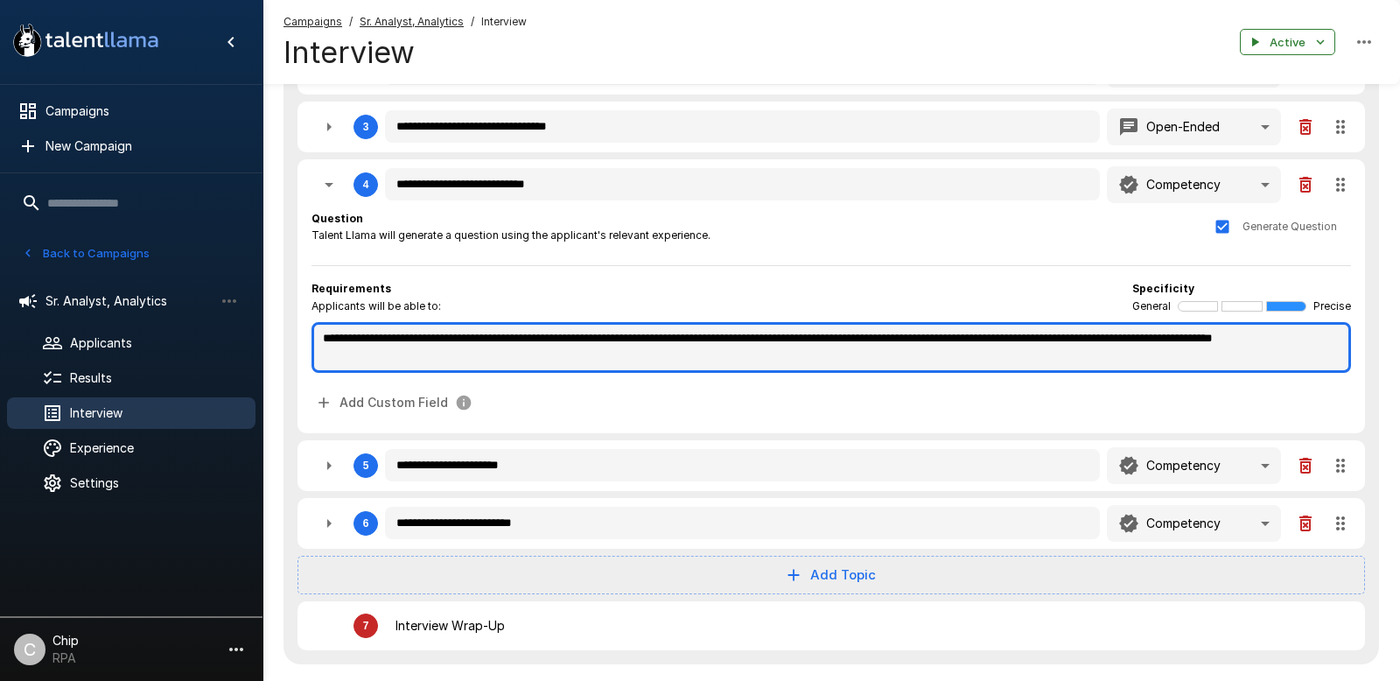
scroll to position [567, 0]
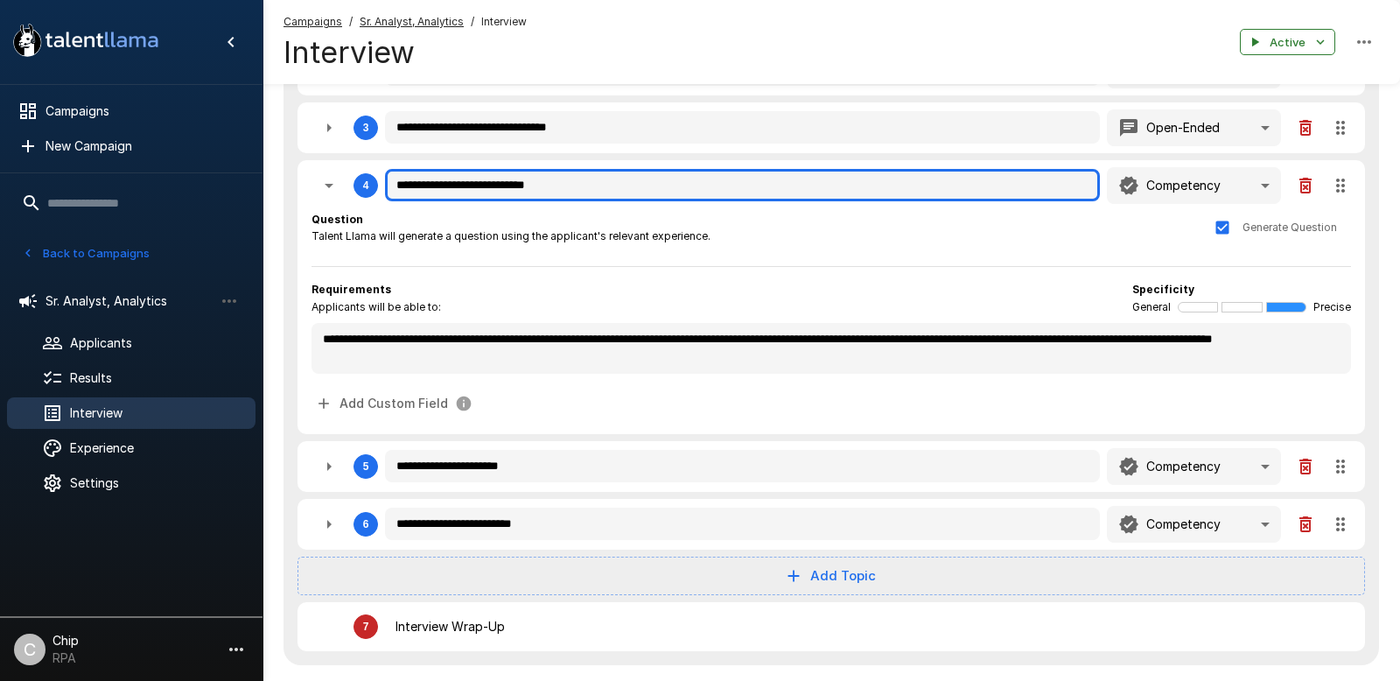
type textarea "*"
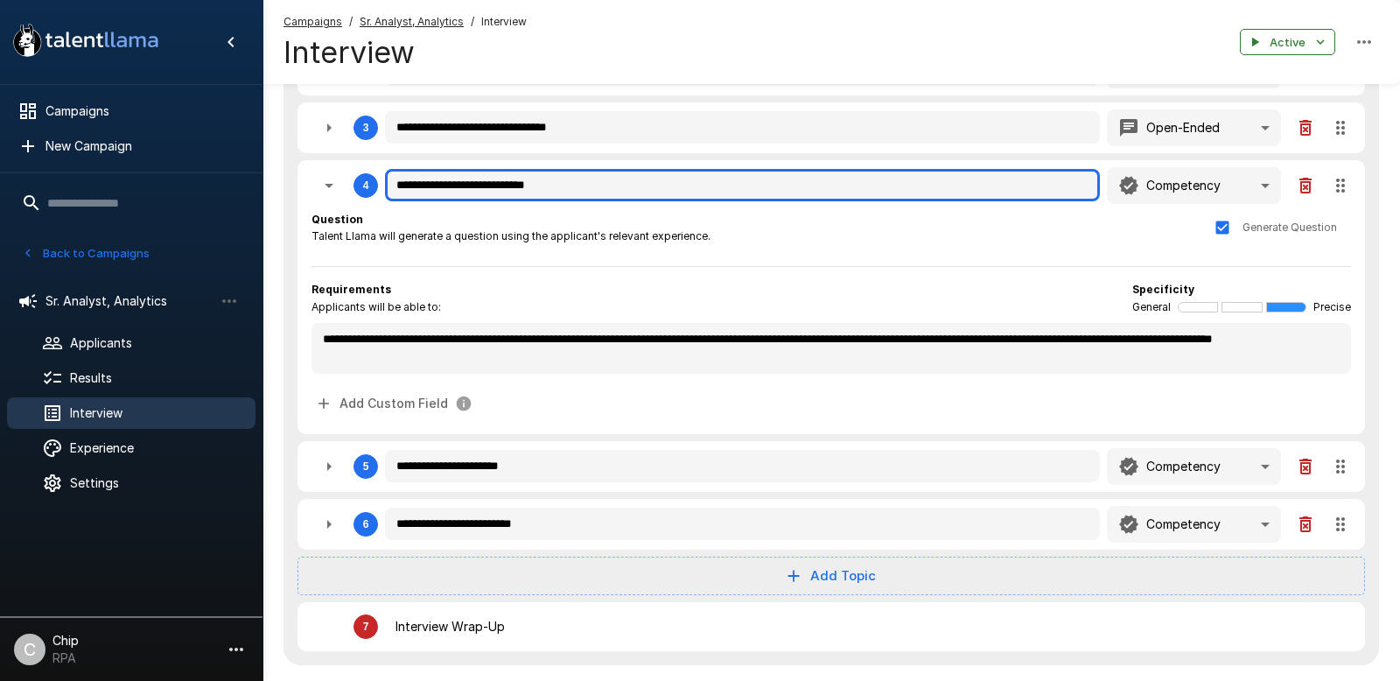
type textarea "*"
click at [466, 188] on input "**********" at bounding box center [742, 185] width 715 height 33
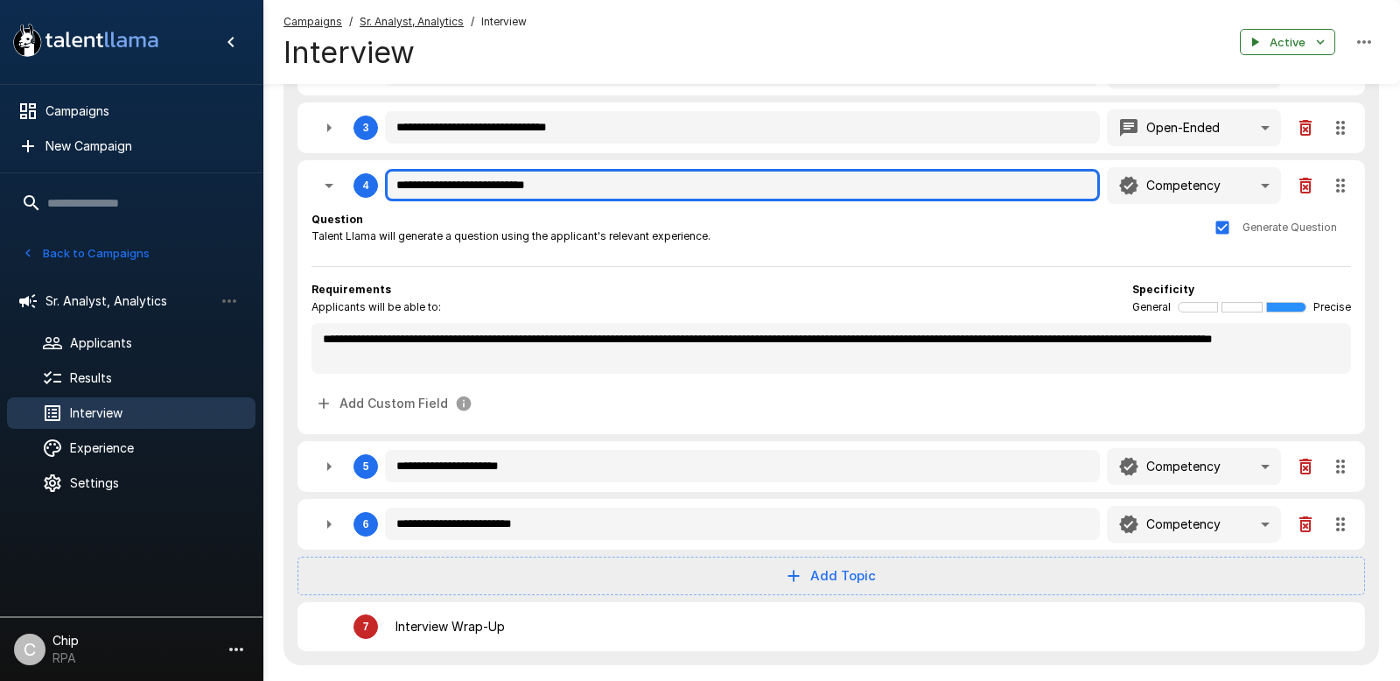
type textarea "*"
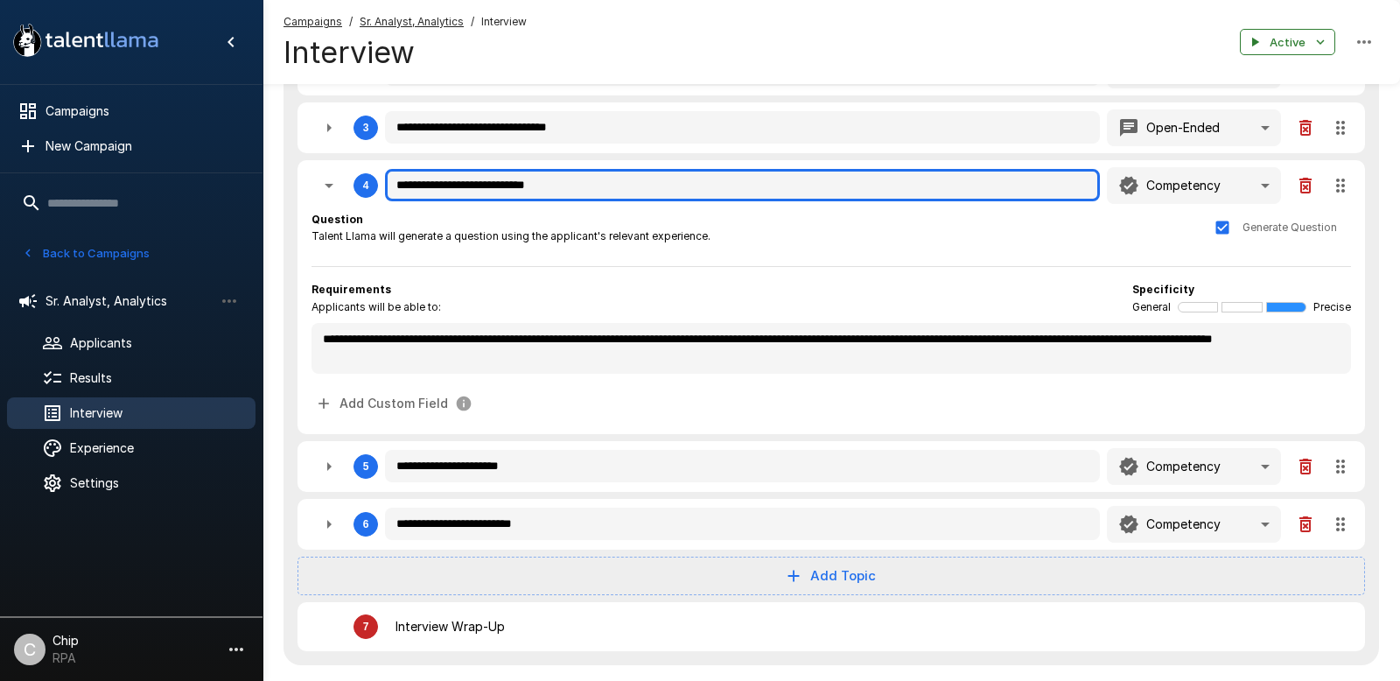
type textarea "*"
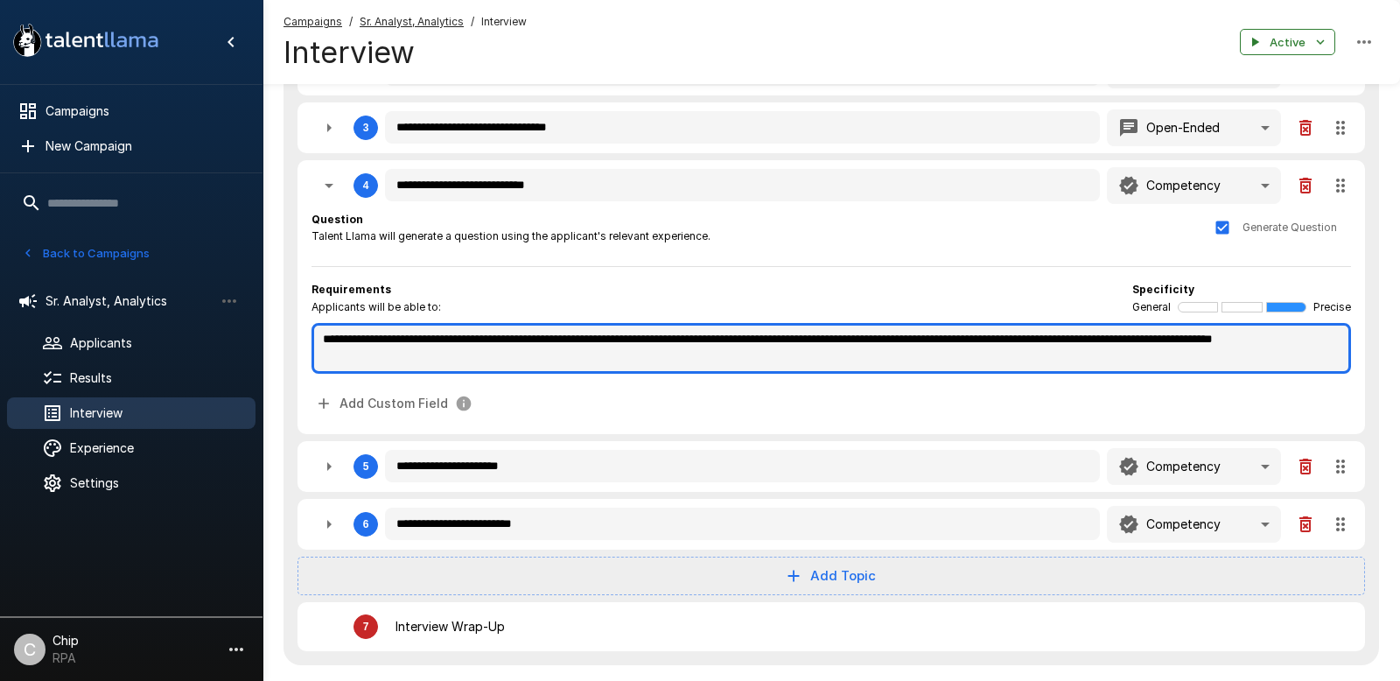
type textarea "*"
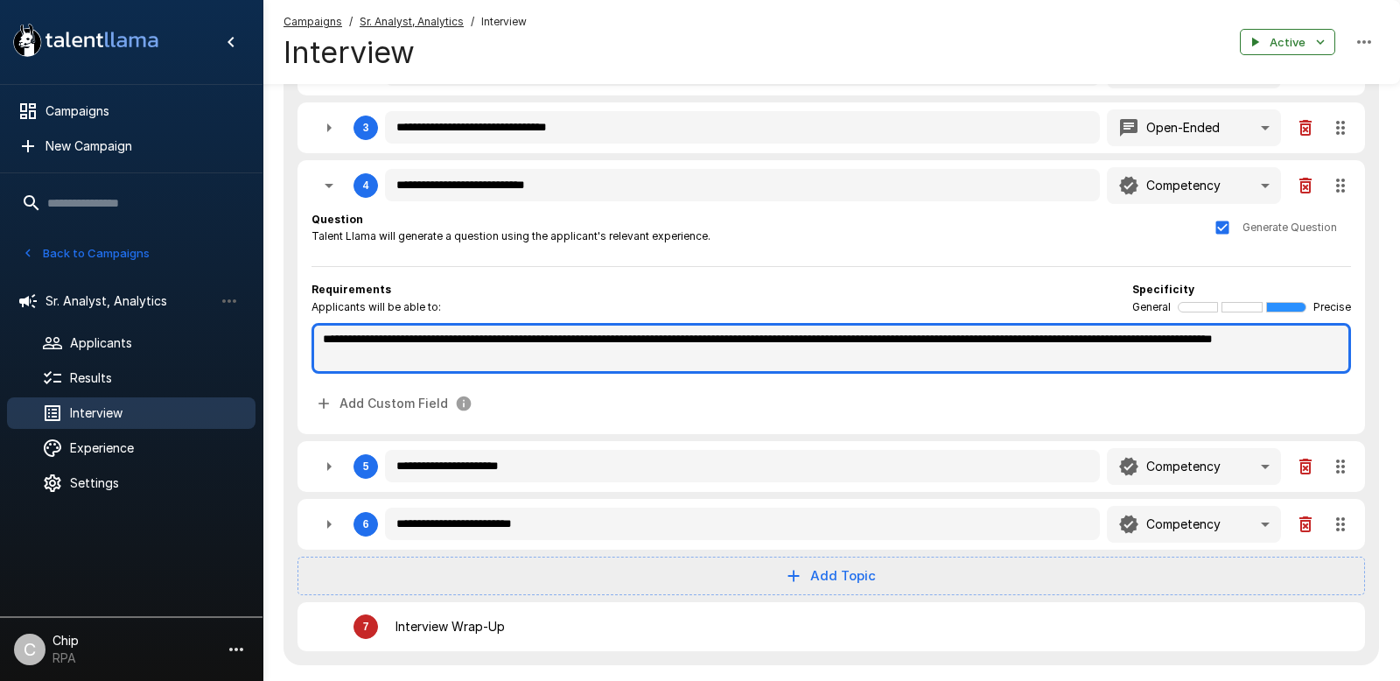
type textarea "*"
click at [527, 342] on textarea "**********" at bounding box center [830, 348] width 1039 height 51
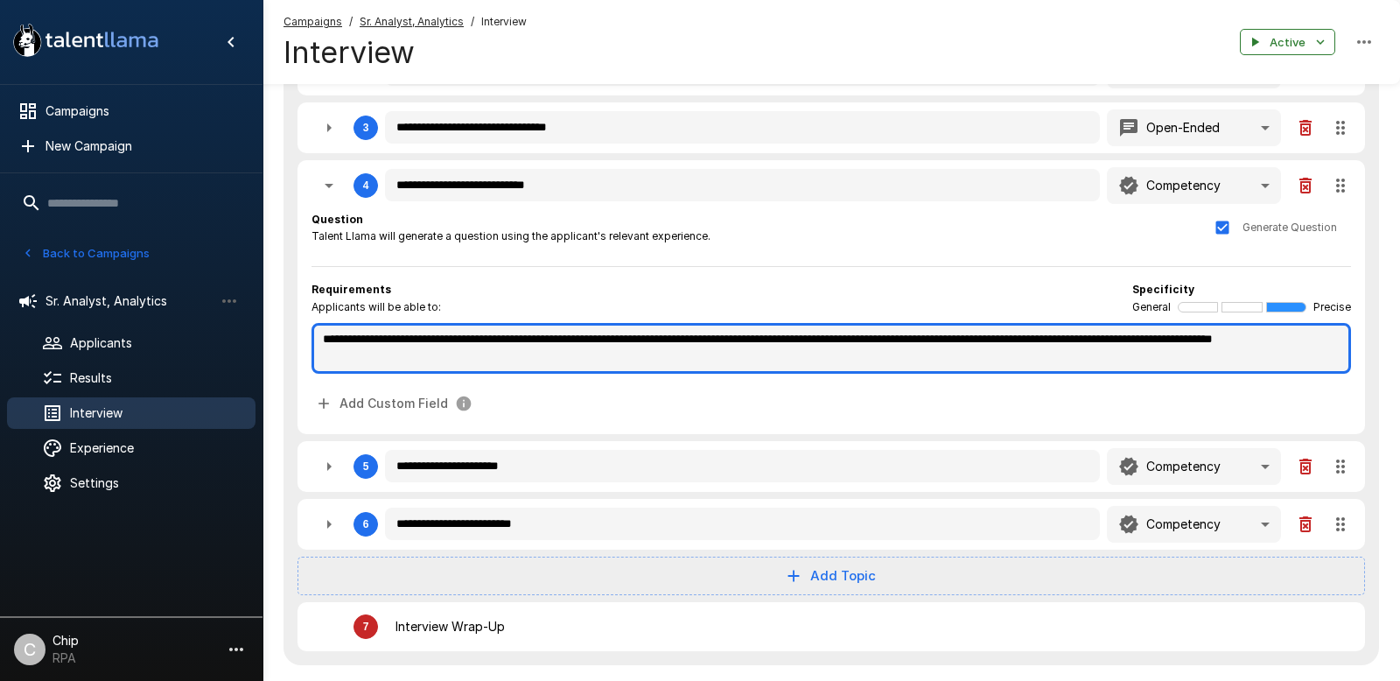
type textarea "*"
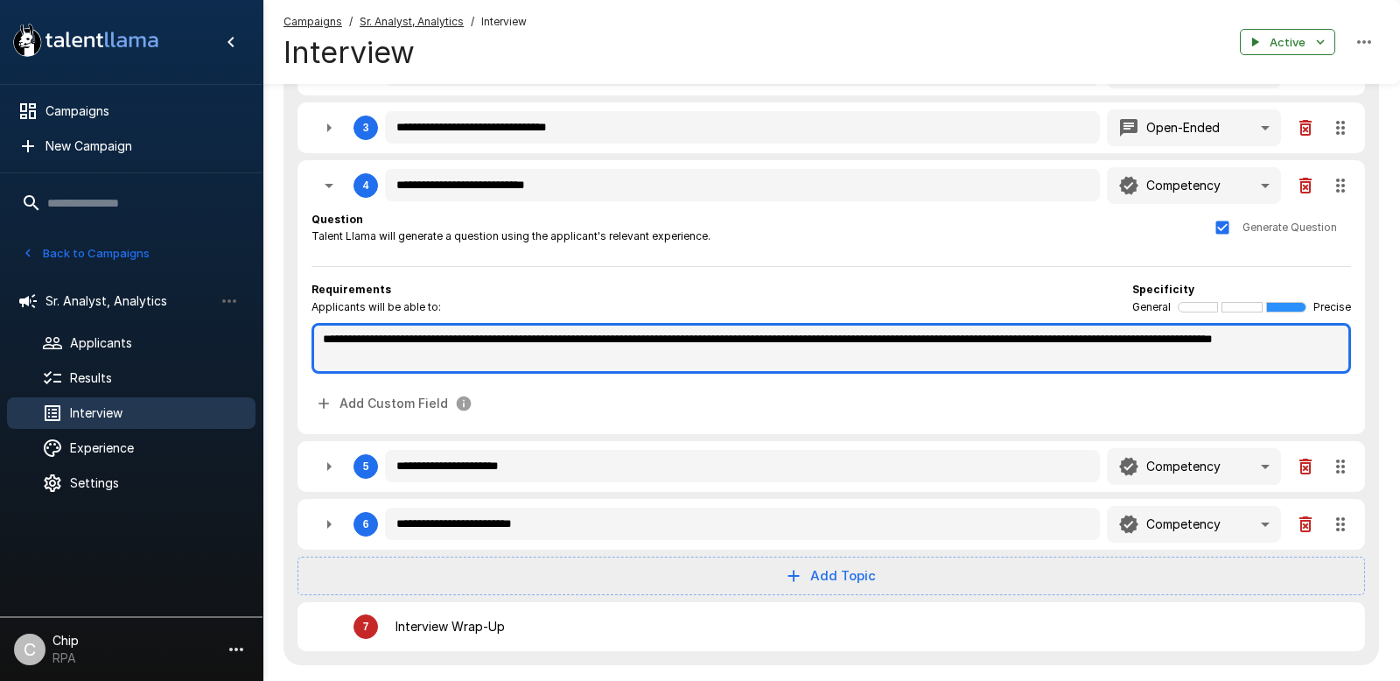
type textarea "*"
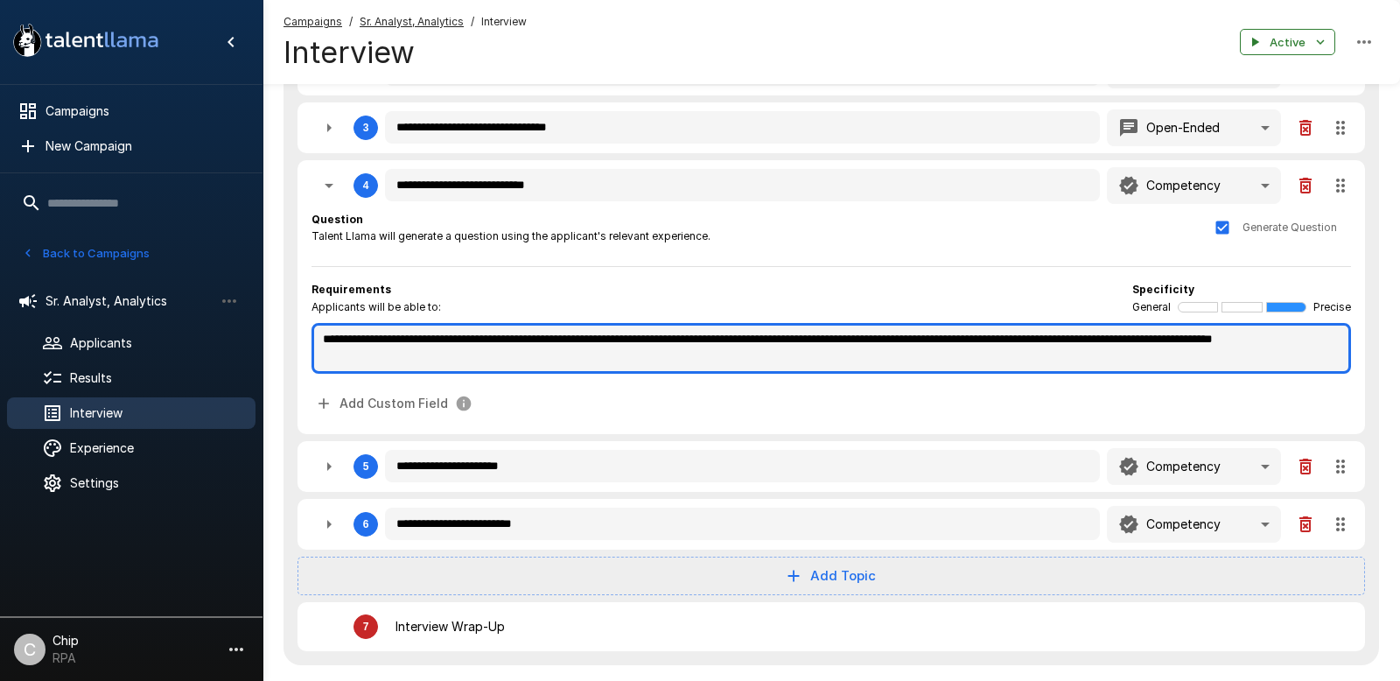
type textarea "*"
type textarea "**********"
type textarea "*"
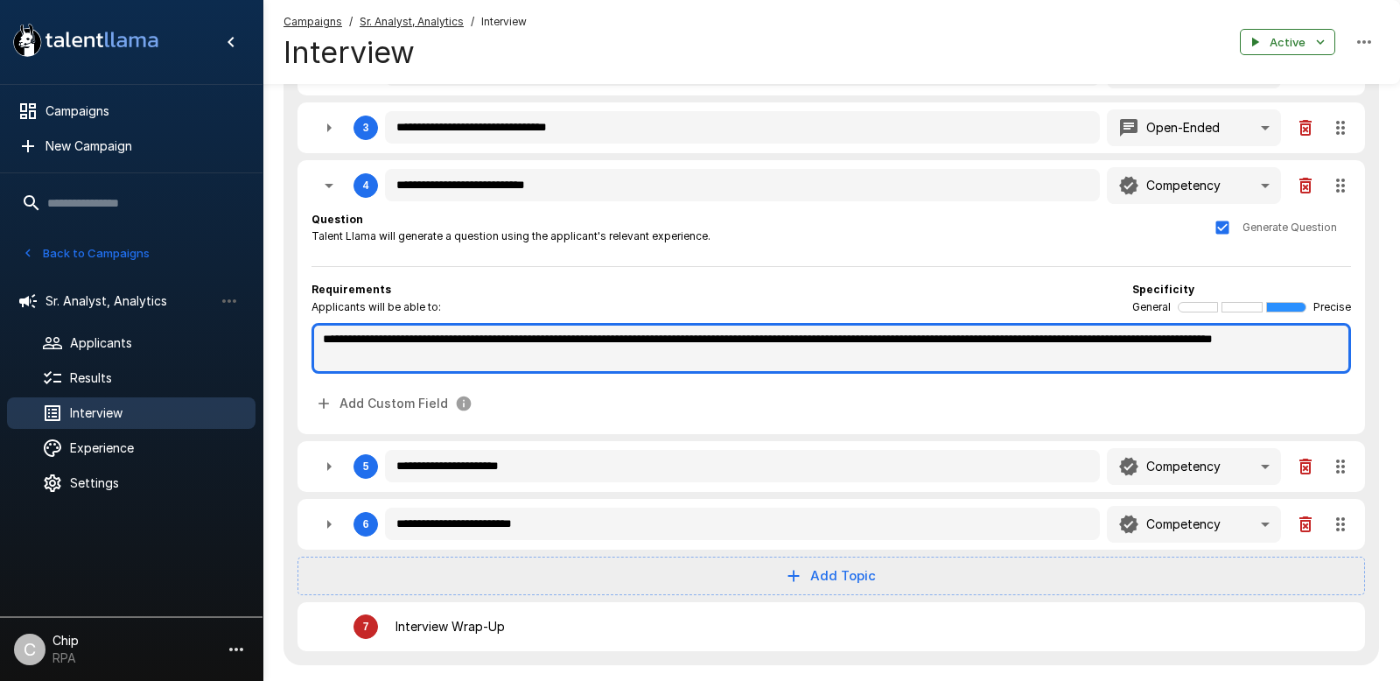
type textarea "*"
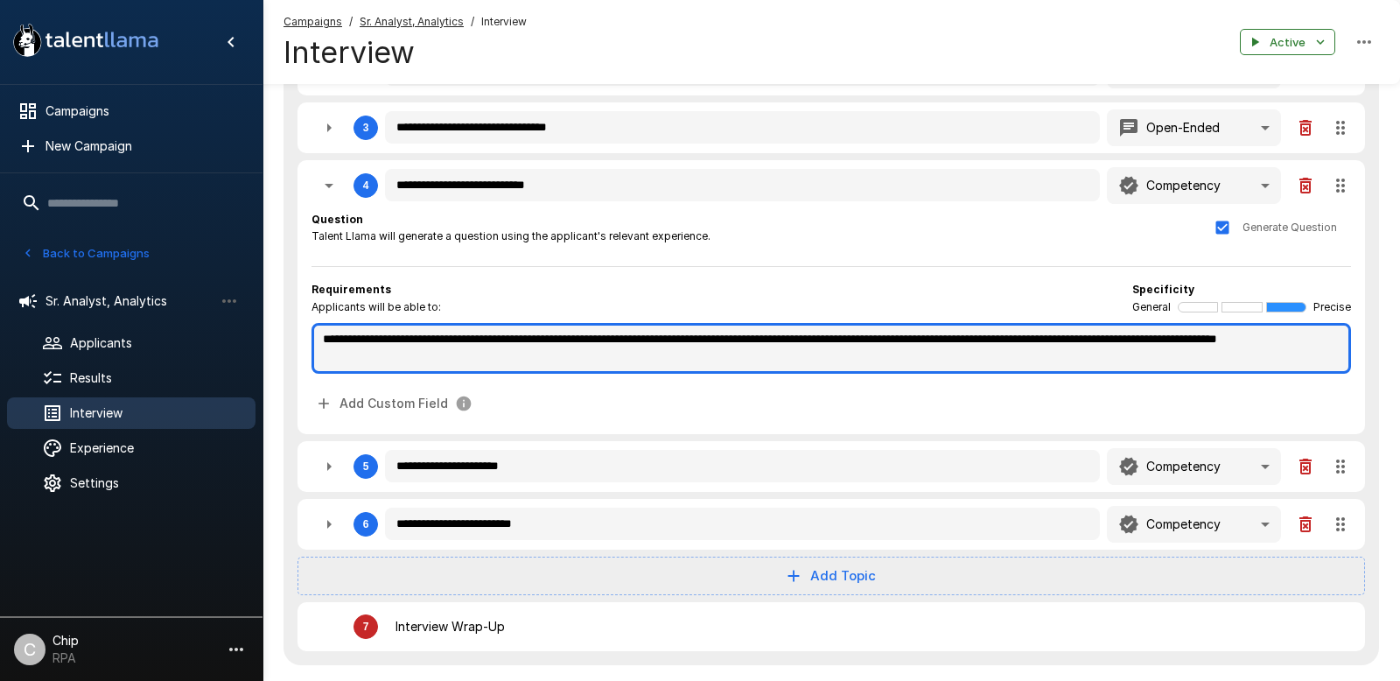
type textarea "*"
type textarea "**********"
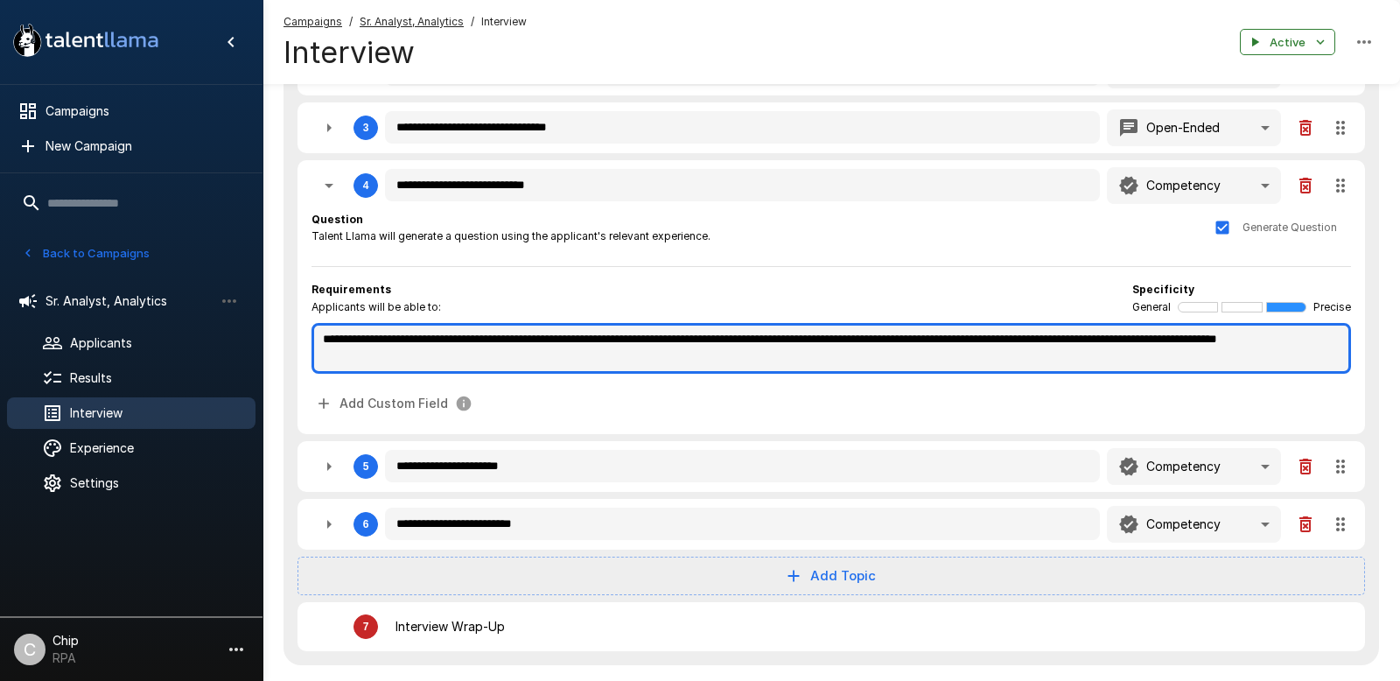
type textarea "*"
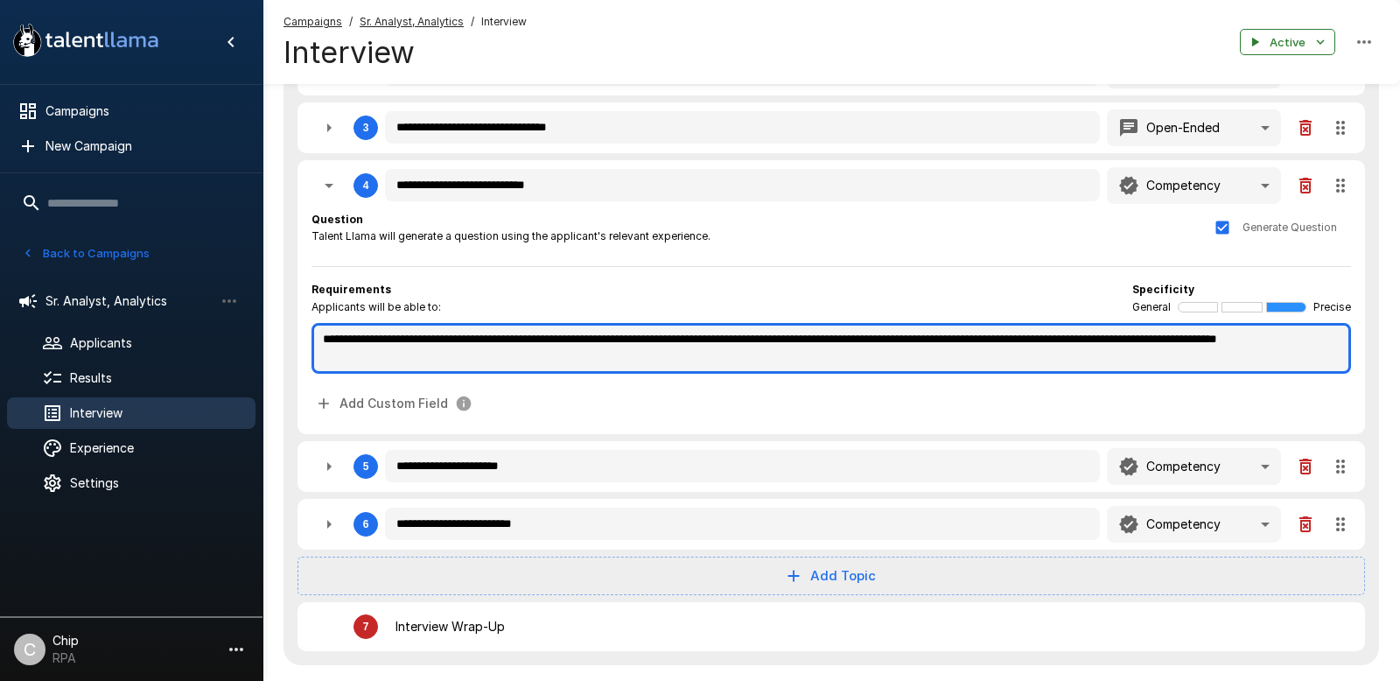
type textarea "*"
type textarea "**********"
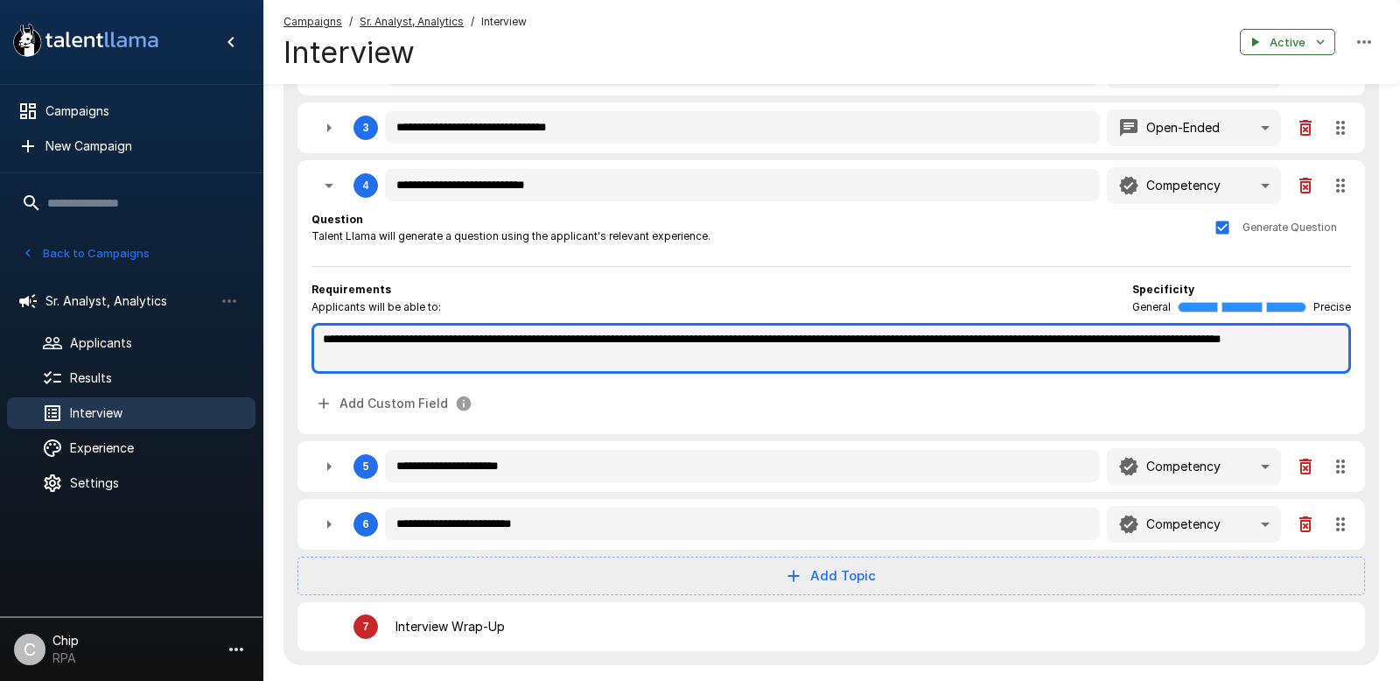
type textarea "*"
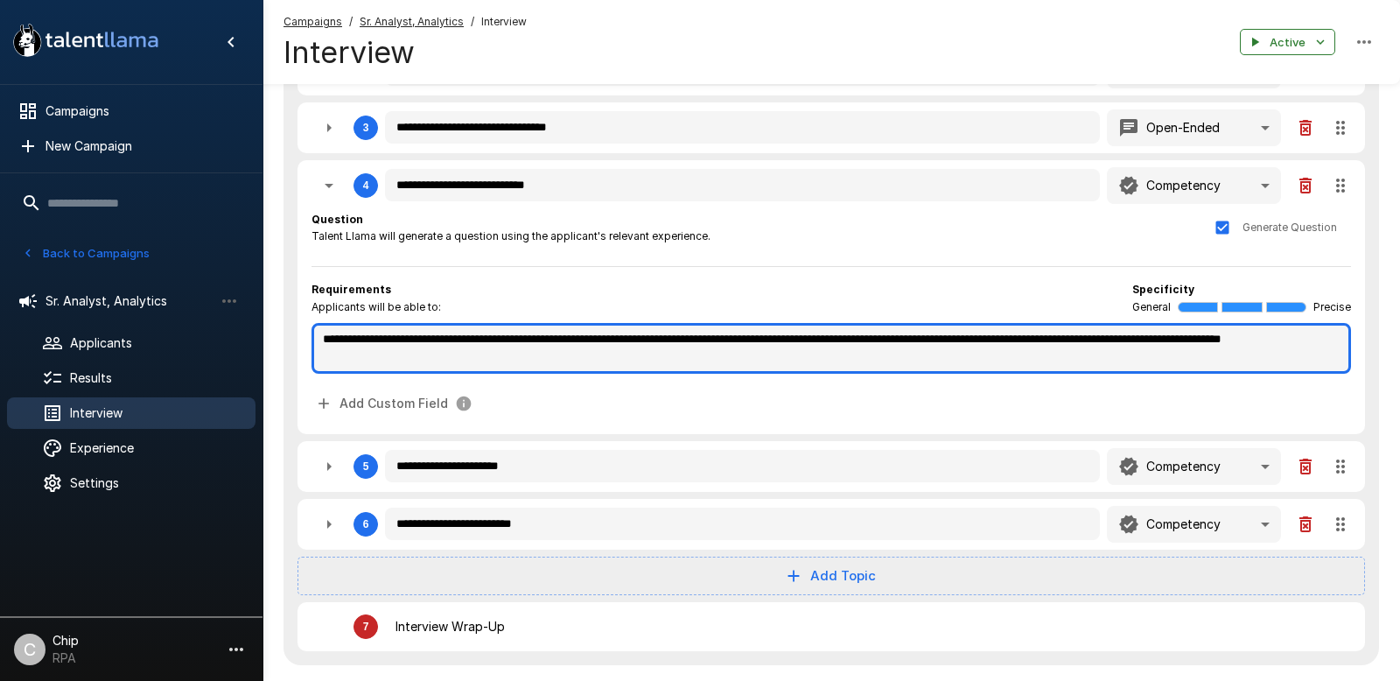
type textarea "*"
type textarea "**********"
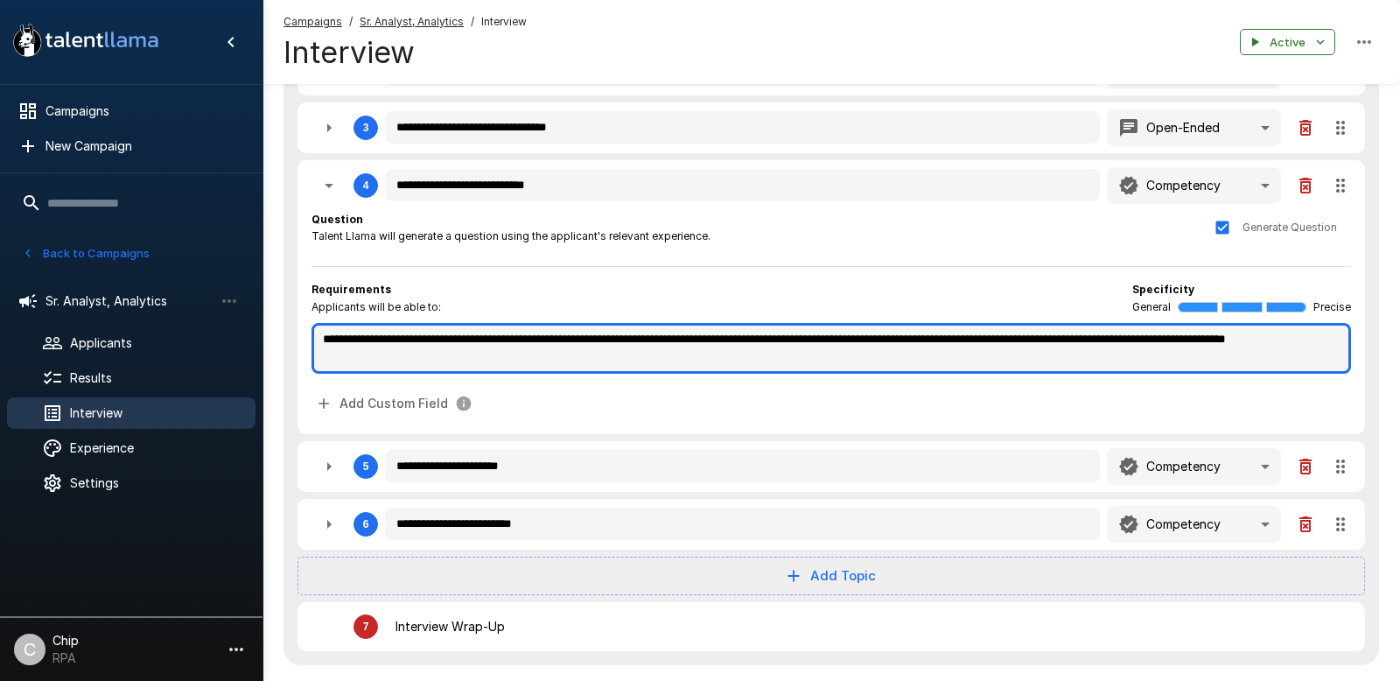
type textarea "*"
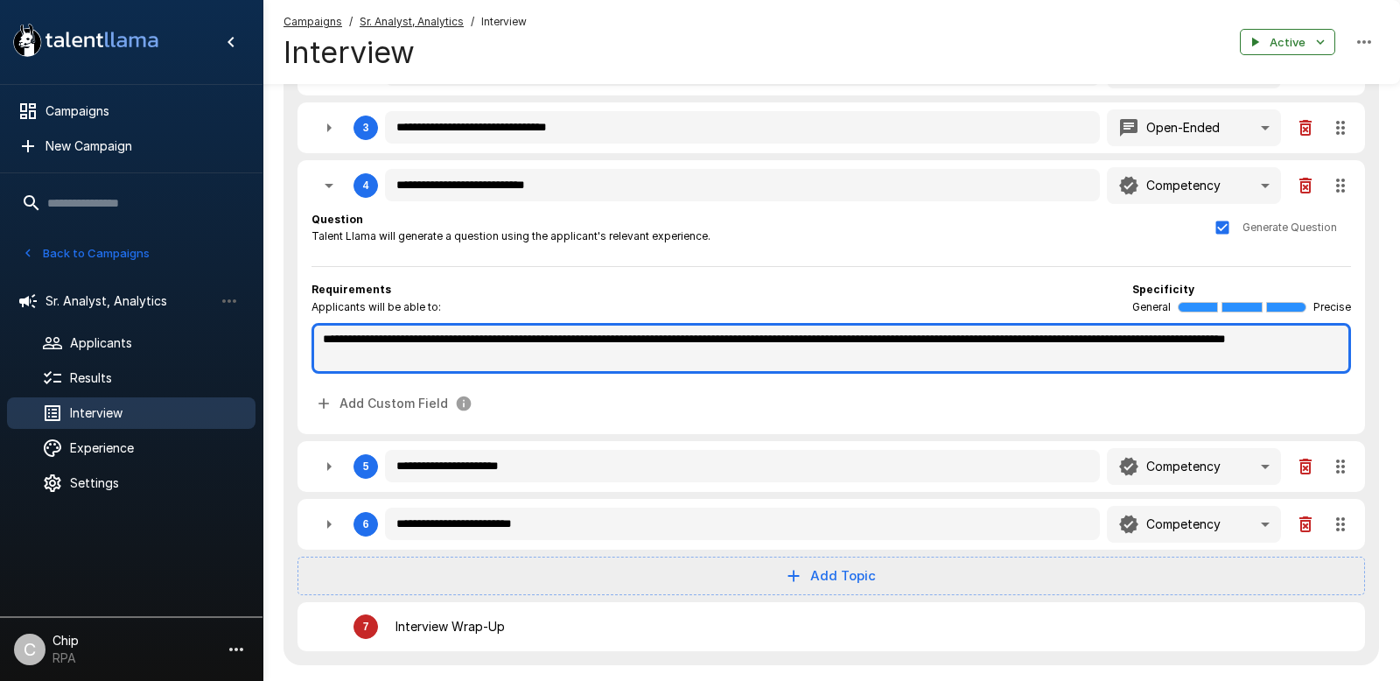
type textarea "*"
type textarea "**********"
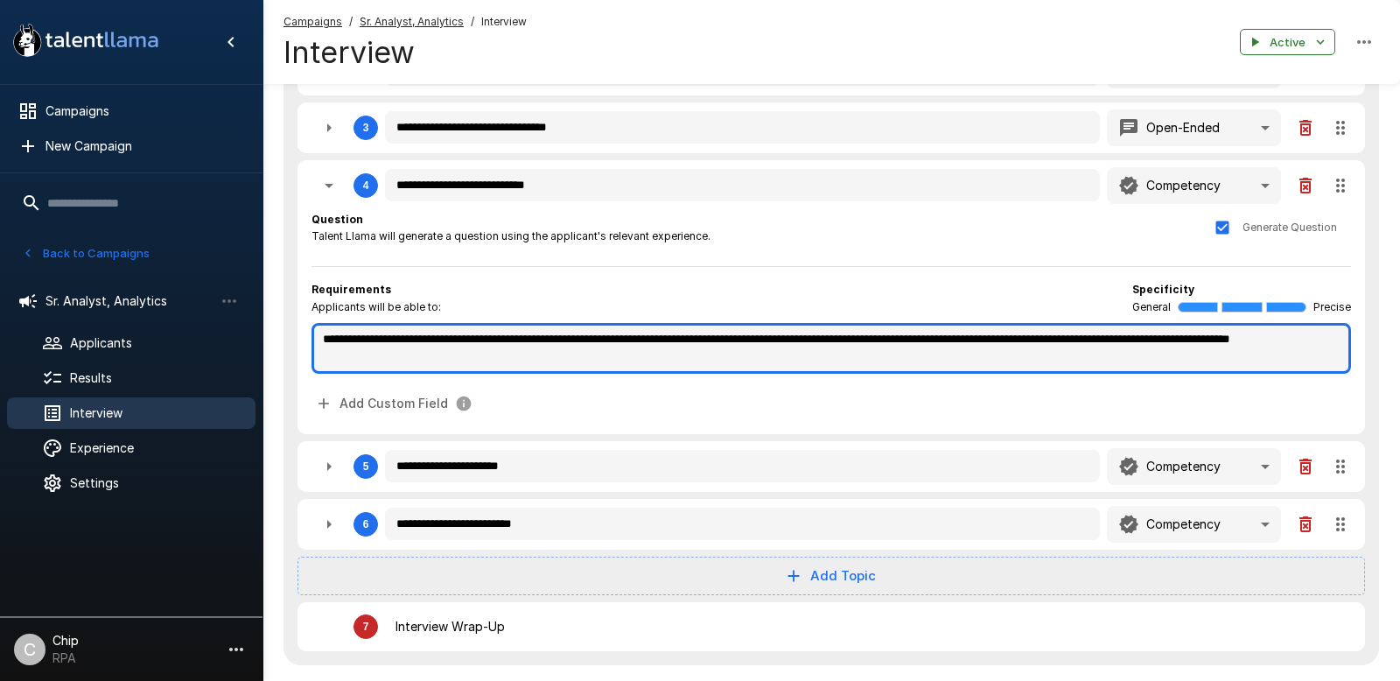
type textarea "*"
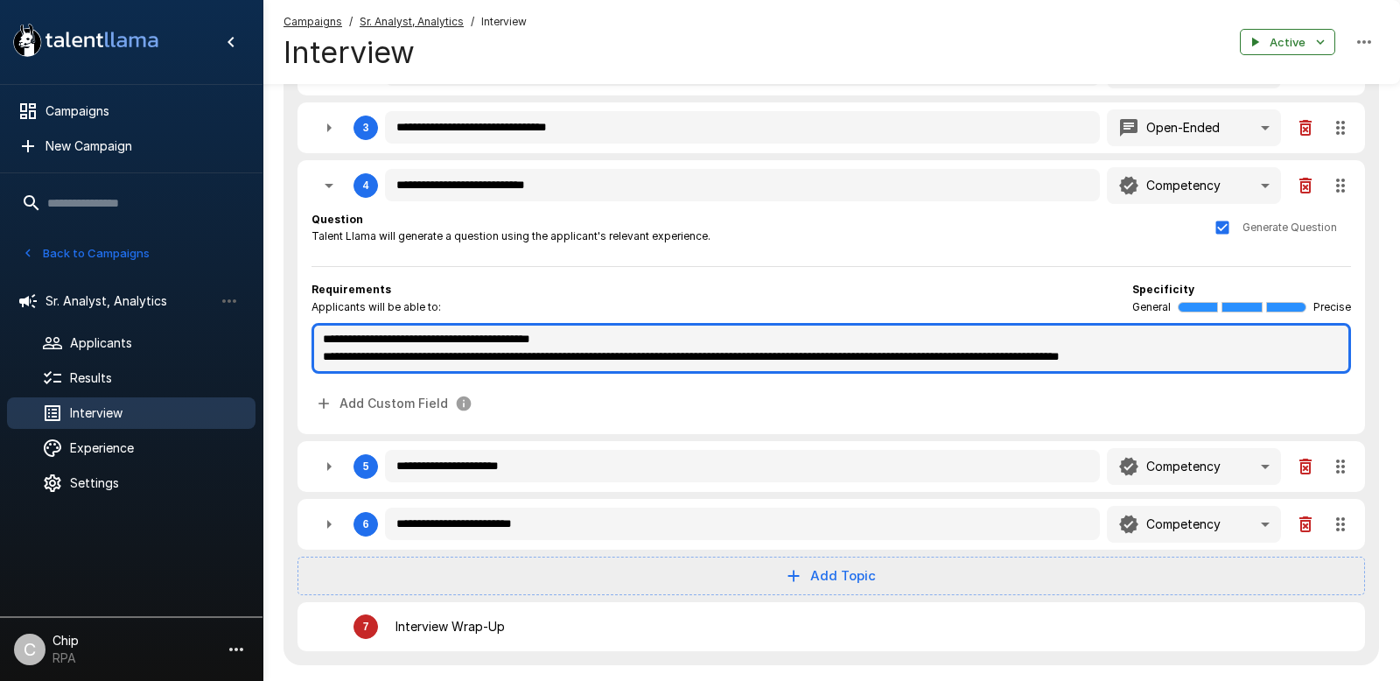
click at [618, 342] on textarea "**********" at bounding box center [830, 348] width 1039 height 51
click at [526, 341] on textarea "**********" at bounding box center [830, 348] width 1039 height 51
click at [666, 343] on textarea "**********" at bounding box center [830, 348] width 1039 height 51
click at [696, 340] on textarea "**********" at bounding box center [830, 348] width 1039 height 51
click at [621, 360] on textarea "**********" at bounding box center [830, 348] width 1039 height 51
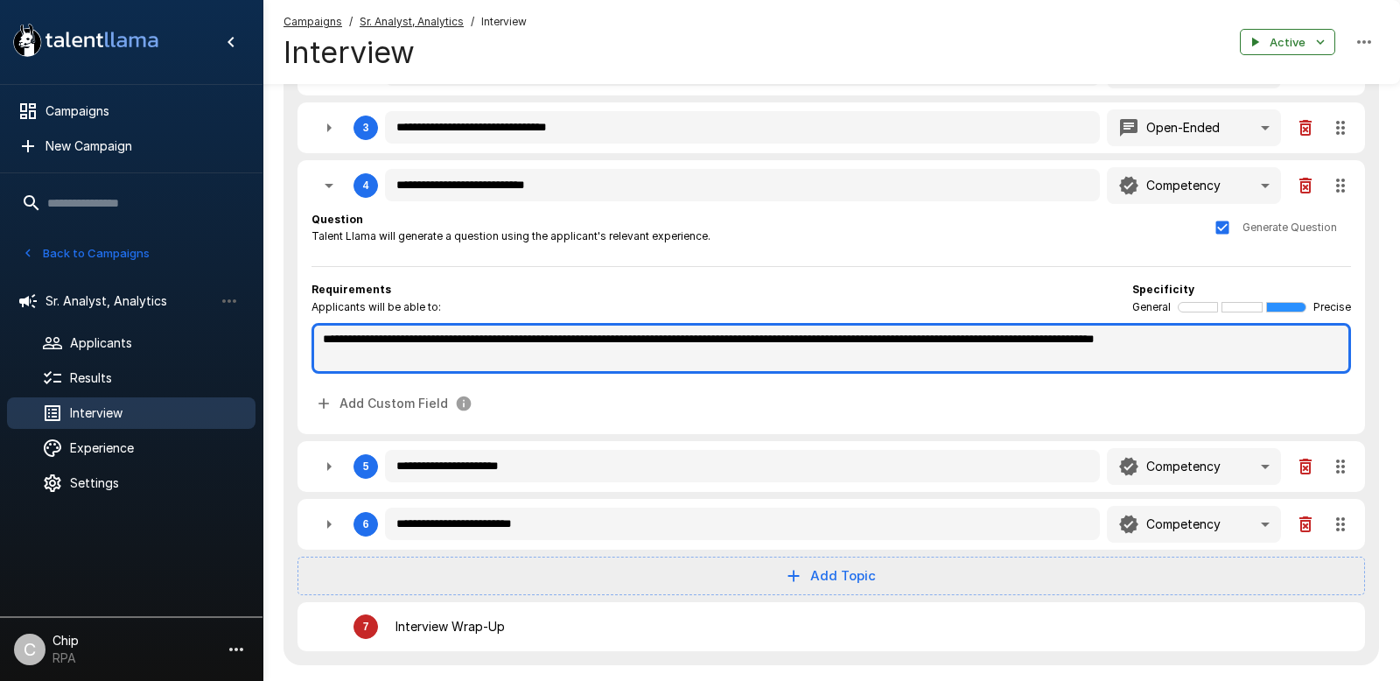
click at [403, 353] on textarea "**********" at bounding box center [830, 348] width 1039 height 51
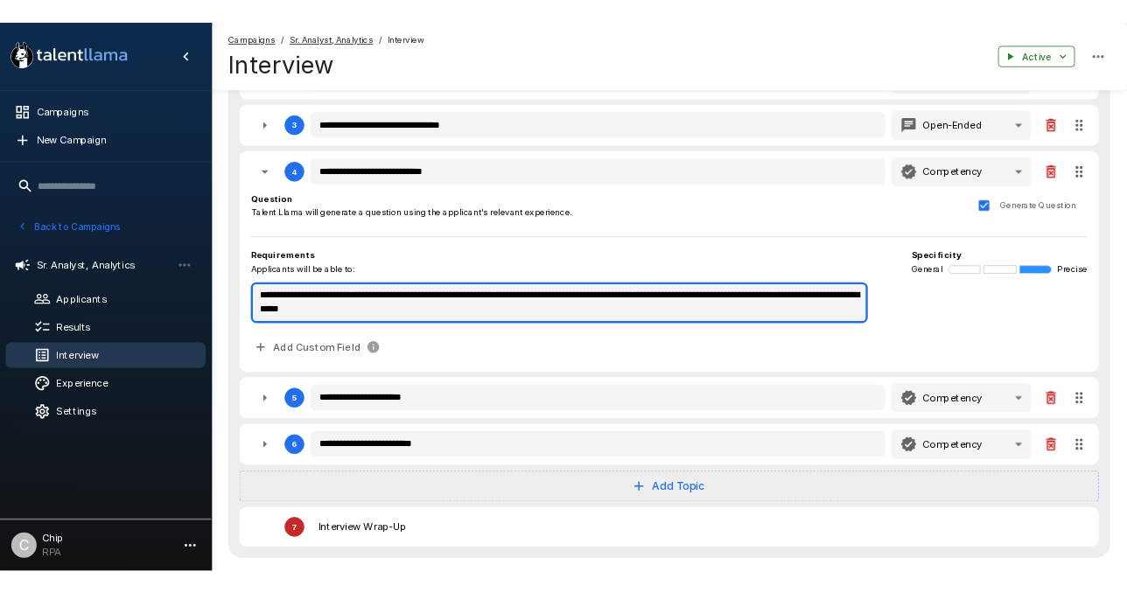
scroll to position [585, 0]
